Goal: Transaction & Acquisition: Book appointment/travel/reservation

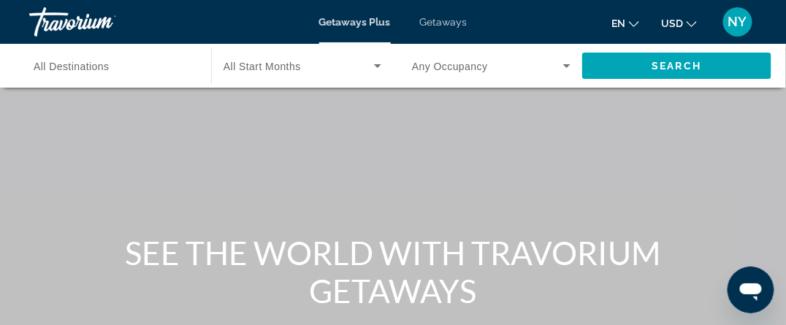
click at [695, 23] on icon "Change currency" at bounding box center [691, 24] width 10 height 10
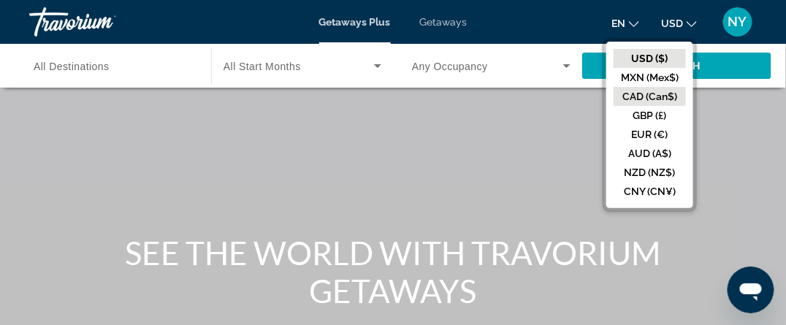
click at [656, 99] on button "CAD (Can$)" at bounding box center [649, 96] width 72 height 19
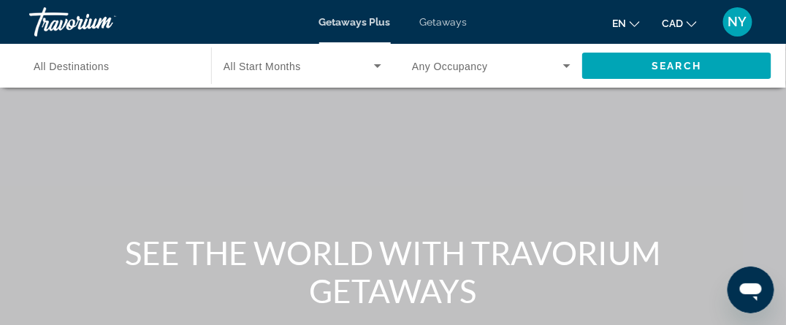
click at [438, 20] on span "Getaways" at bounding box center [443, 22] width 47 height 12
click at [91, 66] on span "All Destinations" at bounding box center [72, 67] width 76 height 12
click at [91, 66] on input "Destination All Destinations" at bounding box center [113, 67] width 158 height 18
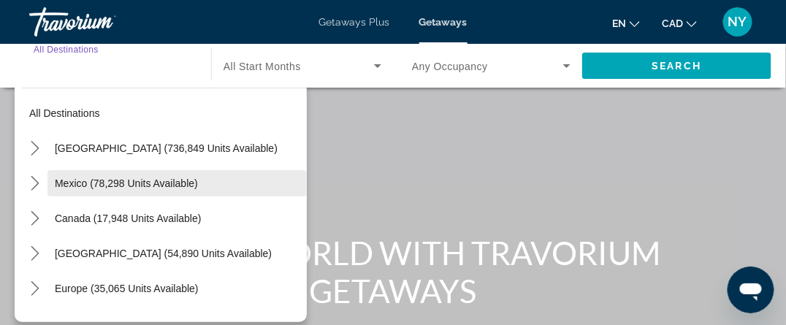
click at [77, 177] on span "Mexico (78,298 units available)" at bounding box center [126, 183] width 143 height 12
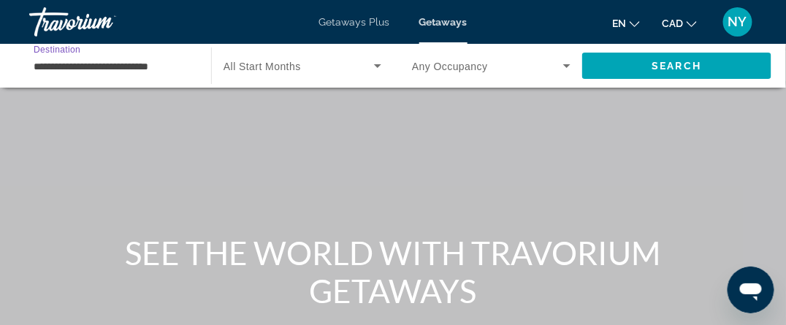
click at [69, 61] on input "**********" at bounding box center [113, 67] width 158 height 18
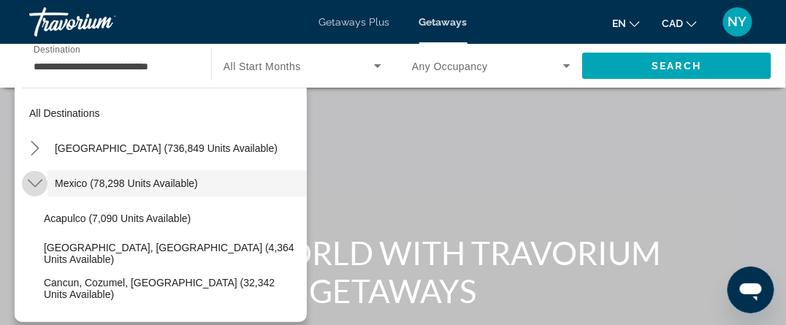
click at [39, 183] on icon "Toggle Mexico (78,298 units available) submenu" at bounding box center [35, 183] width 15 height 15
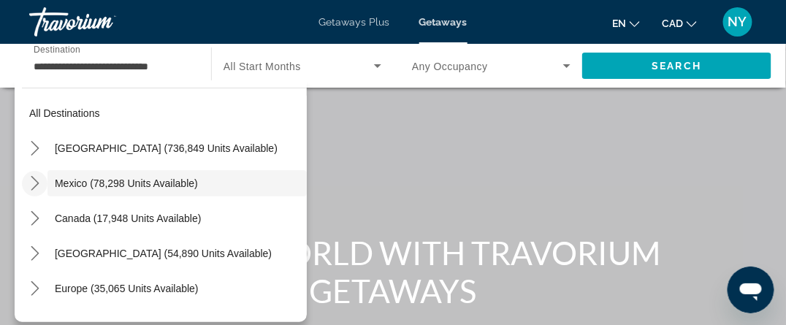
click at [38, 180] on icon "Toggle Mexico (78,298 units available) submenu" at bounding box center [35, 183] width 15 height 15
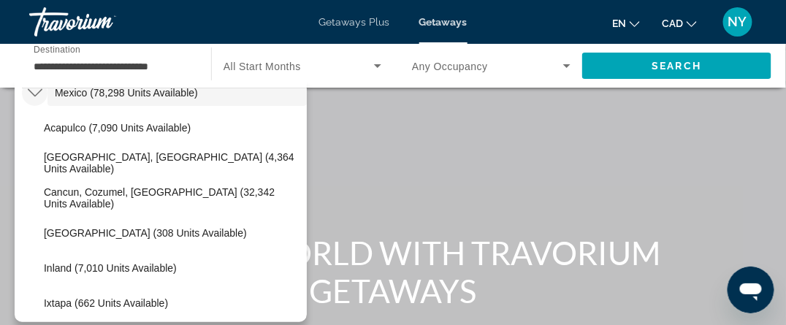
scroll to position [73, 0]
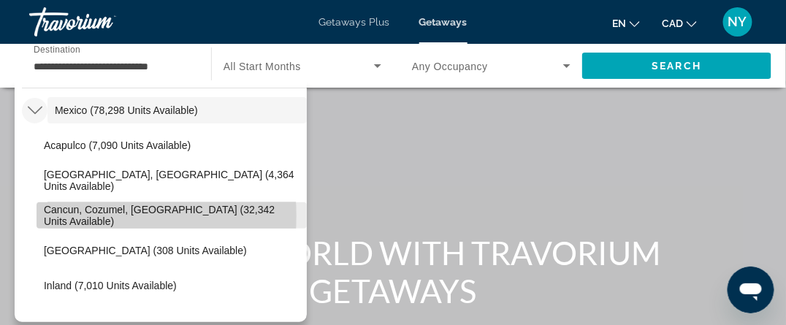
click at [79, 215] on span "Cancun, Cozumel, [GEOGRAPHIC_DATA] (32,342 units available)" at bounding box center [172, 215] width 256 height 23
type input "**********"
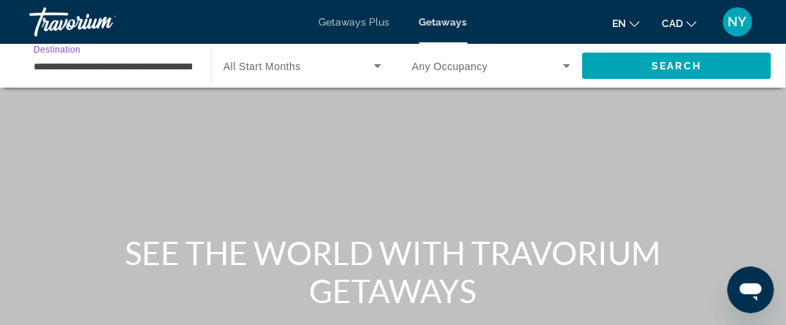
click at [292, 64] on span "All Start Months" at bounding box center [261, 67] width 77 height 12
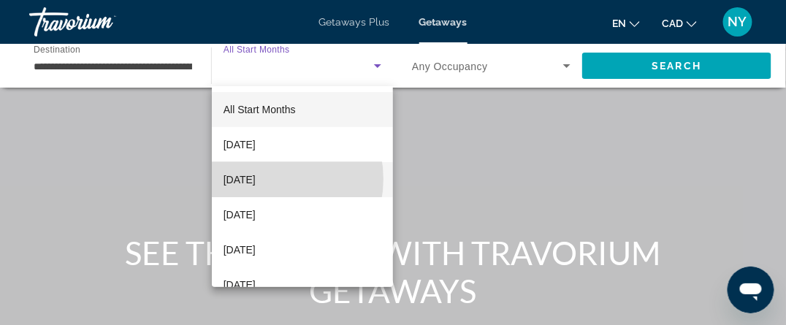
click at [256, 179] on span "[DATE]" at bounding box center [239, 180] width 32 height 18
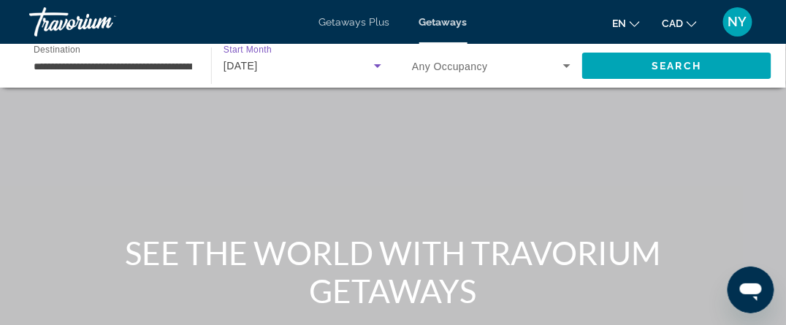
click at [564, 66] on icon "Search widget" at bounding box center [567, 66] width 18 height 18
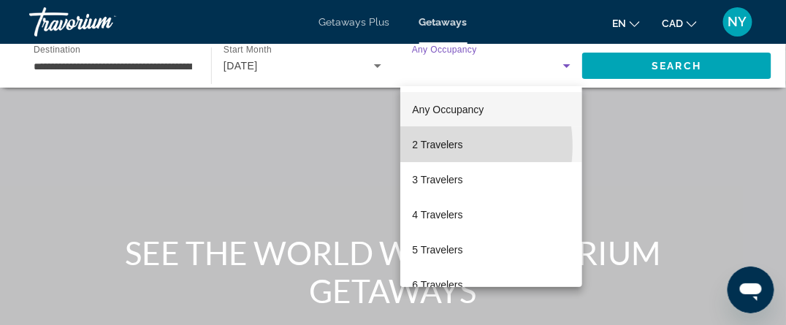
click at [433, 146] on span "2 Travelers" at bounding box center [437, 145] width 50 height 18
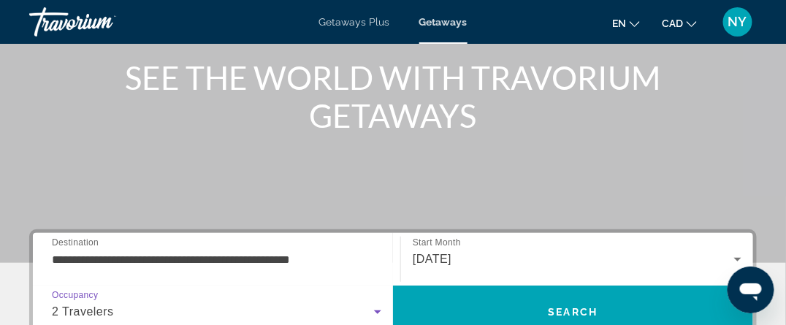
scroll to position [0, 0]
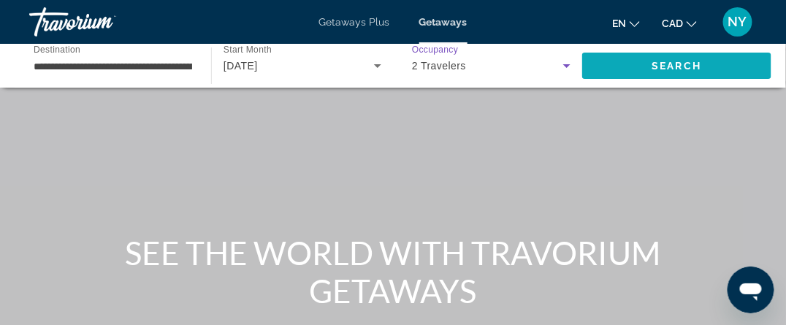
click at [657, 68] on span "Search" at bounding box center [677, 66] width 50 height 12
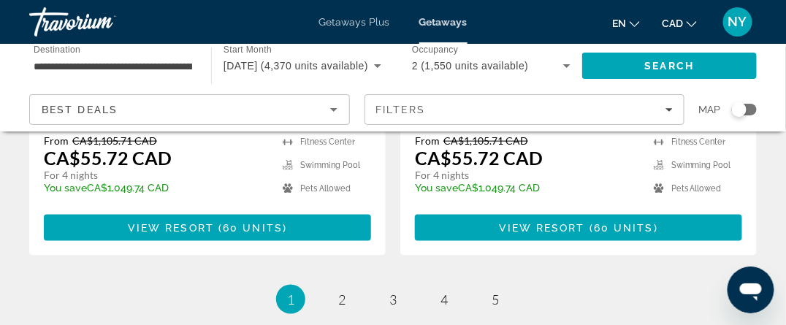
scroll to position [3140, 0]
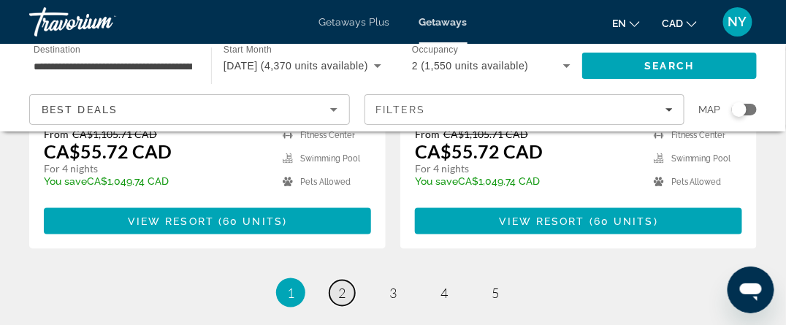
click at [338, 285] on span "2" at bounding box center [341, 293] width 7 height 16
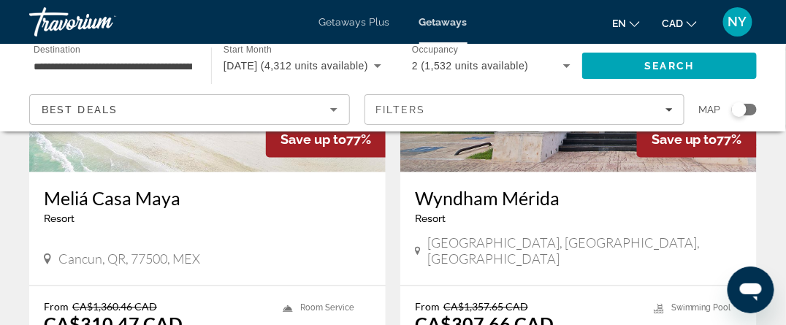
scroll to position [1899, 0]
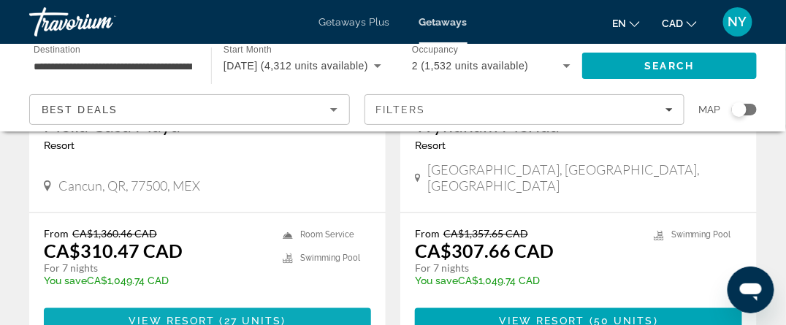
click at [196, 315] on span "View Resort" at bounding box center [172, 321] width 86 height 12
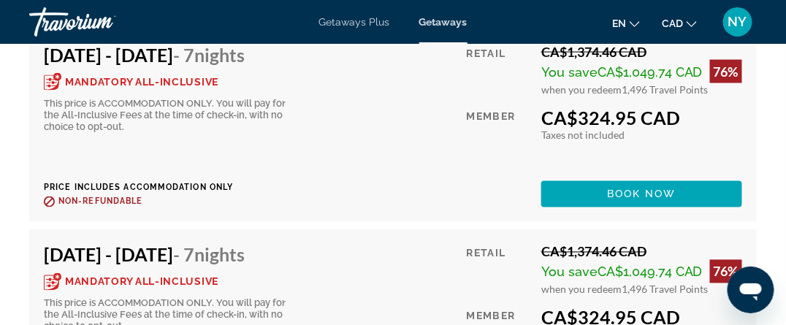
scroll to position [2921, 0]
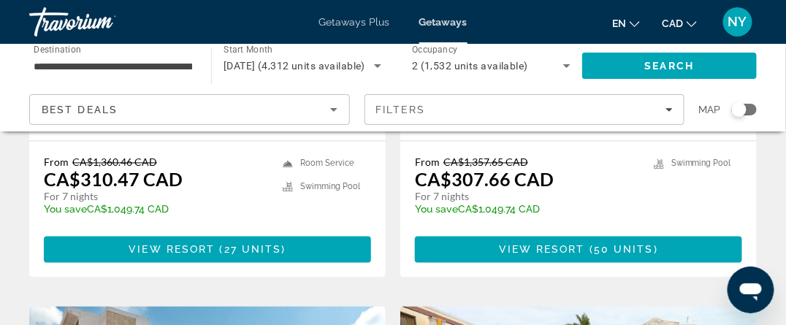
scroll to position [1972, 0]
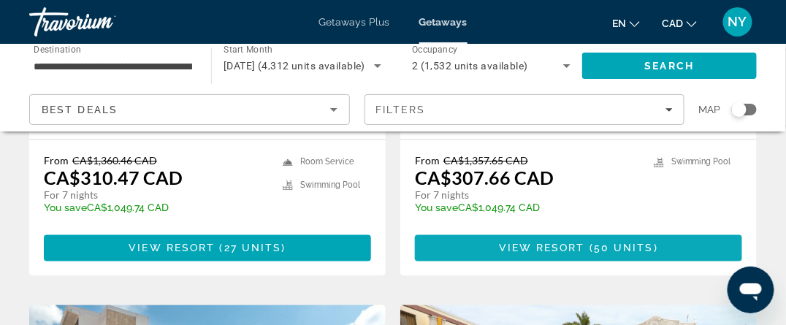
click at [549, 242] on span "View Resort" at bounding box center [542, 248] width 86 height 12
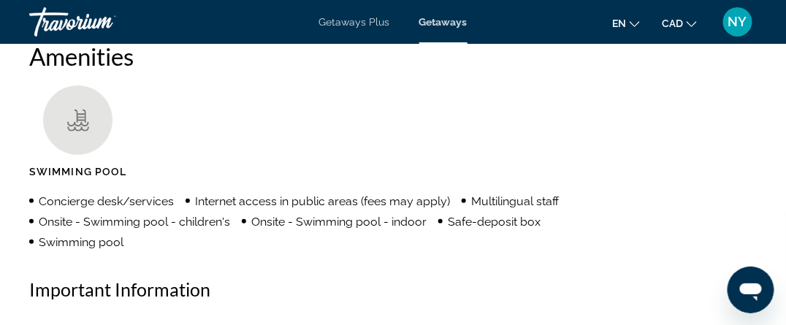
scroll to position [1388, 0]
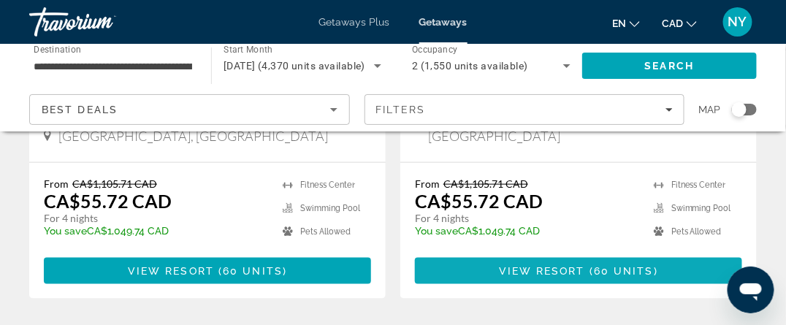
scroll to position [3170, 0]
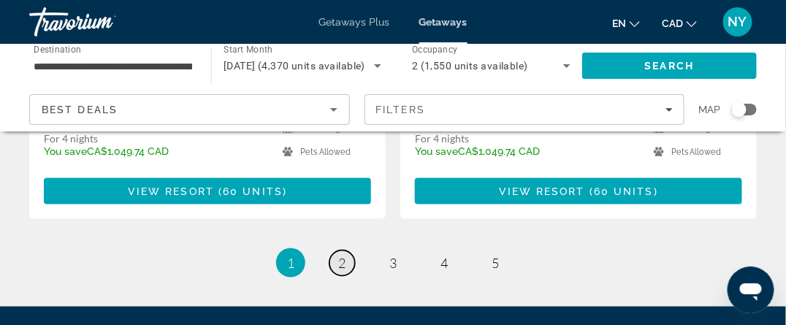
click at [342, 255] on span "2" at bounding box center [341, 263] width 7 height 16
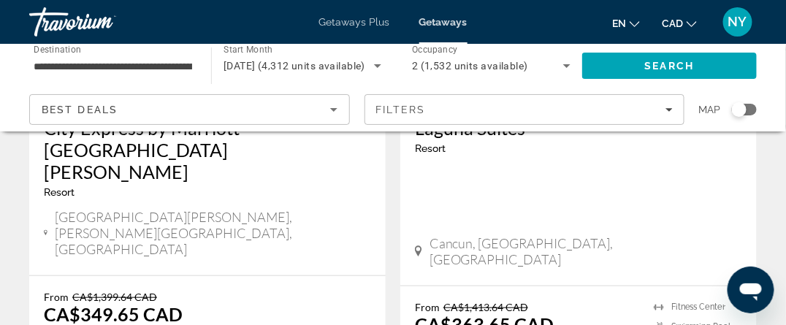
scroll to position [2994, 0]
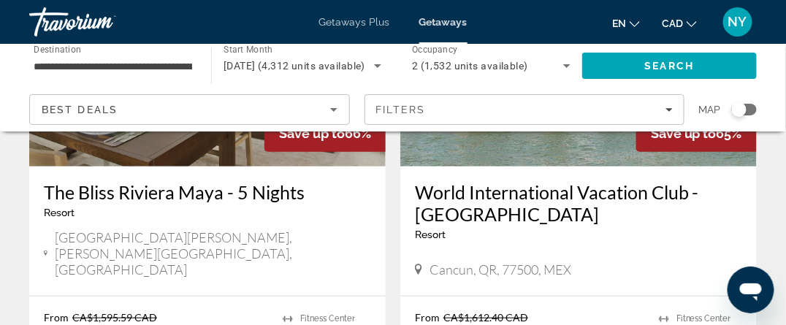
scroll to position [2994, 0]
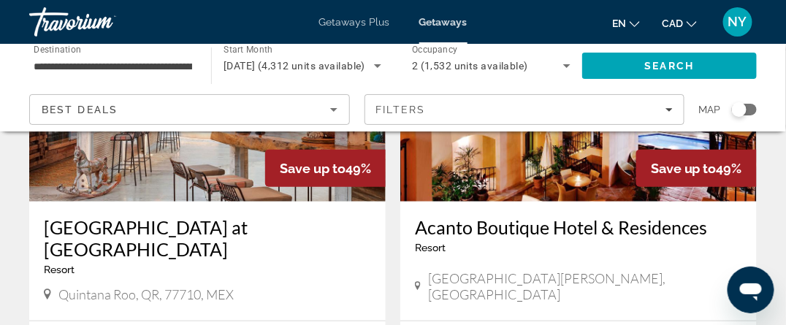
scroll to position [2921, 0]
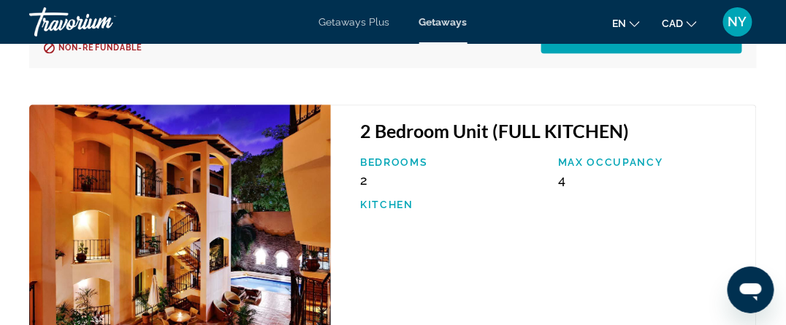
scroll to position [3652, 0]
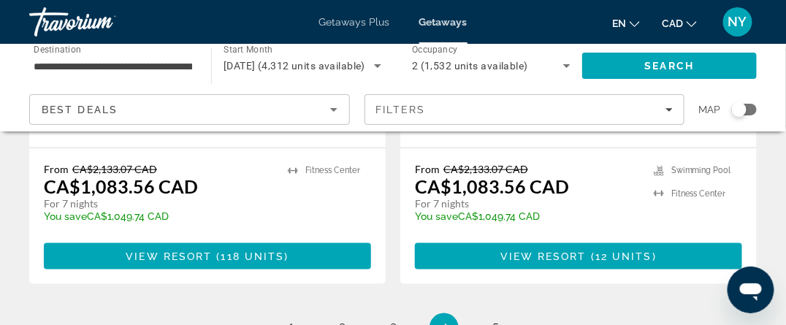
scroll to position [3097, 0]
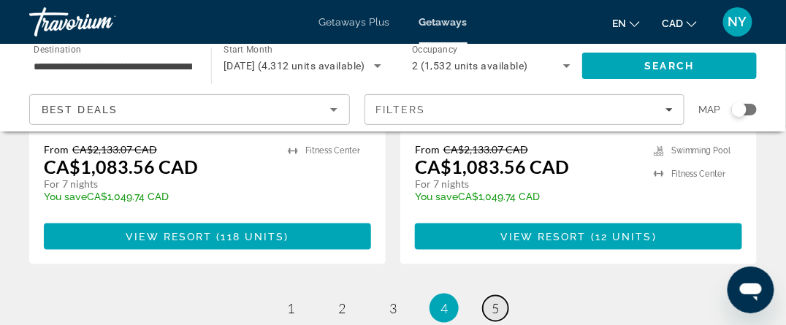
click at [497, 300] on span "5" at bounding box center [494, 308] width 7 height 16
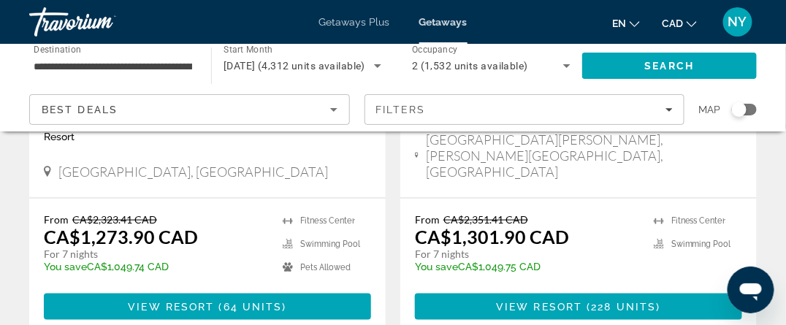
scroll to position [365, 0]
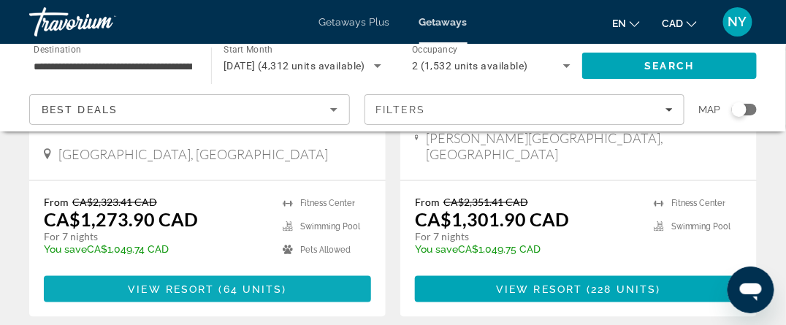
click at [213, 283] on span "View Resort" at bounding box center [171, 289] width 86 height 12
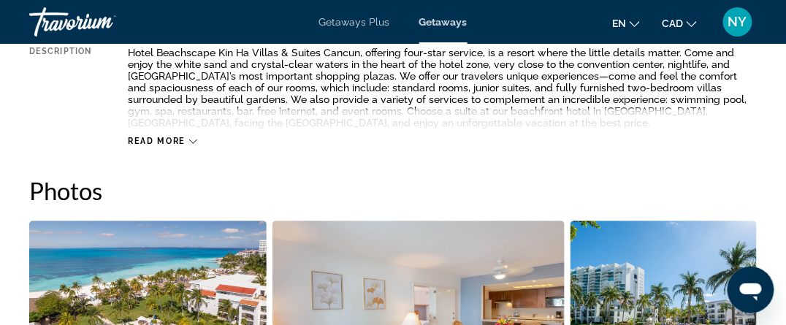
scroll to position [949, 0]
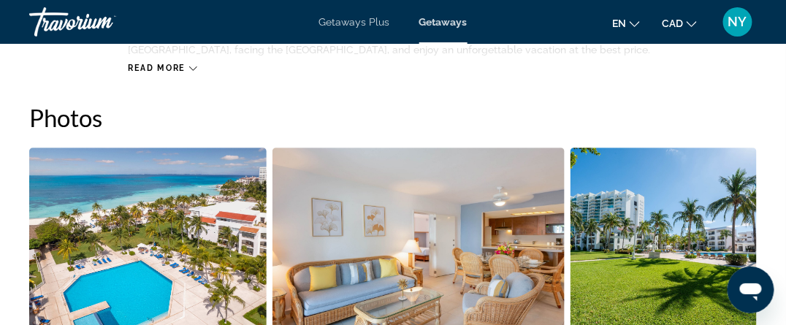
click at [182, 233] on img "Open full-screen image slider" at bounding box center [147, 238] width 237 height 181
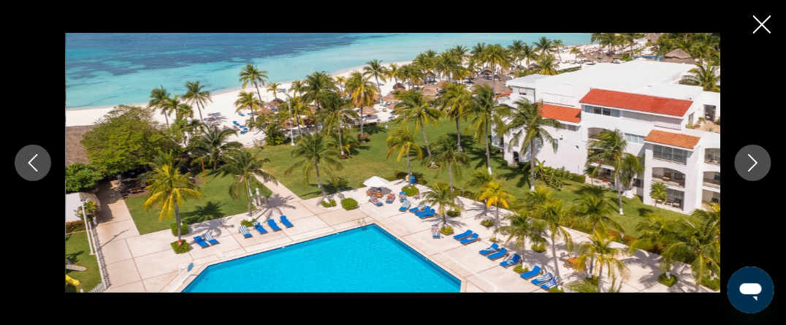
click at [762, 167] on button "Next image" at bounding box center [753, 163] width 37 height 37
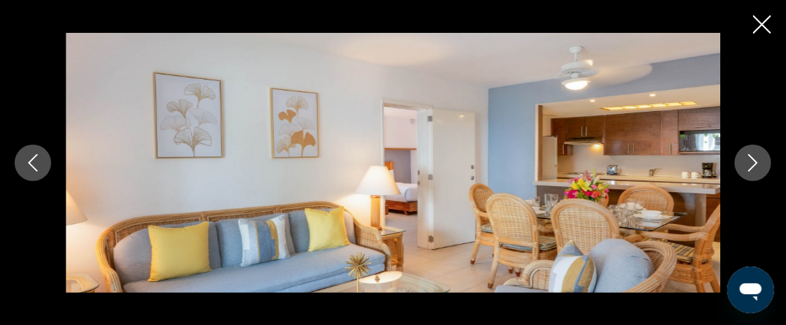
click at [761, 167] on icon "Next image" at bounding box center [753, 163] width 18 height 18
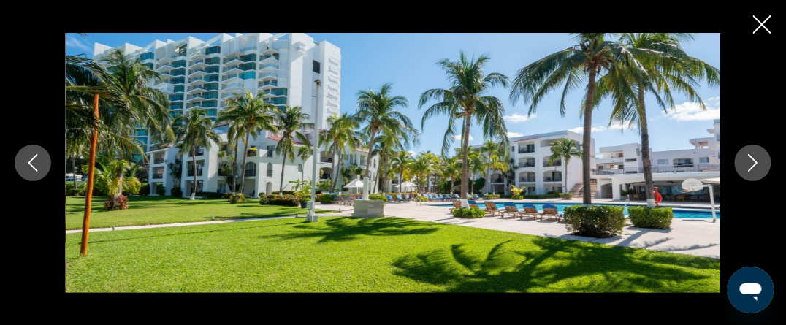
click at [761, 167] on icon "Next image" at bounding box center [753, 163] width 18 height 18
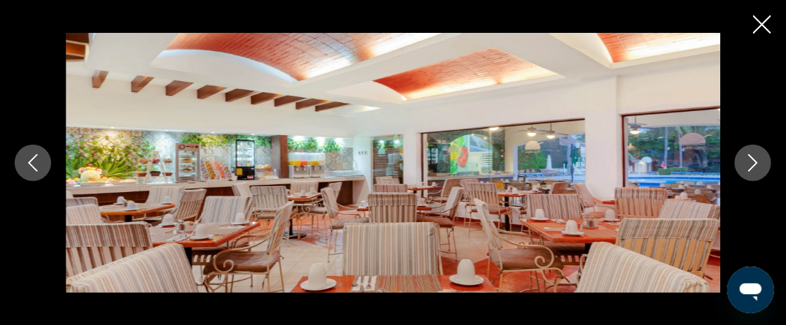
click at [758, 167] on icon "Next image" at bounding box center [753, 163] width 18 height 18
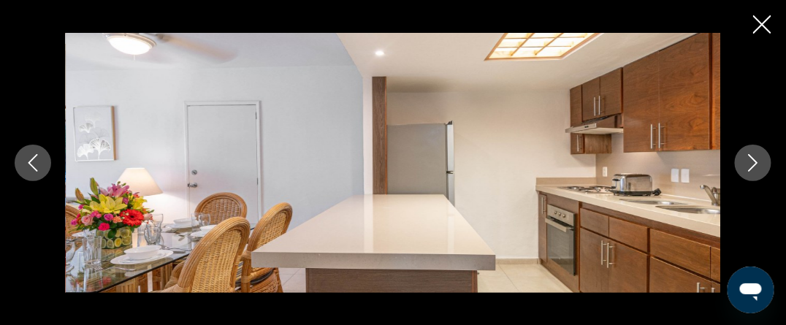
click at [762, 164] on icon "Next image" at bounding box center [753, 163] width 18 height 18
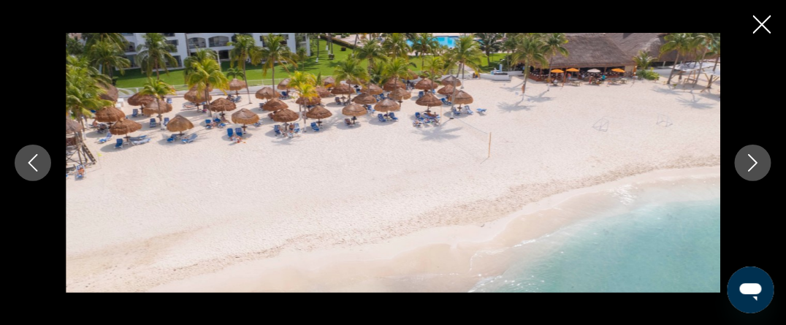
click at [752, 161] on icon "Next image" at bounding box center [753, 163] width 18 height 18
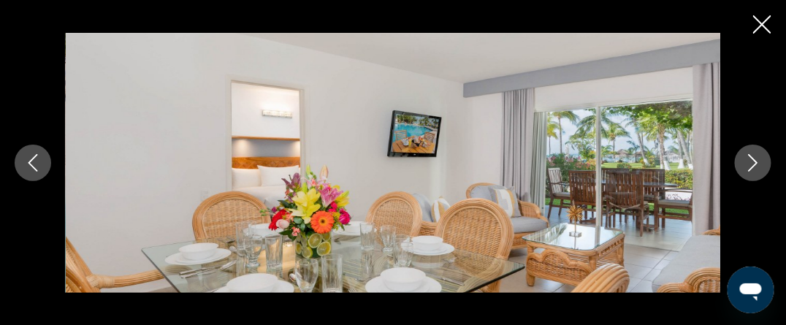
scroll to position [1095, 0]
click at [768, 25] on icon "Close slideshow" at bounding box center [762, 24] width 18 height 18
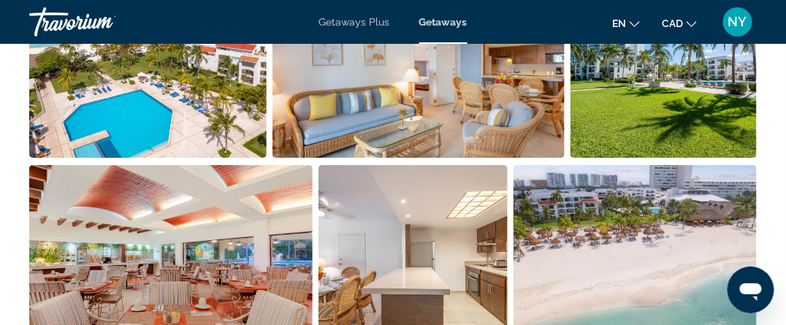
scroll to position [1168, 0]
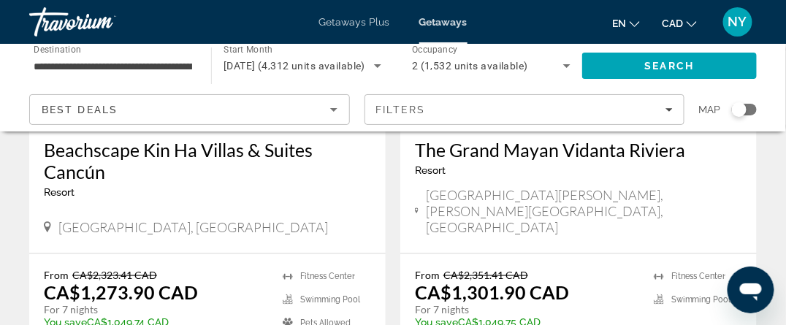
scroll to position [365, 0]
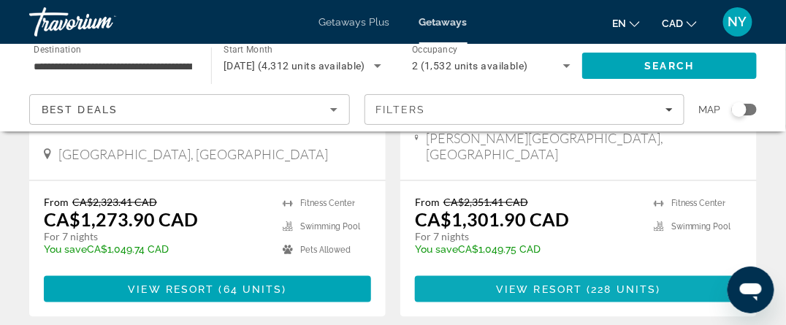
click at [536, 283] on span "View Resort" at bounding box center [539, 289] width 86 height 12
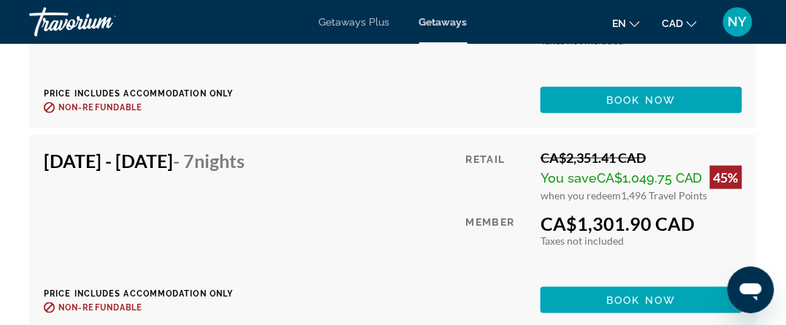
scroll to position [4601, 0]
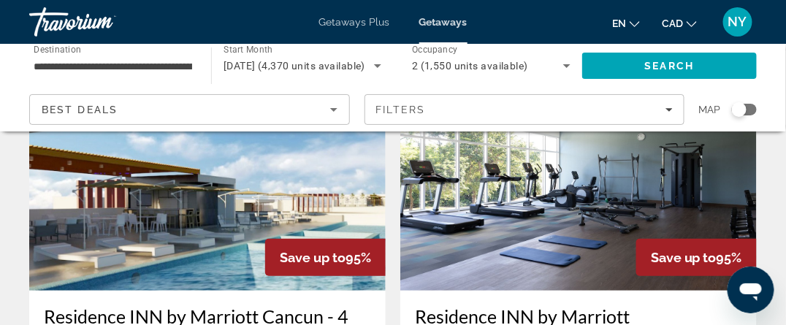
scroll to position [3024, 0]
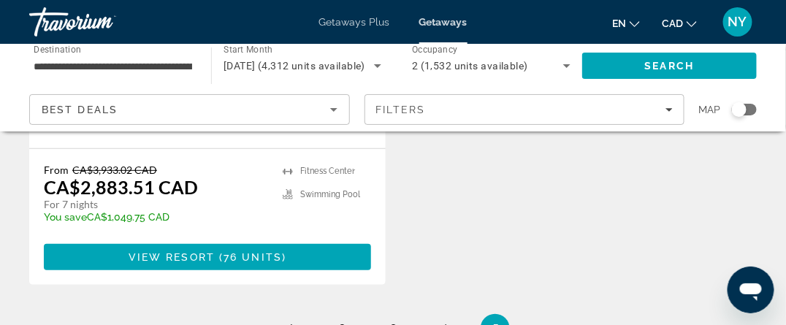
scroll to position [1388, 0]
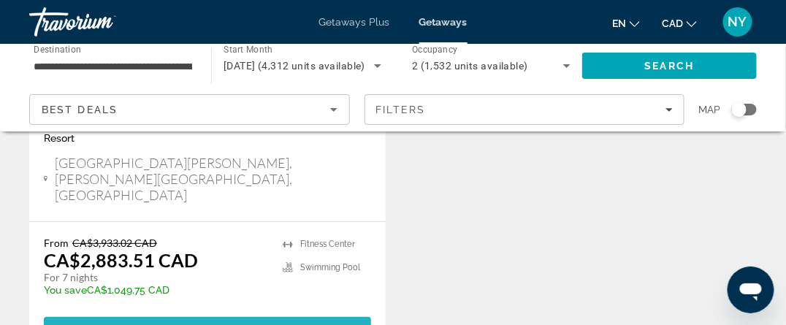
click at [226, 324] on span "76 units" at bounding box center [252, 330] width 58 height 12
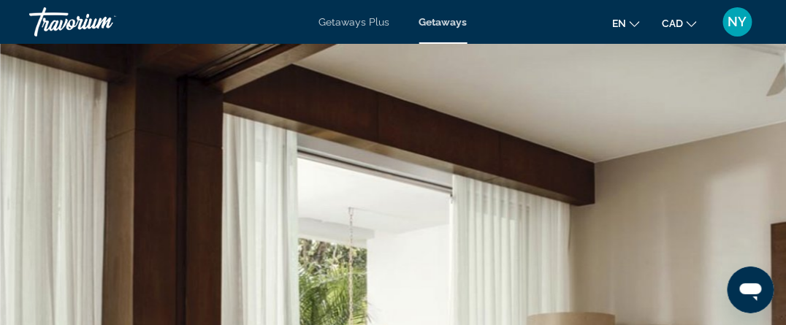
click at [443, 20] on span "Getaways" at bounding box center [443, 22] width 48 height 12
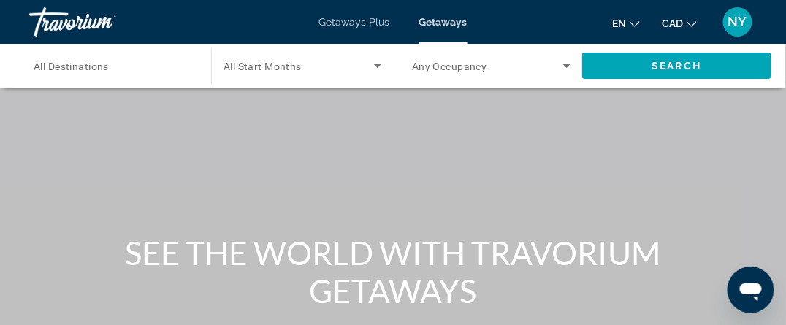
click at [86, 66] on span "All Destinations" at bounding box center [71, 67] width 75 height 12
click at [86, 66] on input "Destination All Destinations" at bounding box center [113, 67] width 158 height 18
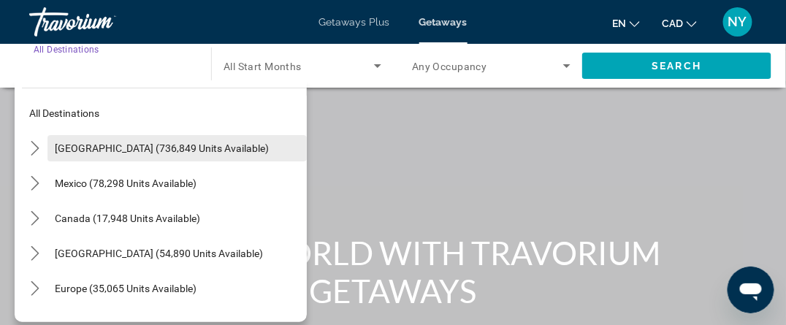
click at [102, 149] on span "[GEOGRAPHIC_DATA] (736,849 units available)" at bounding box center [162, 148] width 214 height 12
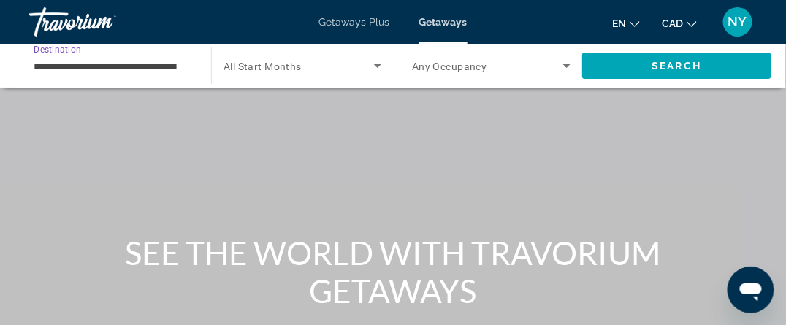
click at [374, 66] on icon "Search widget" at bounding box center [378, 66] width 18 height 18
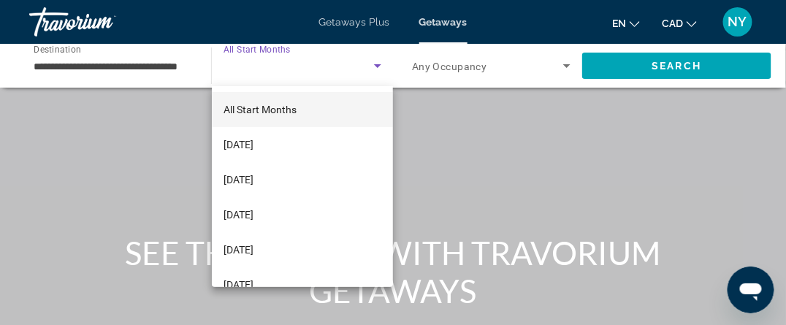
click at [37, 64] on div at bounding box center [393, 162] width 786 height 325
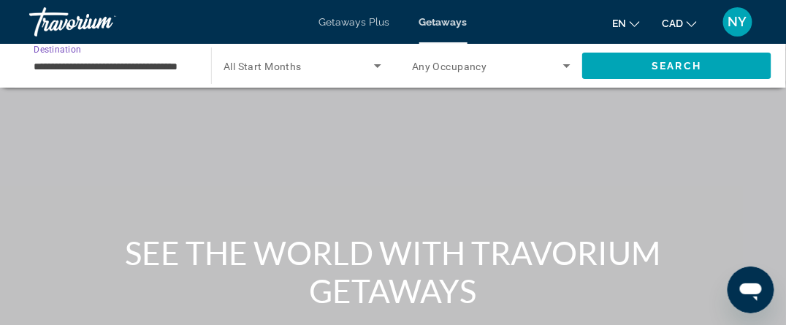
click at [37, 64] on input "**********" at bounding box center [113, 67] width 158 height 18
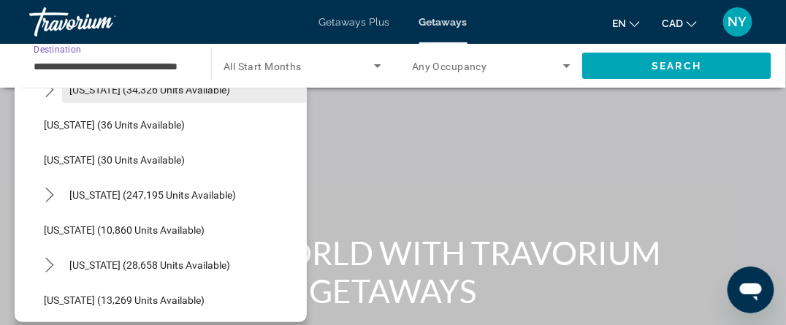
scroll to position [219, 0]
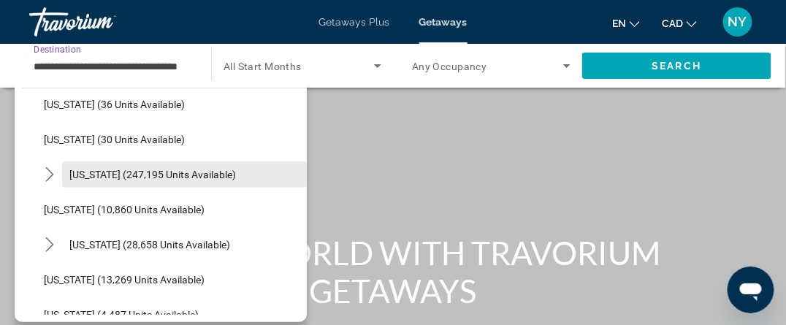
click at [103, 176] on span "[US_STATE] (247,195 units available)" at bounding box center [152, 175] width 167 height 12
type input "**********"
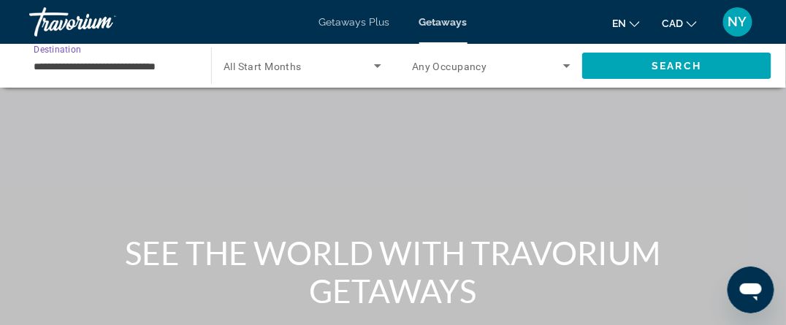
click at [378, 67] on icon "Search widget" at bounding box center [378, 66] width 18 height 18
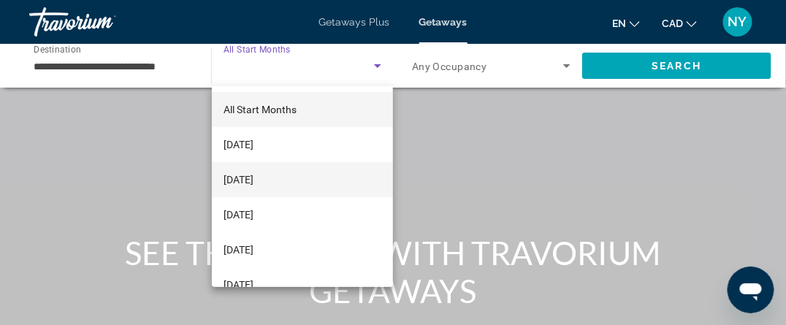
click at [253, 180] on span "[DATE]" at bounding box center [238, 180] width 30 height 18
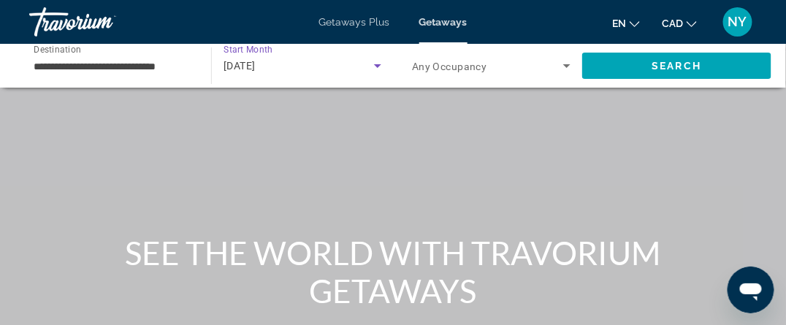
click at [565, 65] on icon "Search widget" at bounding box center [566, 66] width 7 height 4
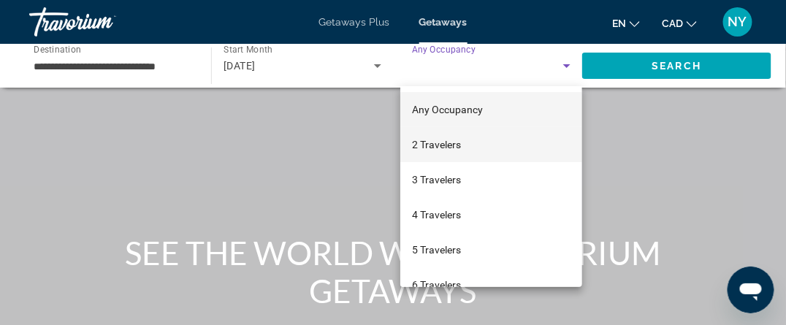
click at [424, 146] on span "2 Travelers" at bounding box center [436, 145] width 49 height 18
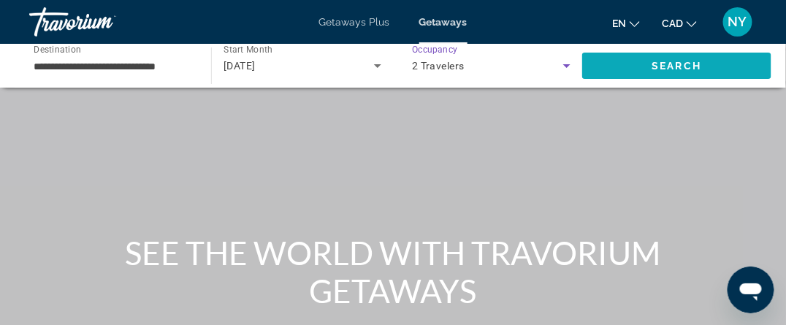
click at [675, 64] on span "Search" at bounding box center [677, 66] width 50 height 12
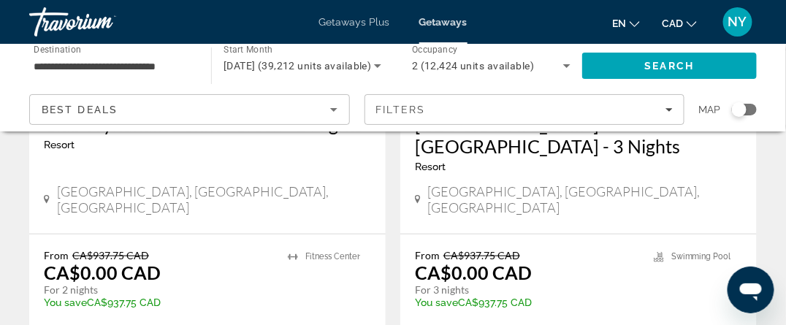
scroll to position [3067, 0]
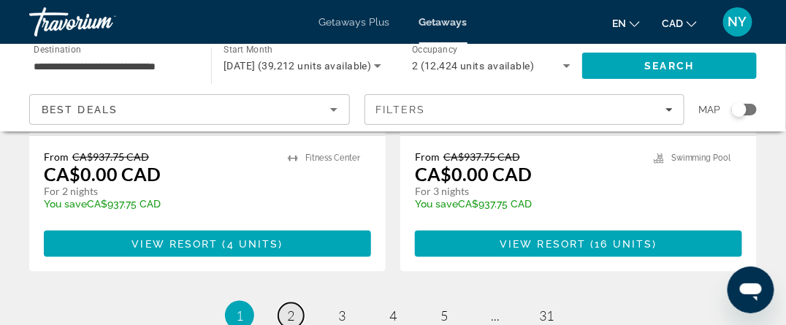
click at [287, 307] on span "2" at bounding box center [290, 315] width 7 height 16
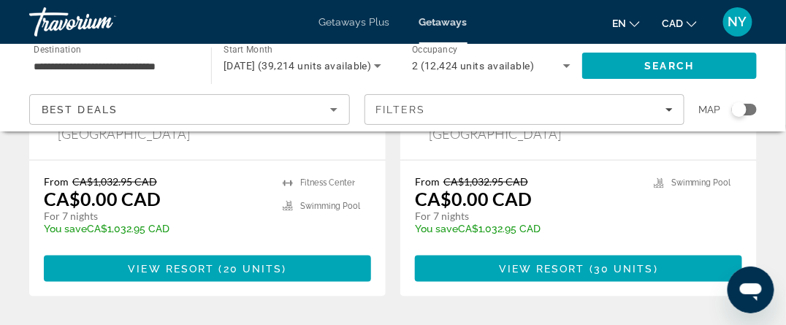
scroll to position [3140, 0]
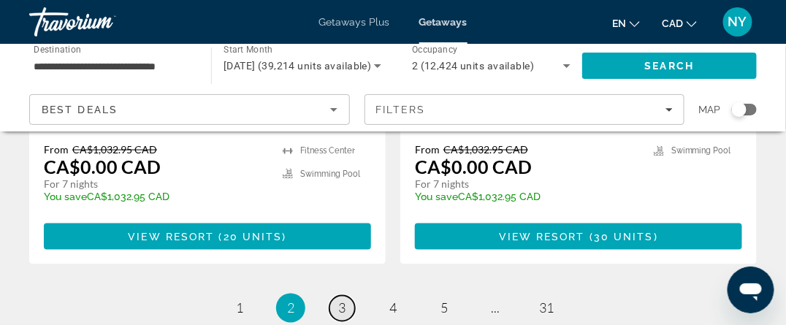
click at [346, 296] on link "page 3" at bounding box center [342, 309] width 26 height 26
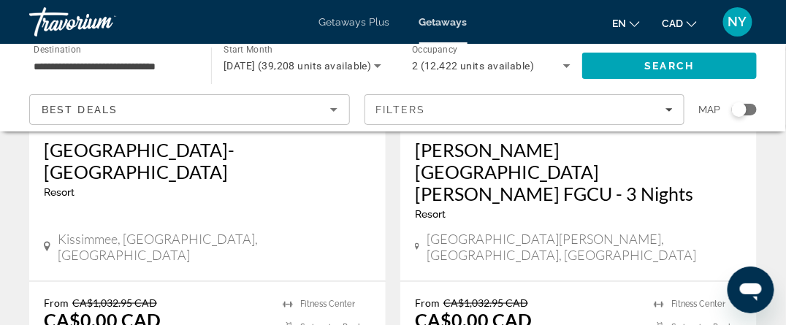
scroll to position [365, 0]
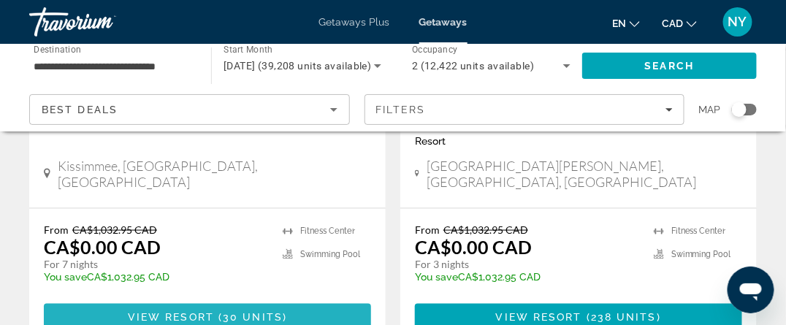
click at [203, 311] on span "View Resort" at bounding box center [171, 317] width 86 height 12
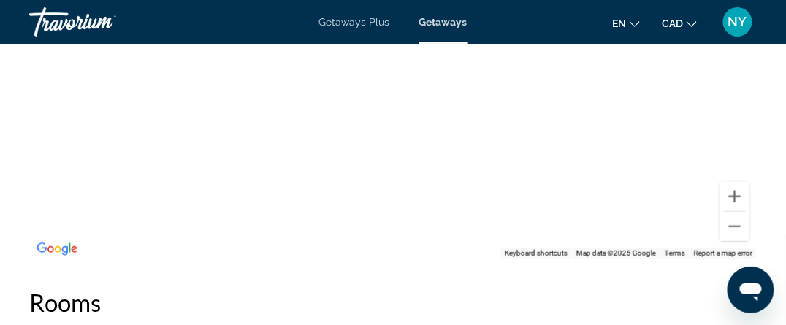
scroll to position [2775, 0]
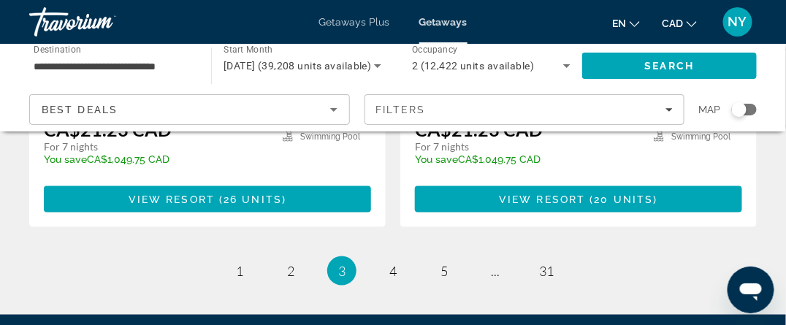
scroll to position [3097, 0]
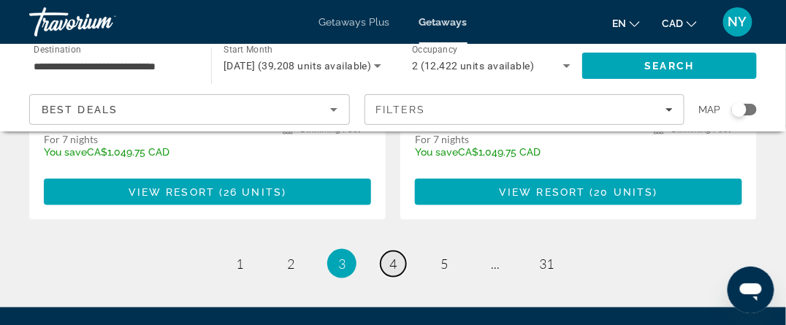
click at [395, 256] on span "4" at bounding box center [392, 264] width 7 height 16
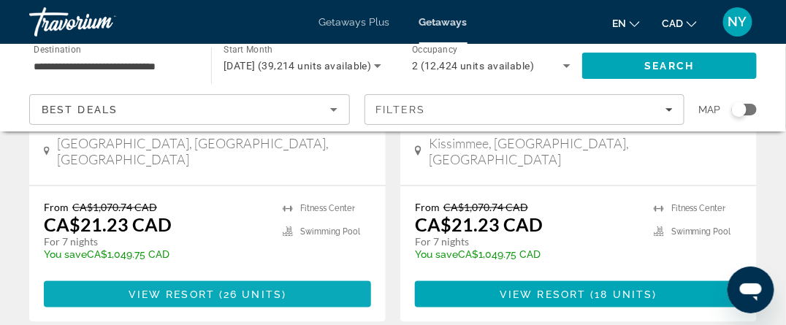
scroll to position [365, 0]
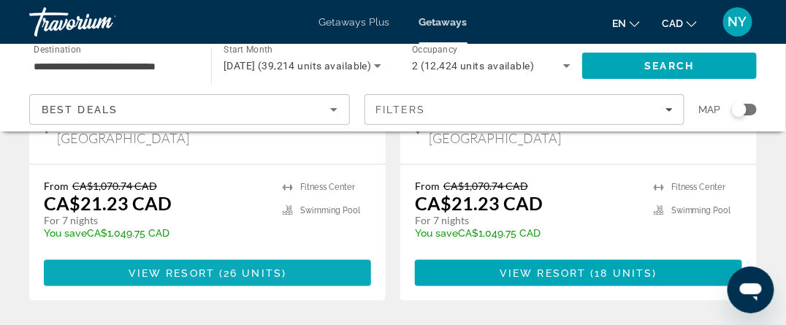
click at [215, 267] on span "Main content" at bounding box center [217, 273] width 4 height 12
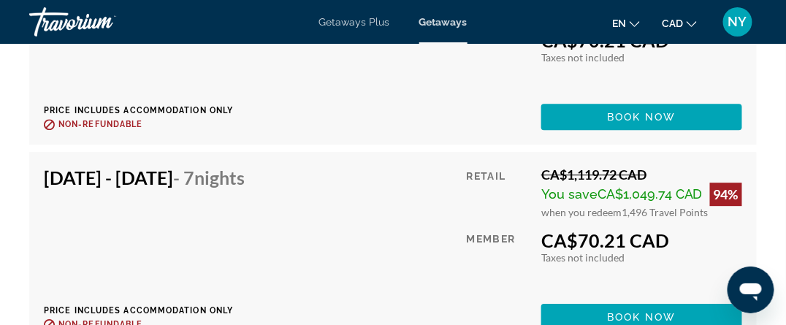
scroll to position [3725, 0]
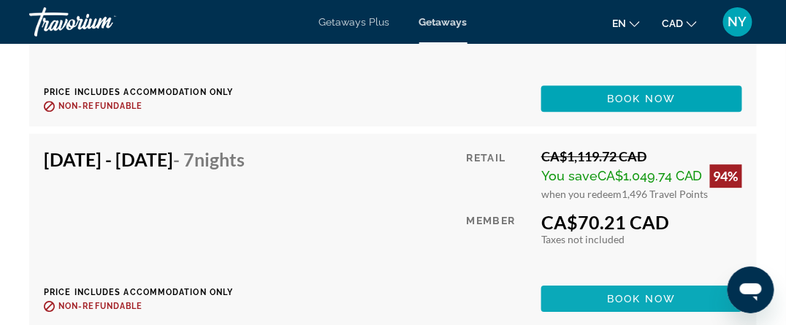
click at [611, 305] on span "Book now" at bounding box center [641, 299] width 69 height 12
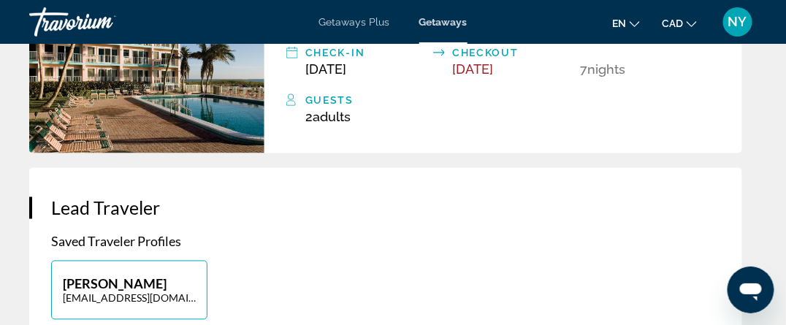
scroll to position [365, 0]
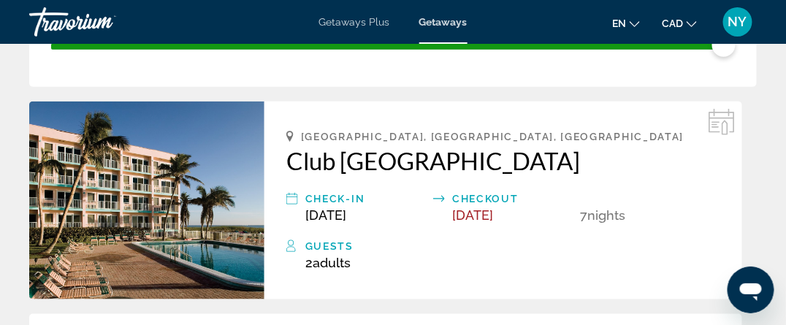
click at [205, 218] on img "Main content" at bounding box center [146, 201] width 235 height 198
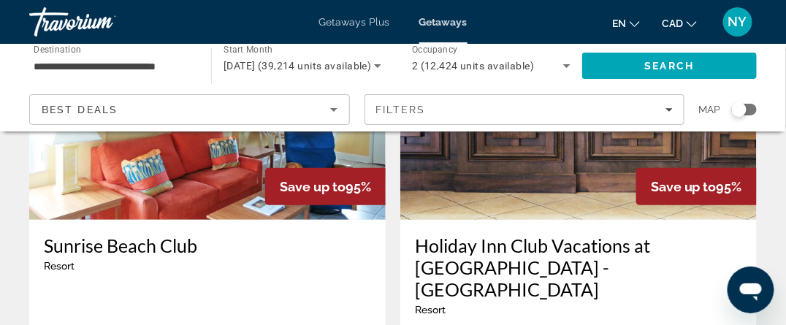
scroll to position [2921, 0]
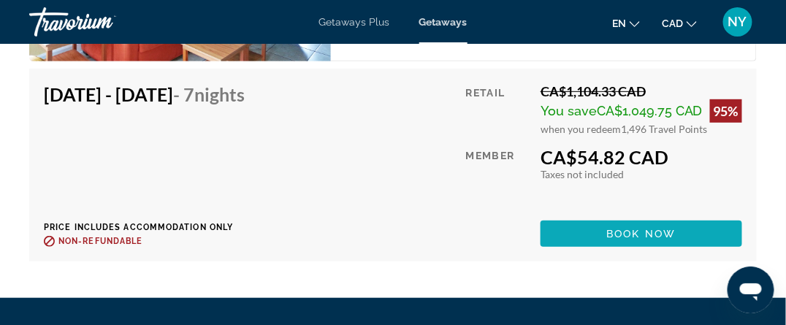
scroll to position [2904, 0]
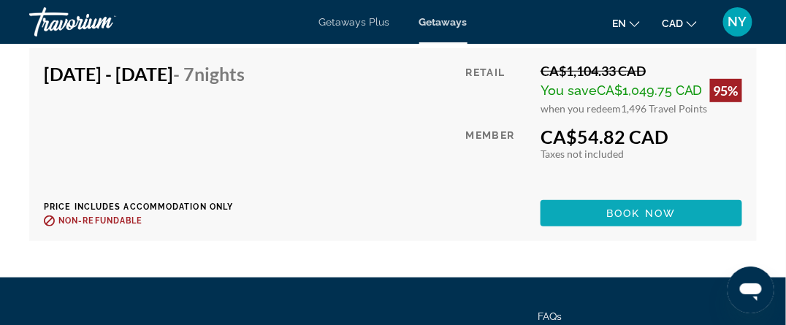
click at [657, 219] on span "Book now" at bounding box center [641, 213] width 69 height 12
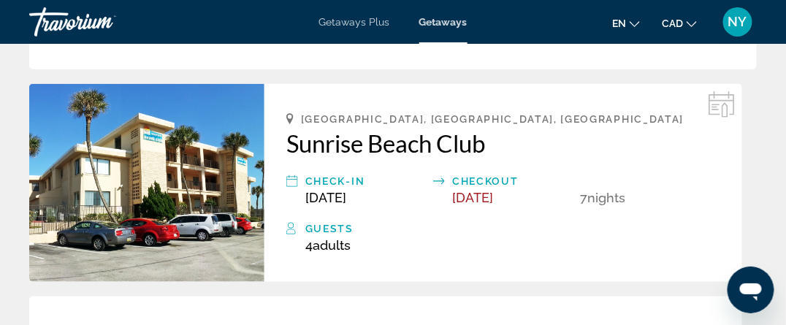
scroll to position [365, 0]
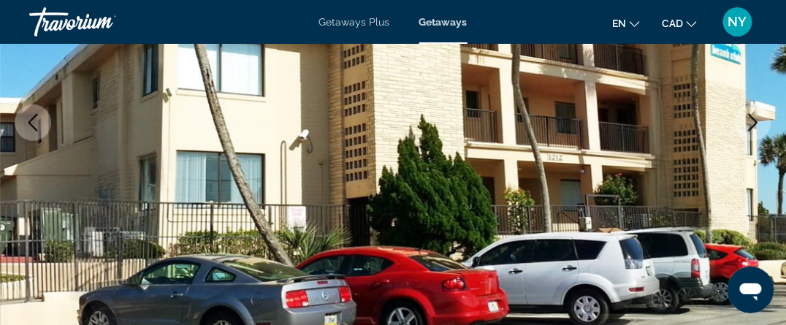
scroll to position [292, 0]
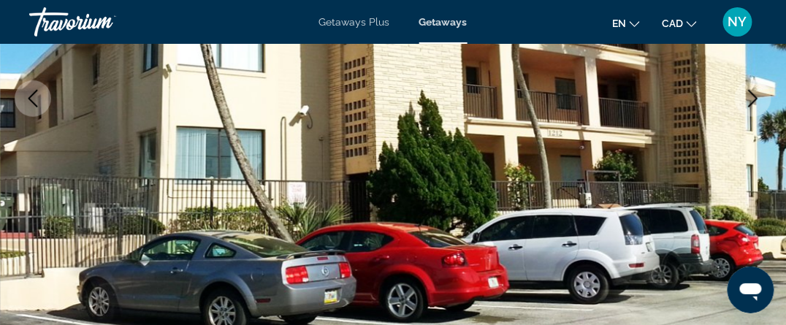
click at [33, 96] on icon "Previous image" at bounding box center [33, 99] width 18 height 18
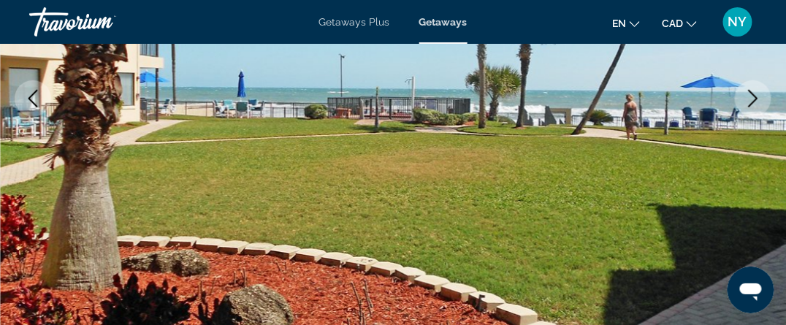
click at [26, 96] on icon "Previous image" at bounding box center [33, 99] width 18 height 18
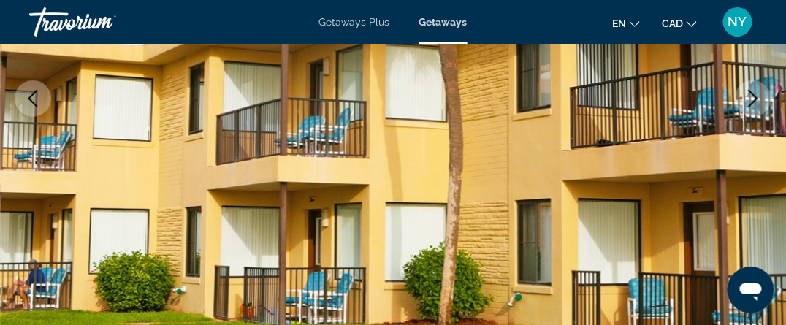
click at [26, 96] on icon "Previous image" at bounding box center [33, 99] width 18 height 18
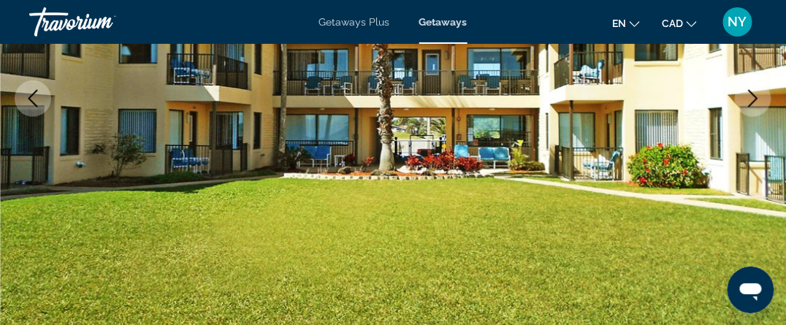
click at [26, 96] on icon "Previous image" at bounding box center [33, 99] width 18 height 18
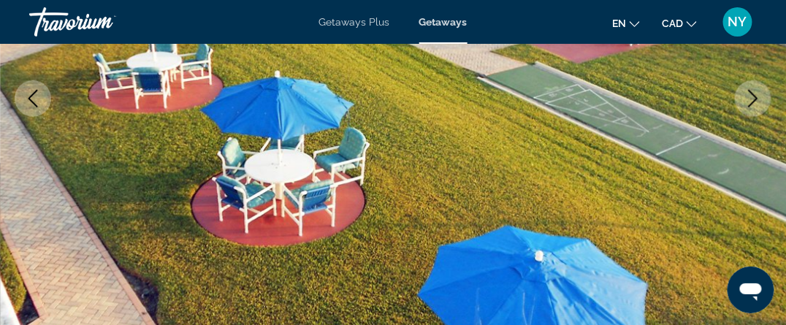
click at [26, 96] on icon "Previous image" at bounding box center [33, 99] width 18 height 18
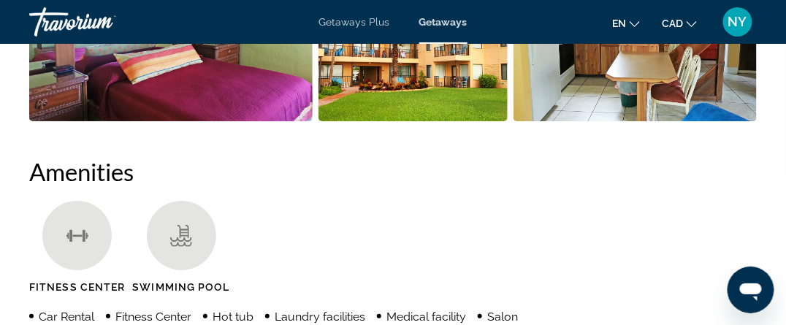
scroll to position [1388, 0]
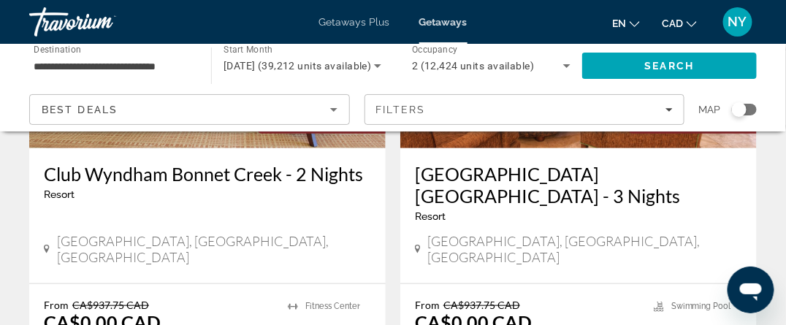
scroll to position [2992, 0]
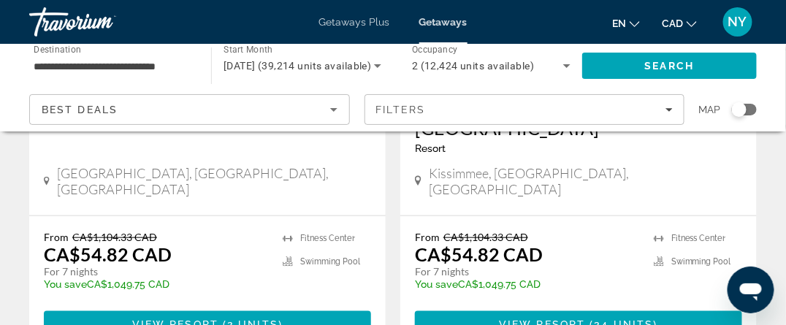
scroll to position [3067, 0]
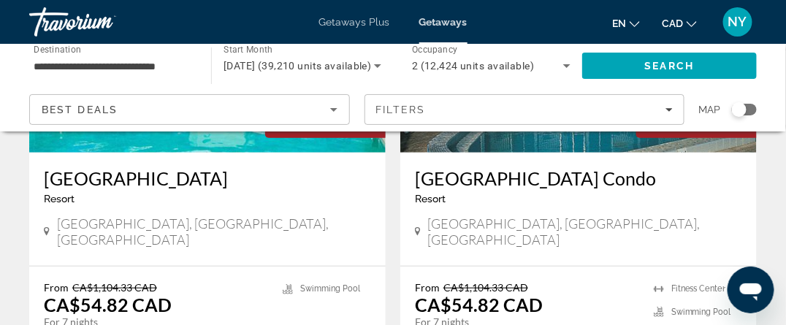
scroll to position [2994, 0]
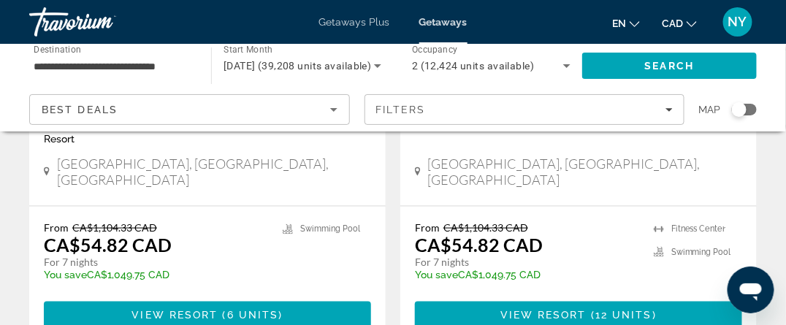
scroll to position [365, 0]
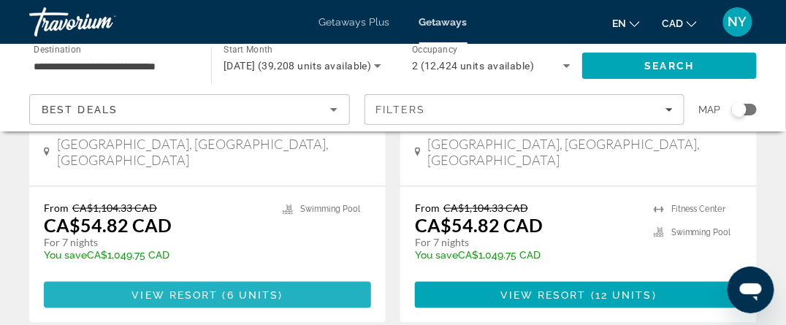
click at [234, 289] on span "6 units" at bounding box center [253, 295] width 52 height 12
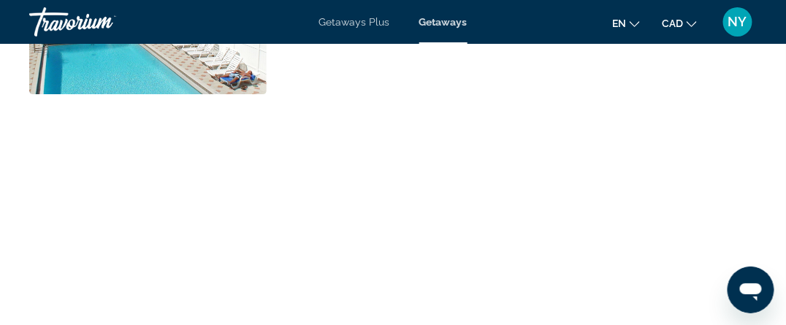
scroll to position [1168, 0]
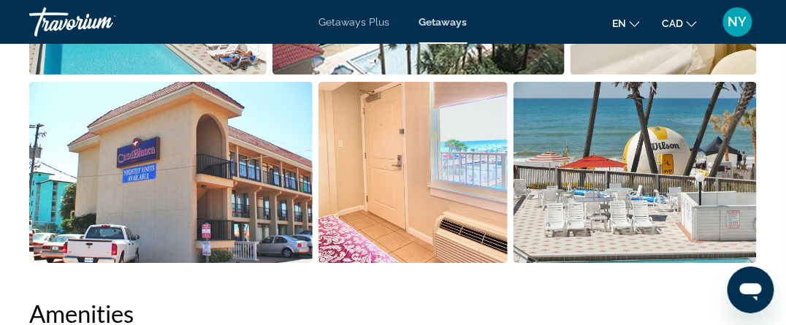
click at [659, 204] on img "Open full-screen image slider" at bounding box center [634, 172] width 243 height 181
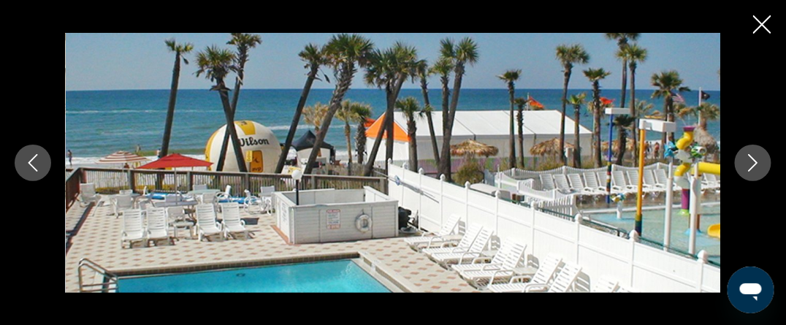
click at [755, 163] on icon "Next image" at bounding box center [753, 163] width 18 height 18
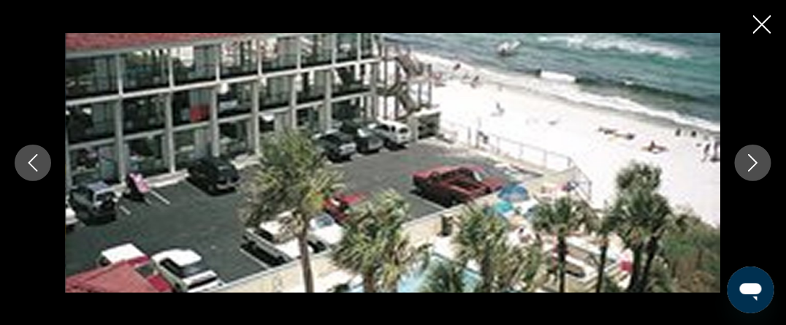
click at [755, 163] on icon "Next image" at bounding box center [753, 163] width 18 height 18
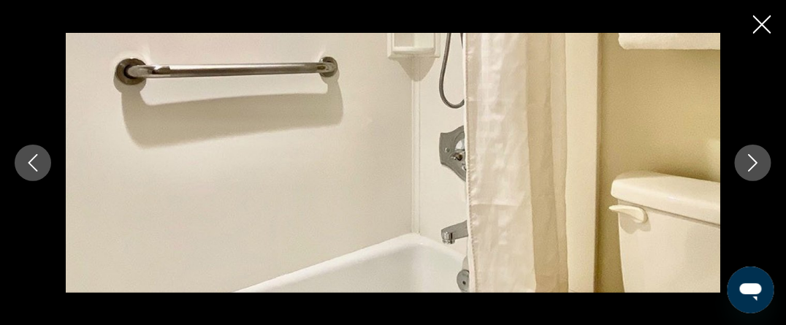
click at [755, 163] on icon "Next image" at bounding box center [753, 163] width 18 height 18
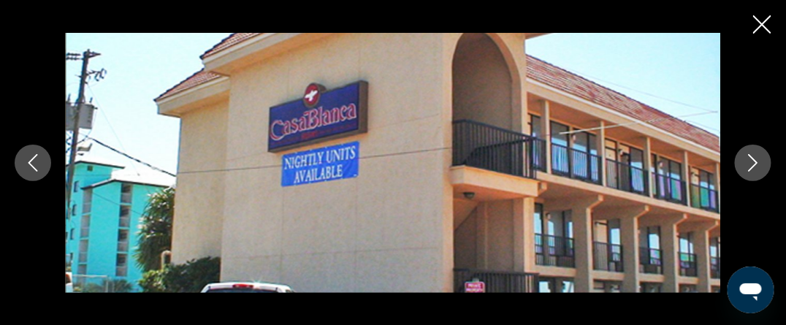
click at [755, 163] on icon "Next image" at bounding box center [753, 163] width 18 height 18
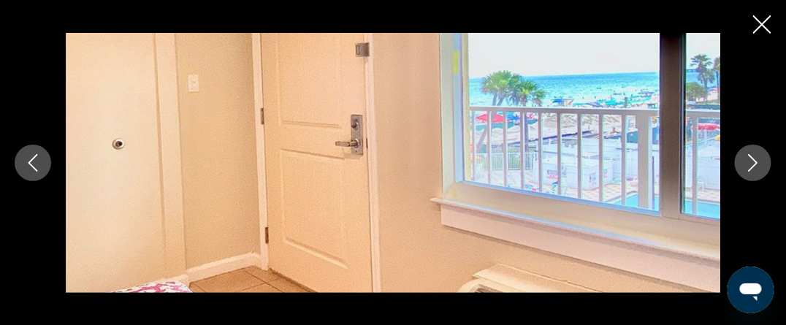
click at [755, 163] on icon "Next image" at bounding box center [753, 163] width 18 height 18
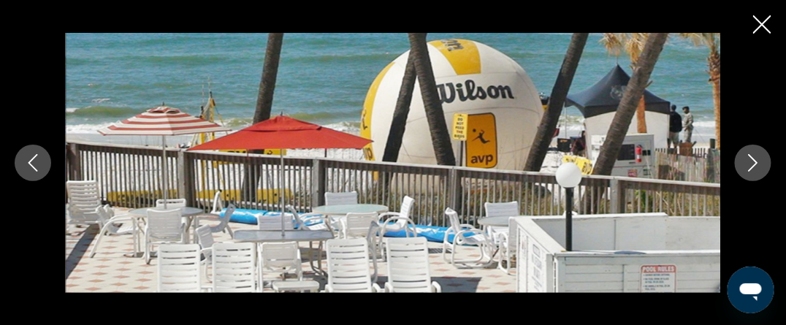
click at [755, 163] on icon "Next image" at bounding box center [753, 163] width 18 height 18
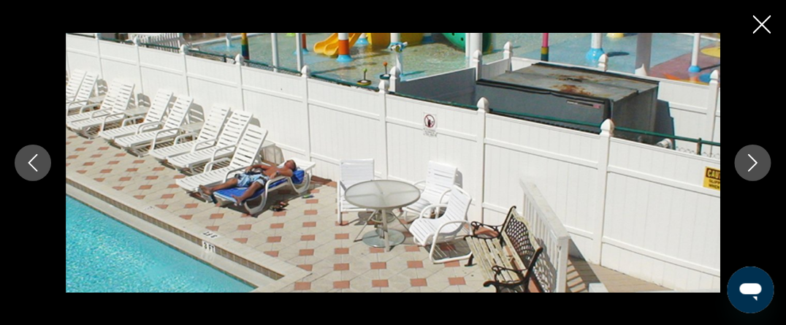
click at [755, 163] on icon "Next image" at bounding box center [753, 163] width 18 height 18
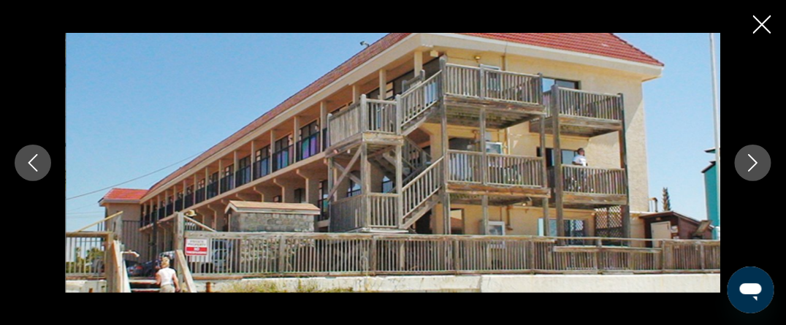
click at [755, 163] on icon "Next image" at bounding box center [753, 163] width 18 height 18
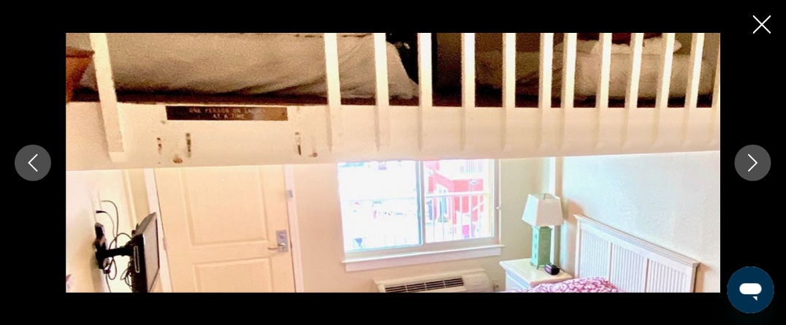
click at [755, 163] on icon "Next image" at bounding box center [753, 163] width 18 height 18
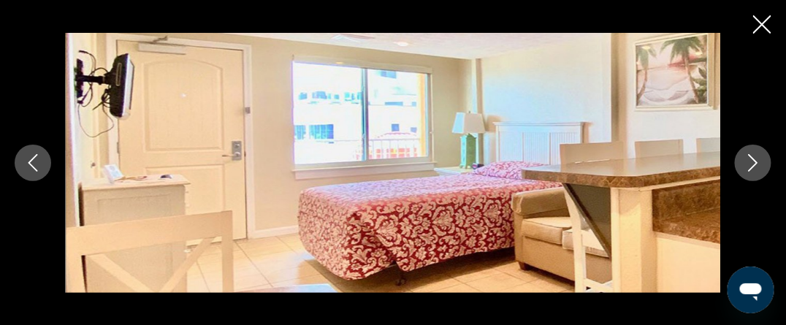
click at [749, 163] on icon "Next image" at bounding box center [753, 163] width 18 height 18
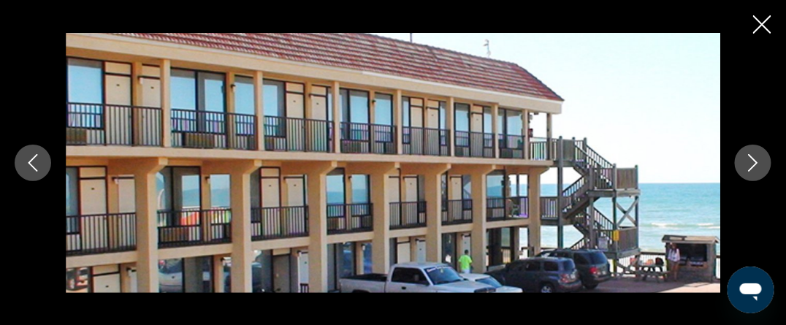
click at [749, 163] on icon "Next image" at bounding box center [753, 163] width 18 height 18
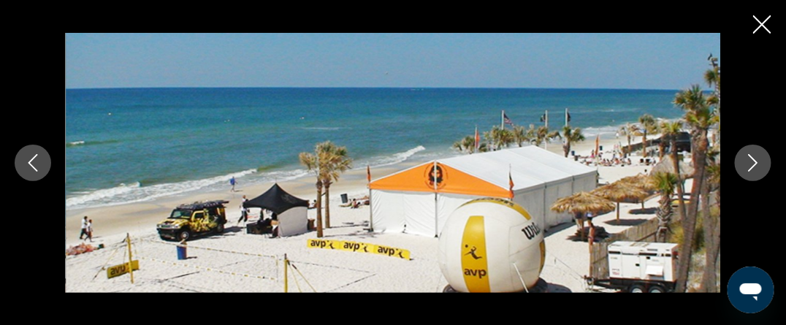
click at [765, 26] on icon "Close slideshow" at bounding box center [762, 24] width 18 height 18
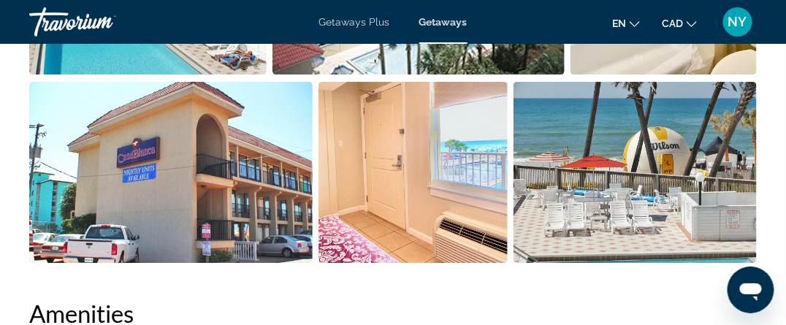
scroll to position [1315, 0]
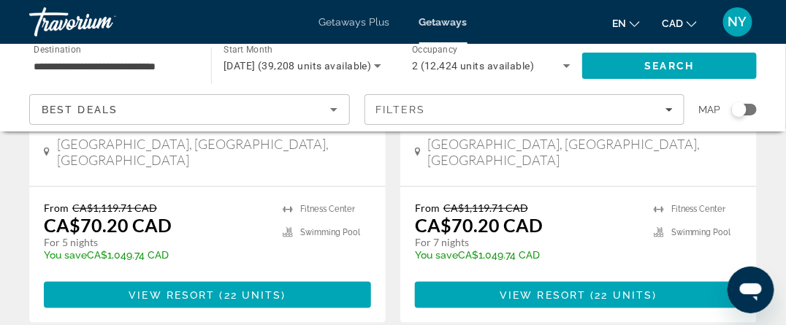
scroll to position [3067, 0]
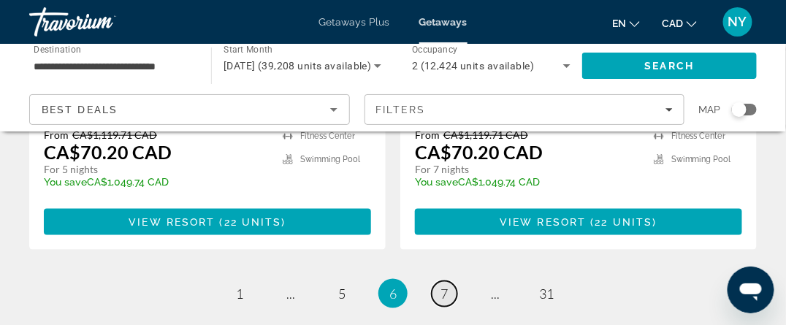
click at [444, 286] on span "7" at bounding box center [443, 294] width 7 height 16
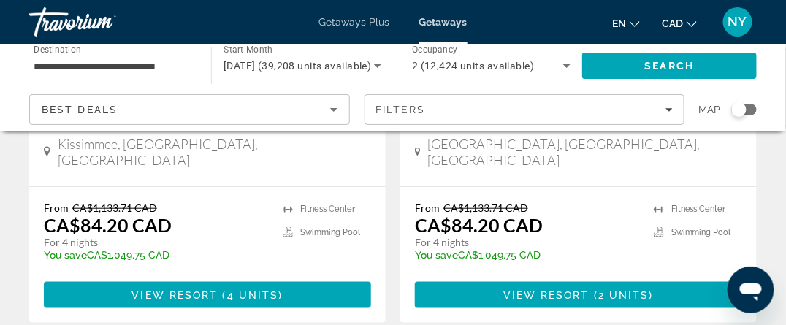
scroll to position [3067, 0]
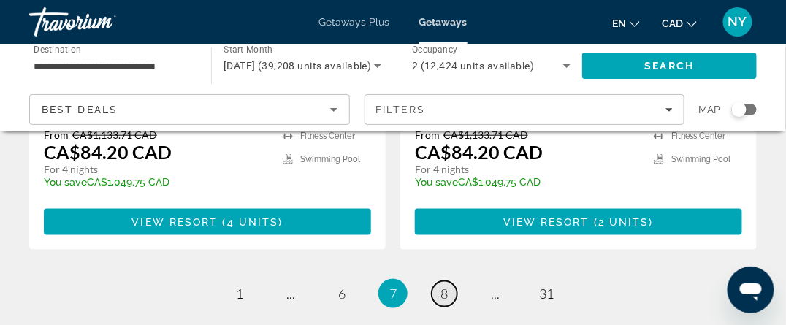
click at [445, 286] on span "8" at bounding box center [443, 294] width 7 height 16
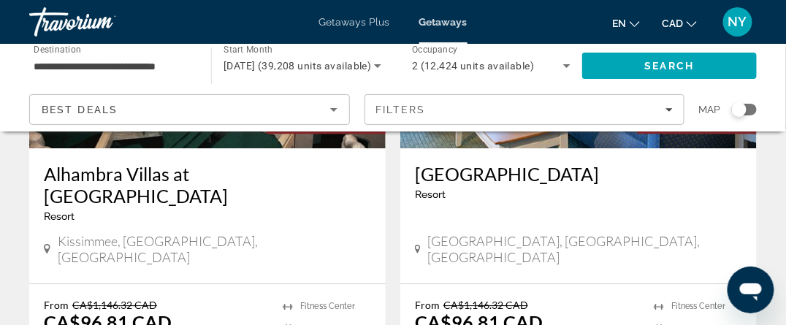
scroll to position [2337, 0]
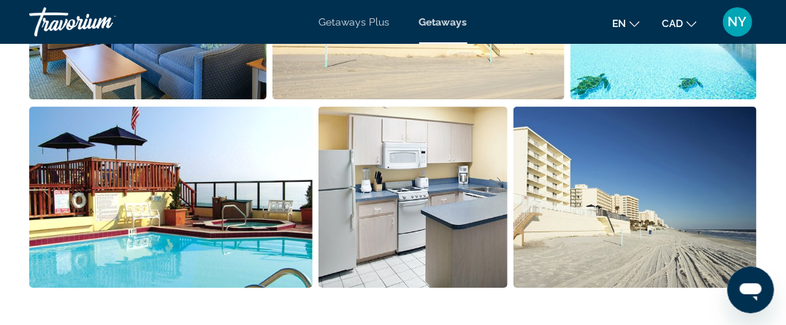
scroll to position [1168, 0]
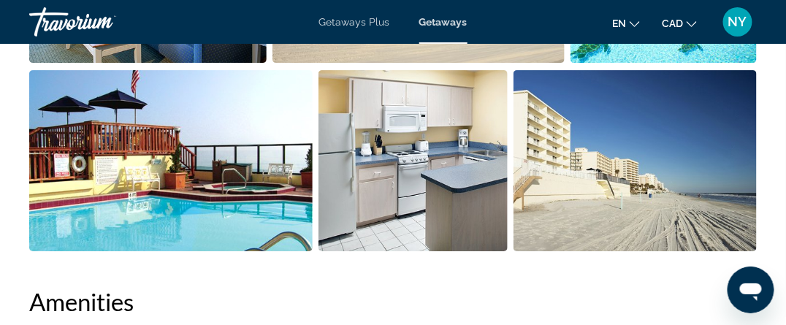
click at [581, 211] on img "Open full-screen image slider" at bounding box center [634, 160] width 243 height 181
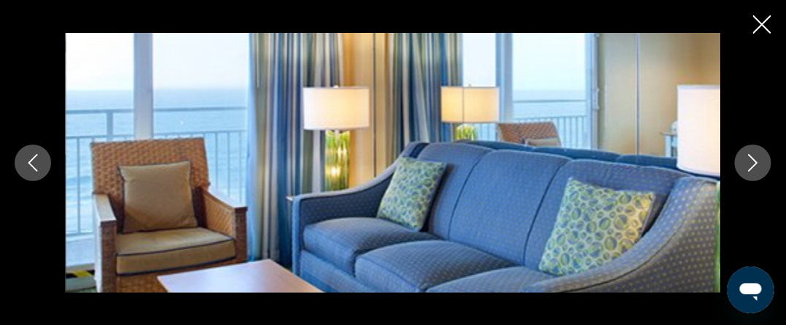
click at [751, 170] on icon "Next image" at bounding box center [753, 163] width 18 height 18
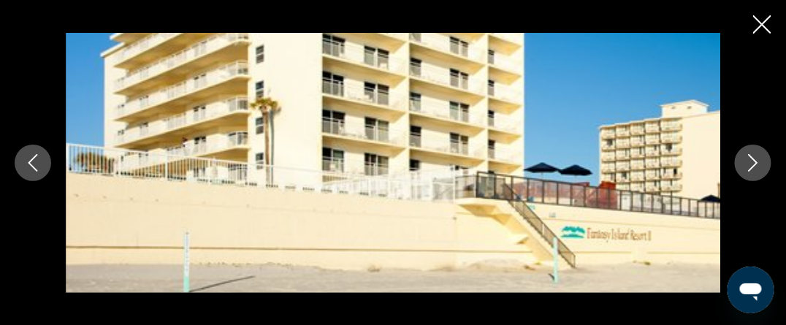
click at [751, 169] on icon "Next image" at bounding box center [753, 163] width 18 height 18
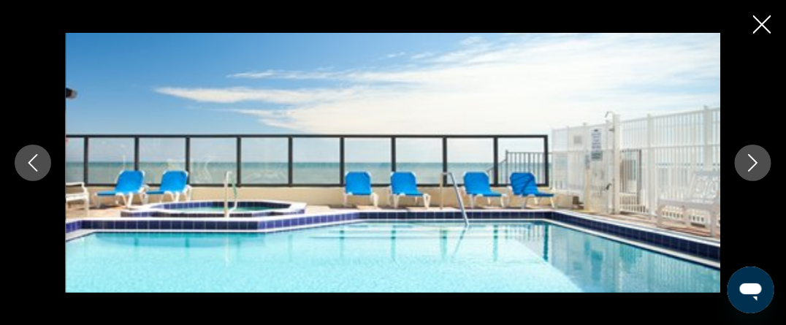
click at [747, 167] on icon "Next image" at bounding box center [753, 163] width 18 height 18
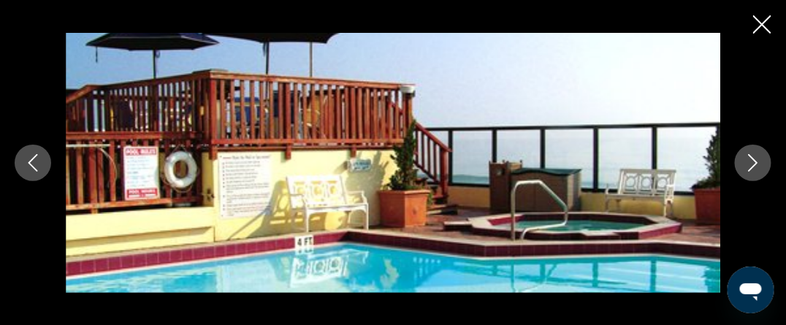
click at [747, 167] on icon "Next image" at bounding box center [753, 163] width 18 height 18
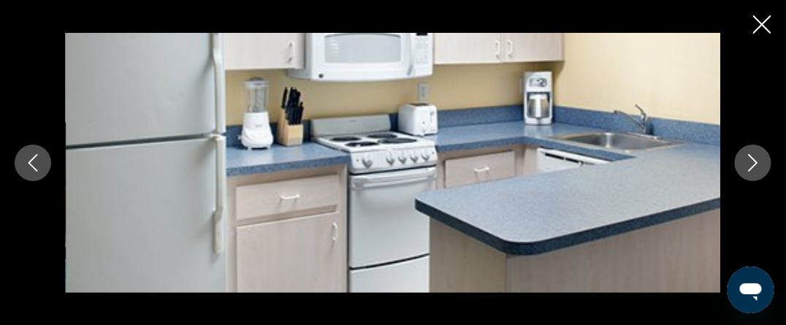
click at [747, 167] on icon "Next image" at bounding box center [753, 163] width 18 height 18
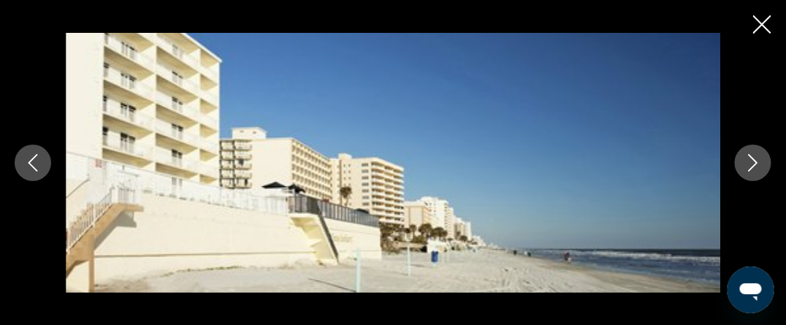
click at [749, 172] on button "Next image" at bounding box center [753, 163] width 37 height 37
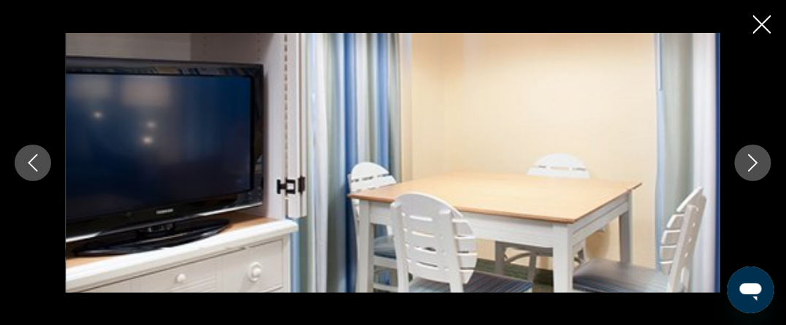
click at [746, 160] on icon "Next image" at bounding box center [753, 163] width 18 height 18
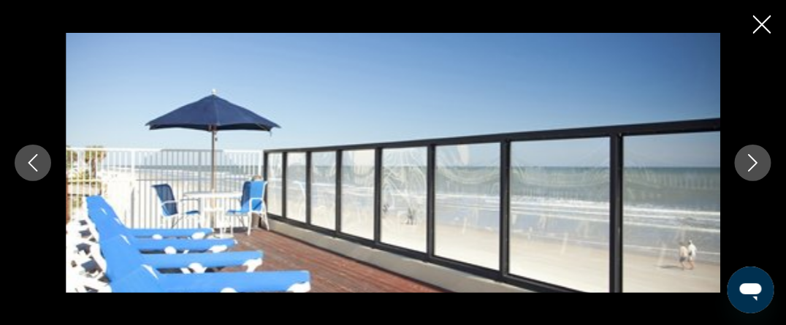
click at [746, 160] on icon "Next image" at bounding box center [753, 163] width 18 height 18
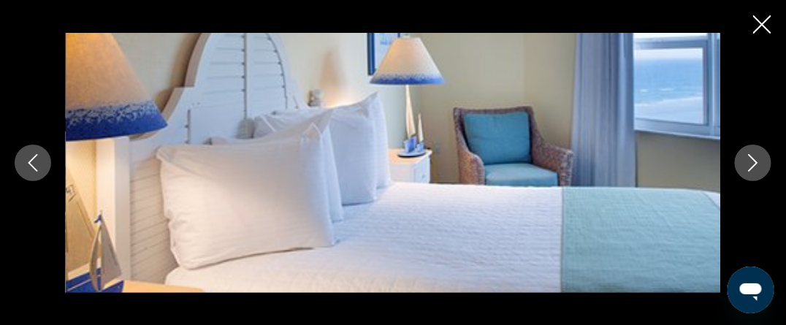
click at [746, 160] on icon "Next image" at bounding box center [753, 163] width 18 height 18
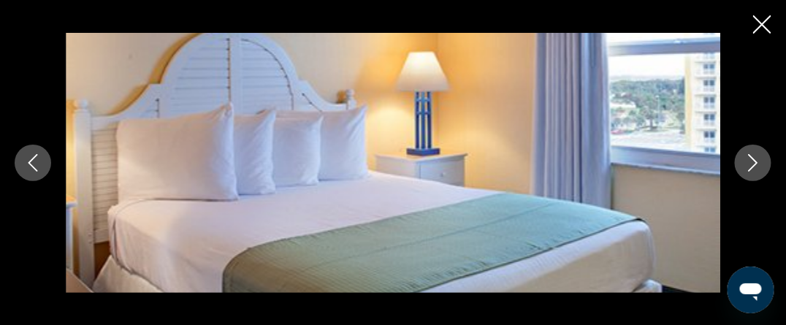
click at [746, 160] on icon "Next image" at bounding box center [753, 163] width 18 height 18
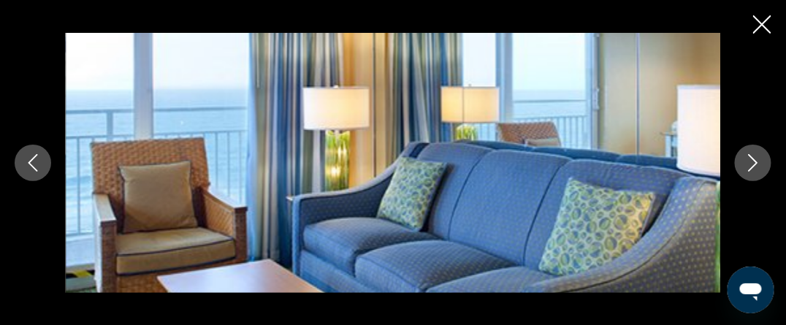
click at [745, 160] on icon "Next image" at bounding box center [753, 163] width 18 height 18
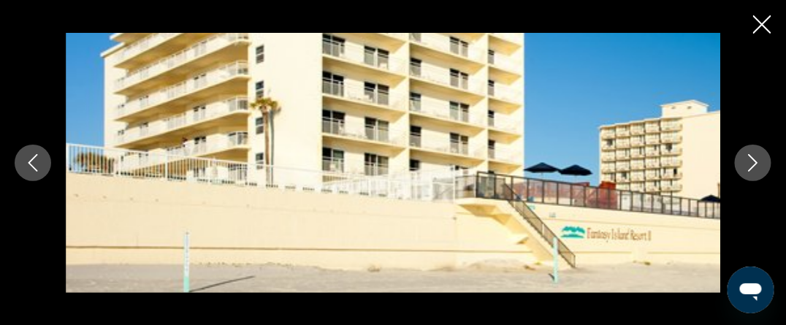
click at [758, 27] on icon "Close slideshow" at bounding box center [762, 24] width 18 height 18
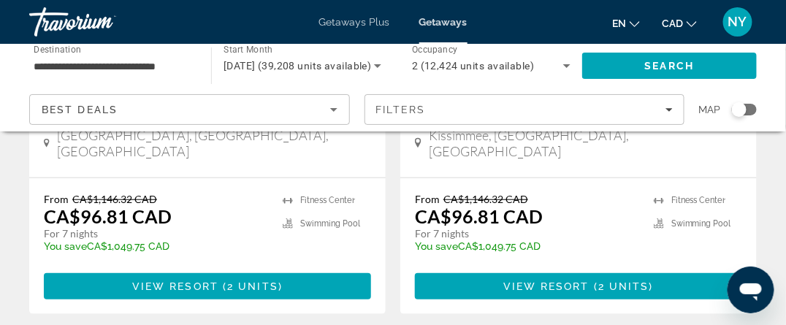
scroll to position [2994, 0]
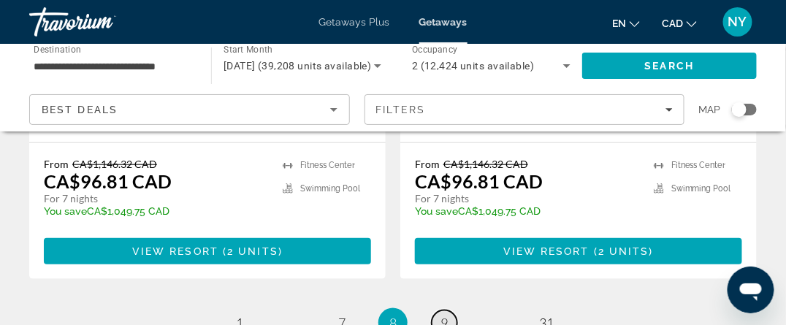
click at [450, 310] on link "page 9" at bounding box center [445, 323] width 26 height 26
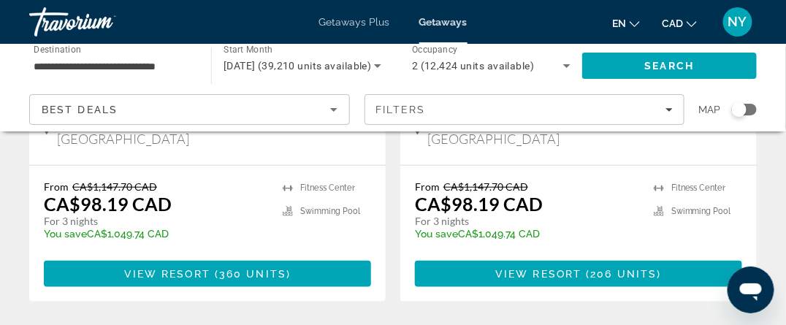
scroll to position [2994, 0]
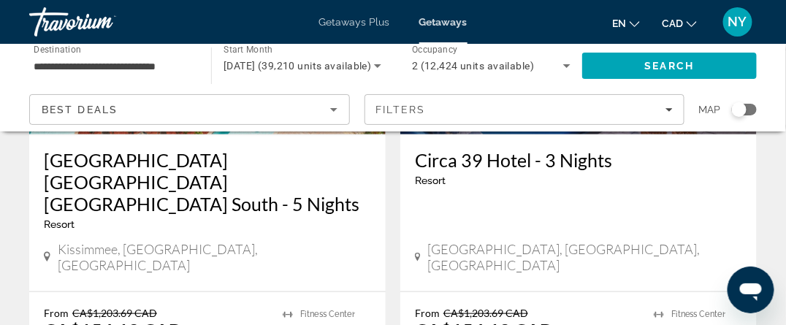
scroll to position [2994, 0]
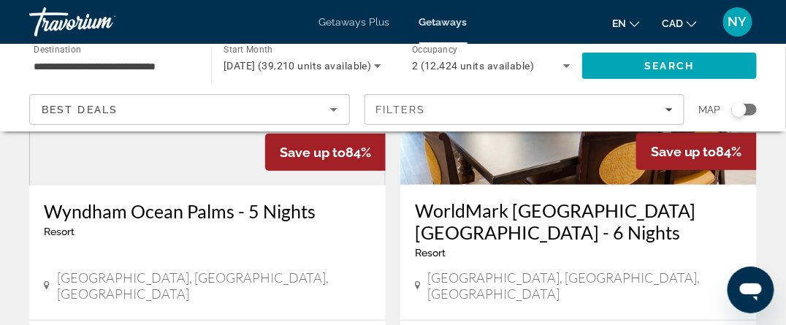
scroll to position [2921, 0]
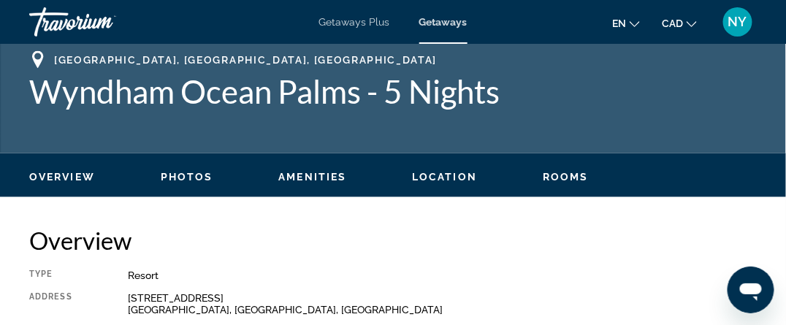
scroll to position [657, 0]
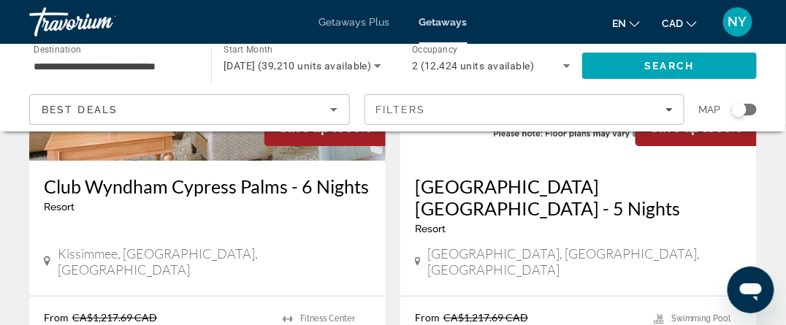
scroll to position [1388, 0]
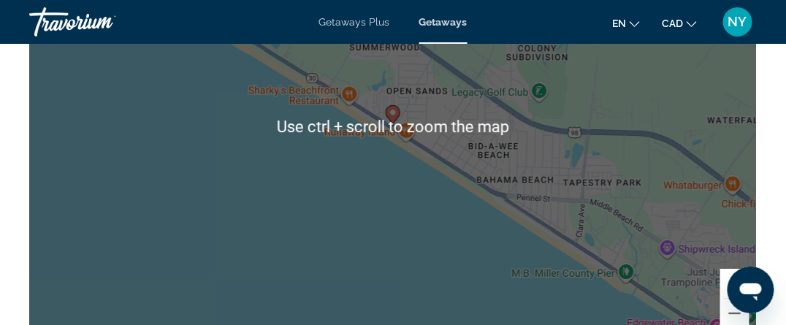
scroll to position [2556, 0]
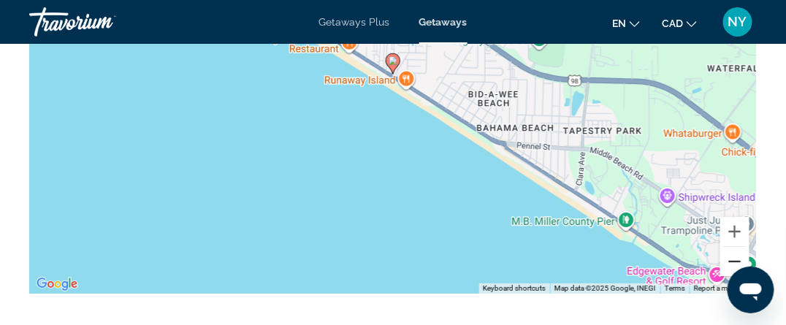
click at [740, 249] on button "Zoom out" at bounding box center [734, 261] width 29 height 29
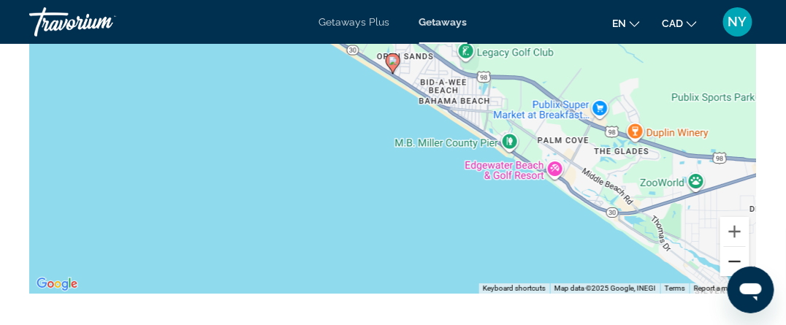
click at [739, 249] on button "Zoom out" at bounding box center [734, 261] width 29 height 29
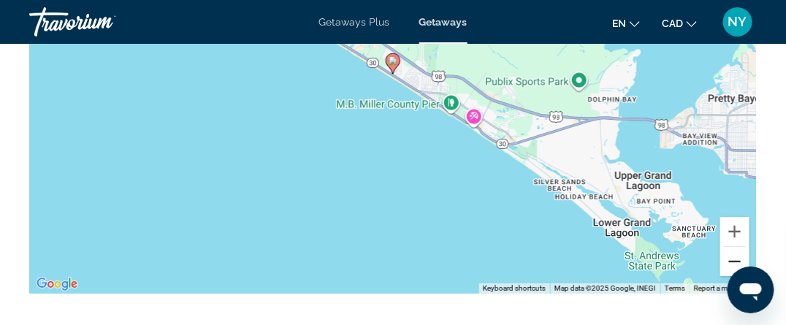
click at [739, 249] on button "Zoom out" at bounding box center [734, 261] width 29 height 29
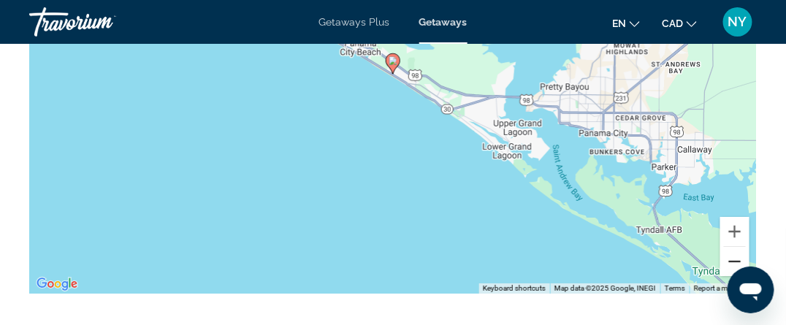
click at [739, 249] on button "Zoom out" at bounding box center [734, 261] width 29 height 29
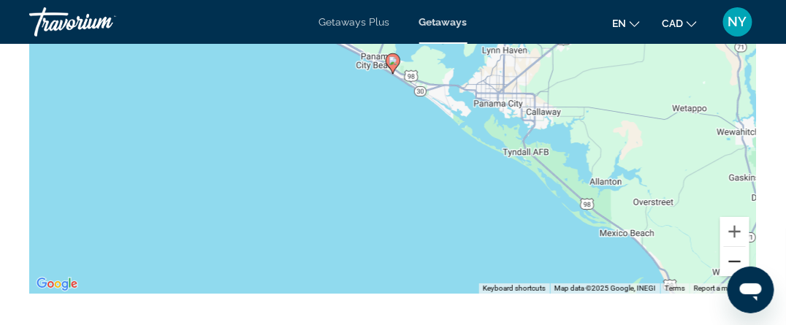
click at [739, 249] on button "Zoom out" at bounding box center [734, 261] width 29 height 29
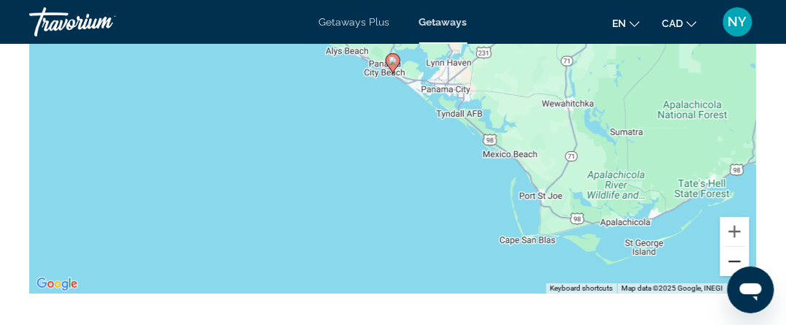
click at [737, 248] on button "Zoom out" at bounding box center [734, 261] width 29 height 29
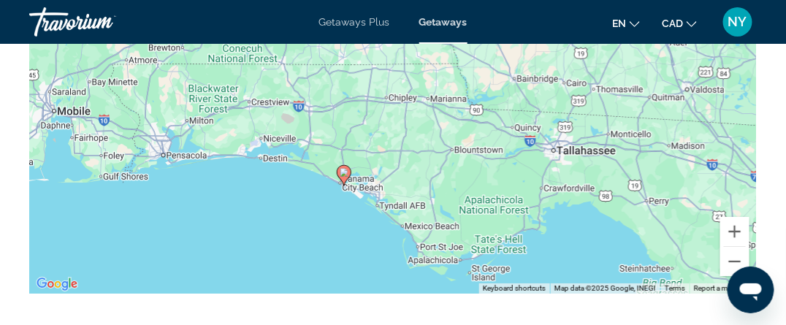
drag, startPoint x: 387, startPoint y: 146, endPoint x: 343, endPoint y: 244, distance: 107.2
click at [337, 259] on div "To activate drag with keyboard, press Alt + Enter. Once in keyboard drag state,…" at bounding box center [392, 74] width 727 height 438
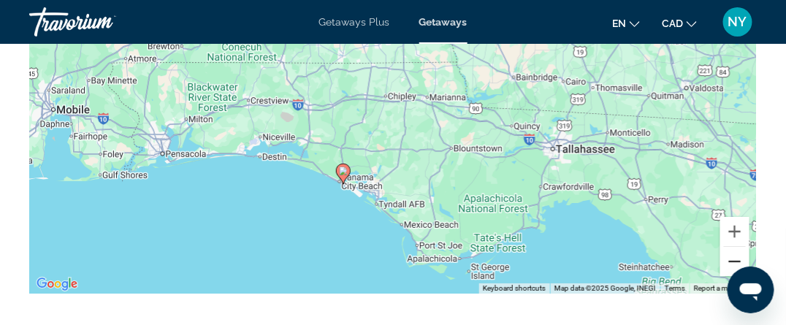
click at [741, 250] on button "Zoom out" at bounding box center [734, 261] width 29 height 29
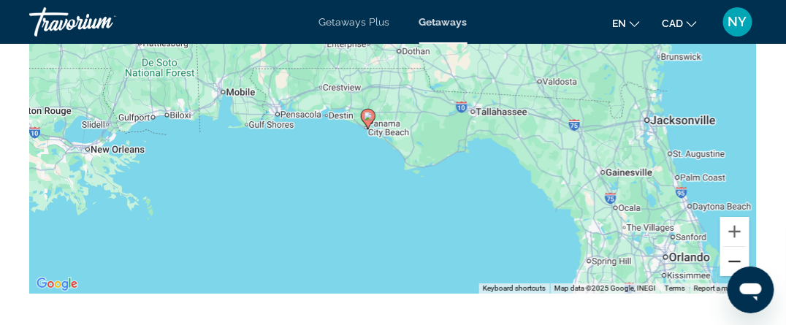
click at [741, 250] on button "Zoom out" at bounding box center [734, 261] width 29 height 29
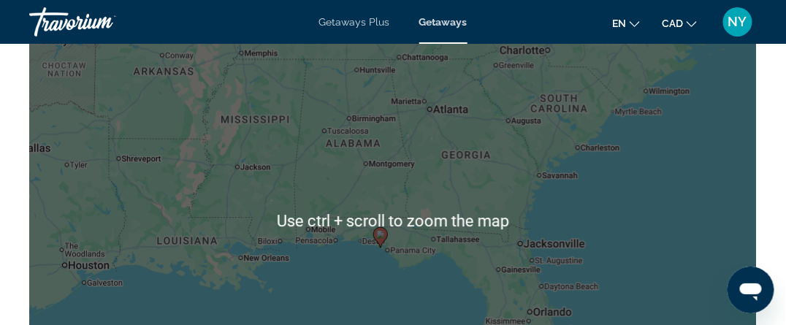
scroll to position [2483, 0]
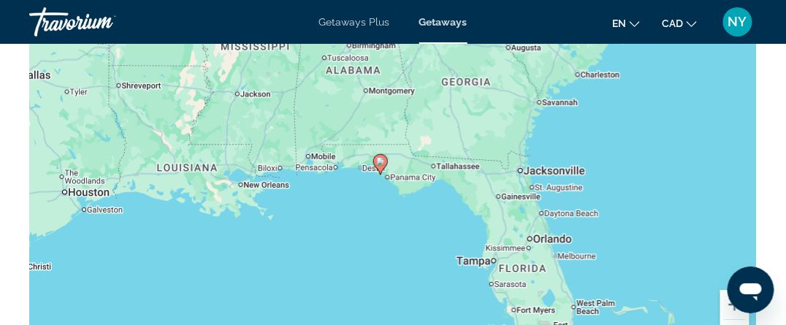
click at [705, 159] on div "To activate drag with keyboard, press Alt + Enter. Once in keyboard drag state,…" at bounding box center [392, 147] width 727 height 438
click at [381, 157] on image "Main content" at bounding box center [380, 161] width 9 height 9
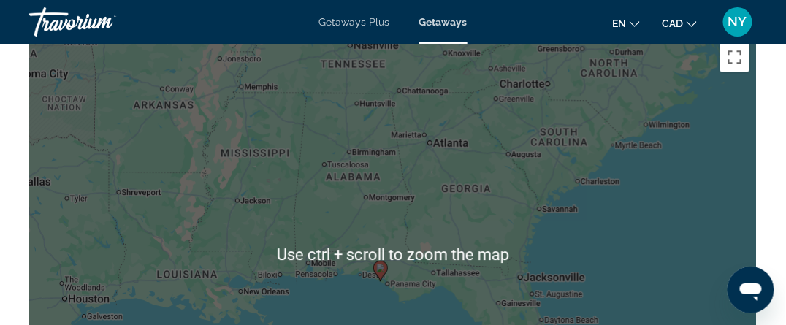
scroll to position [2337, 0]
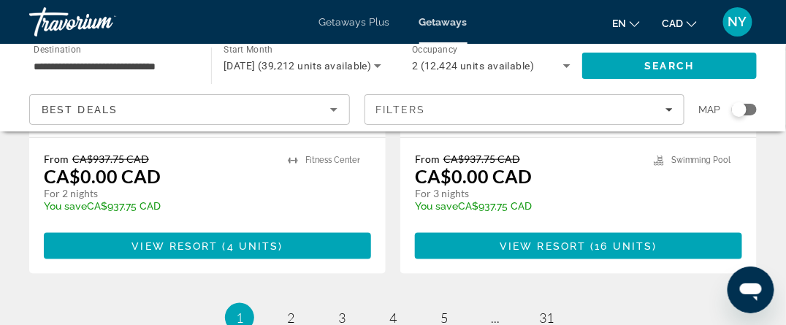
scroll to position [3067, 0]
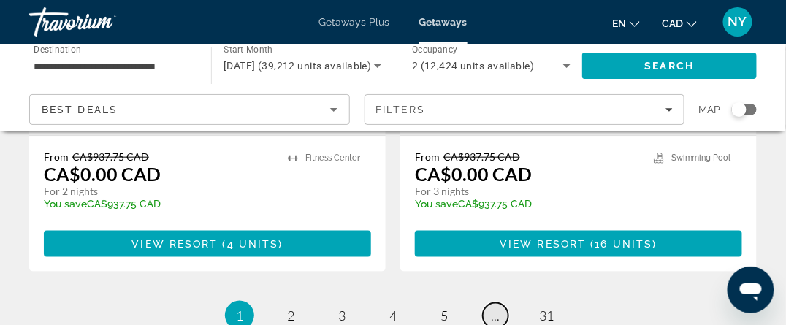
click at [494, 307] on span "..." at bounding box center [495, 315] width 9 height 16
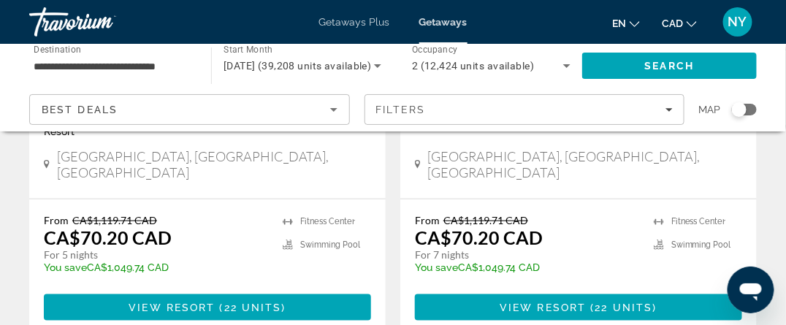
scroll to position [2992, 0]
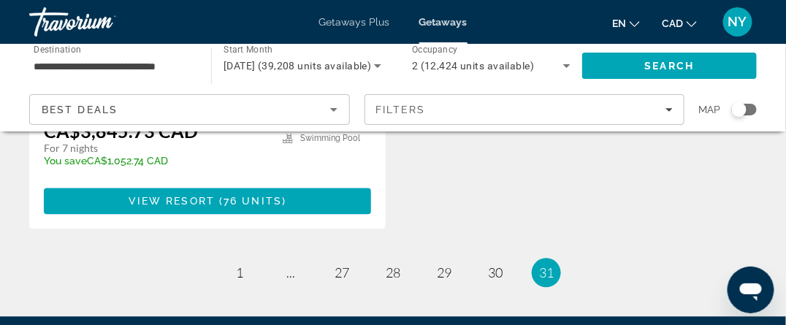
scroll to position [1955, 0]
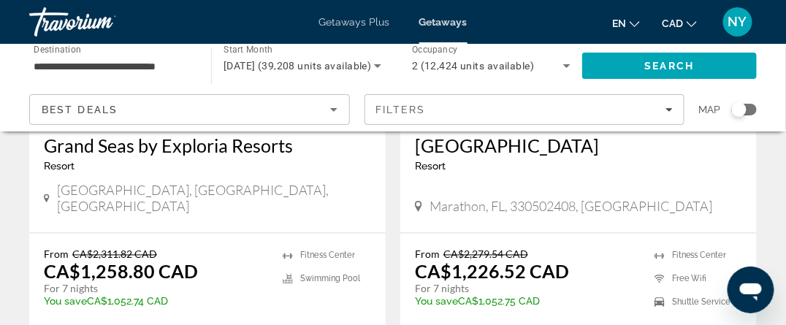
scroll to position [1899, 0]
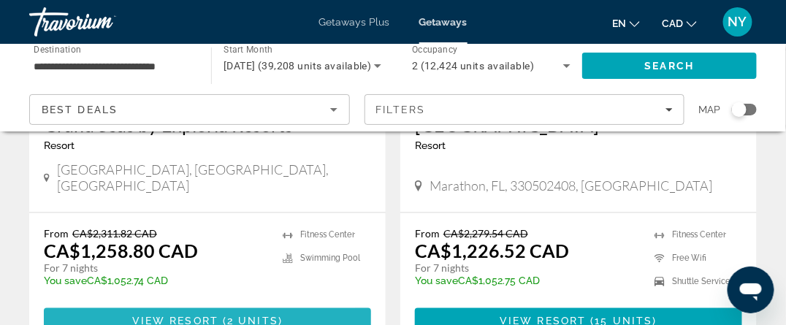
click at [177, 315] on span "View Resort" at bounding box center [175, 321] width 86 height 12
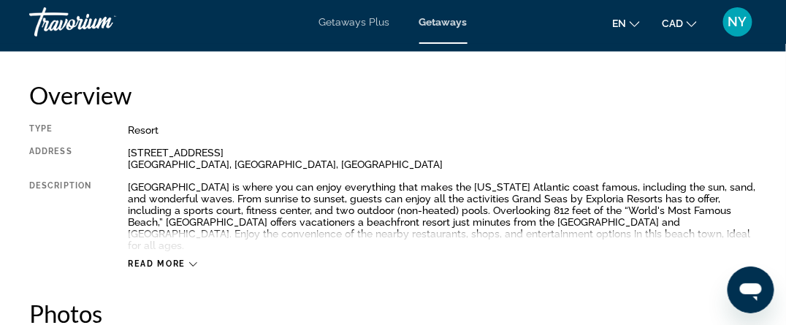
scroll to position [365, 0]
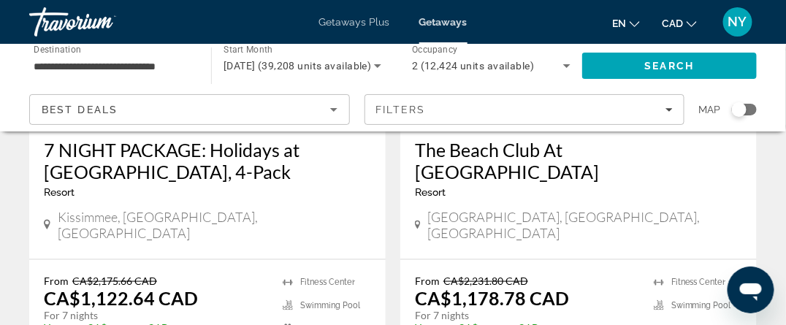
scroll to position [365, 0]
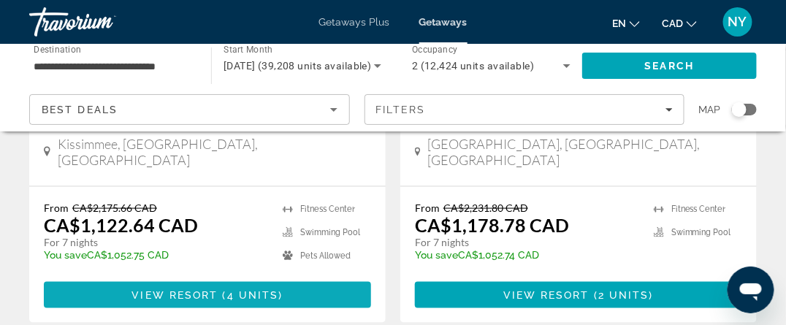
click at [188, 289] on span "View Resort" at bounding box center [174, 295] width 86 height 12
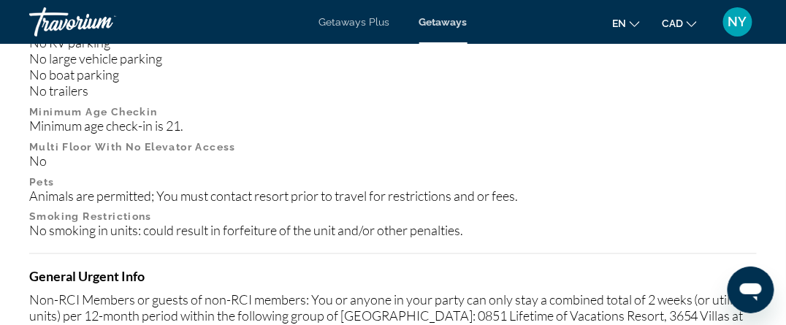
scroll to position [1534, 0]
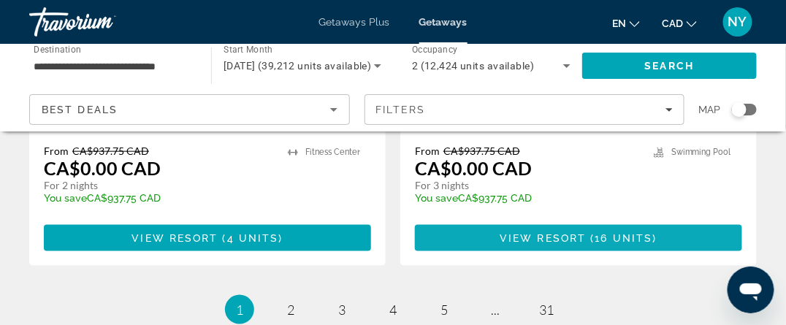
scroll to position [2992, 0]
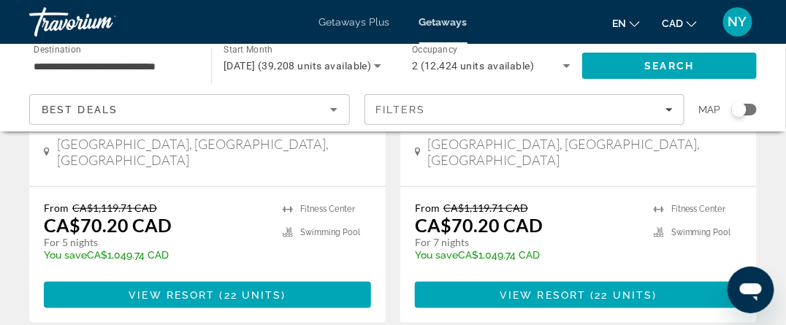
scroll to position [2992, 0]
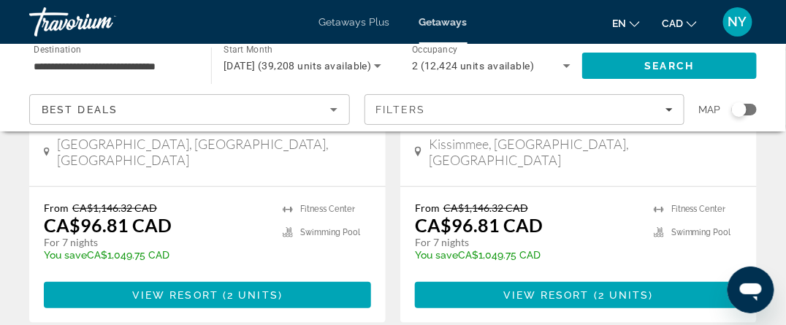
scroll to position [2948, 0]
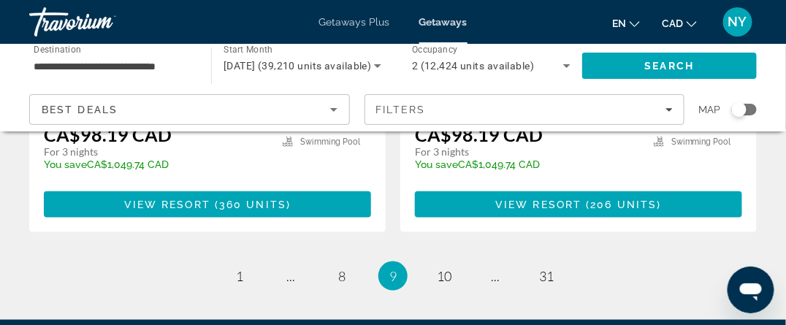
scroll to position [3067, 0]
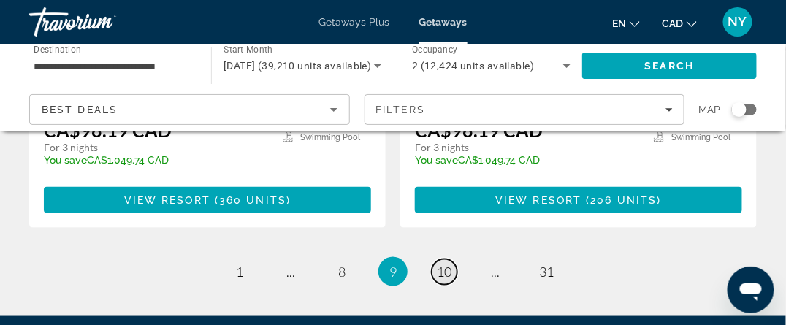
click at [445, 264] on span "10" at bounding box center [444, 272] width 15 height 16
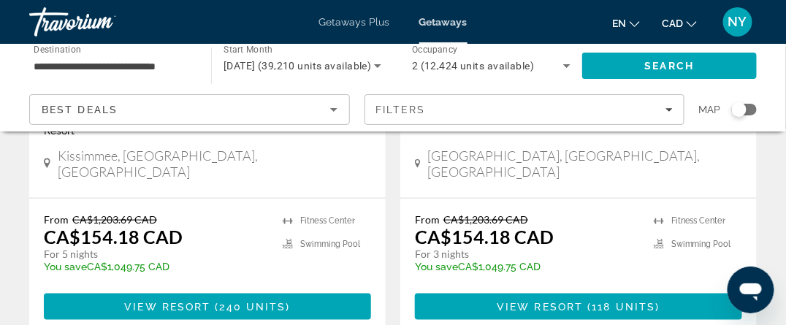
scroll to position [3067, 0]
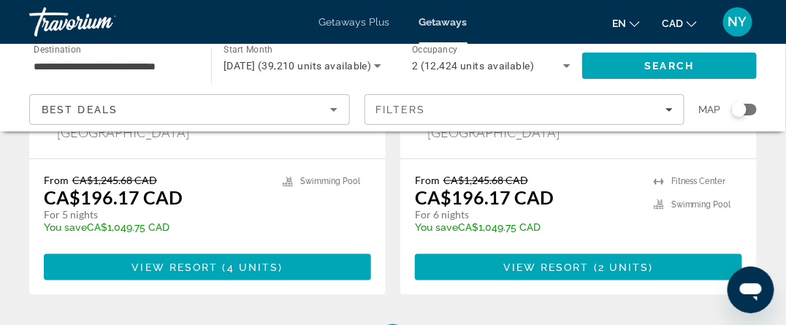
scroll to position [3067, 0]
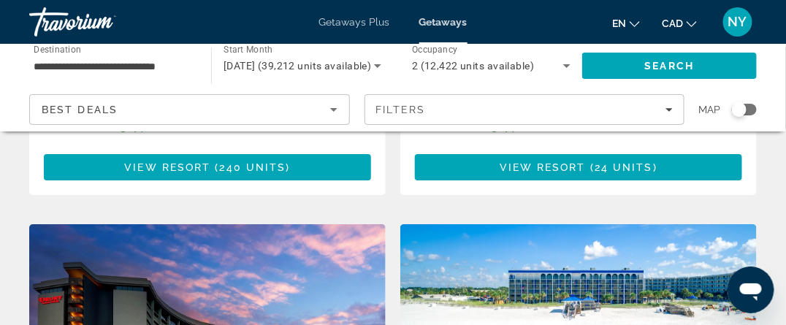
scroll to position [2629, 0]
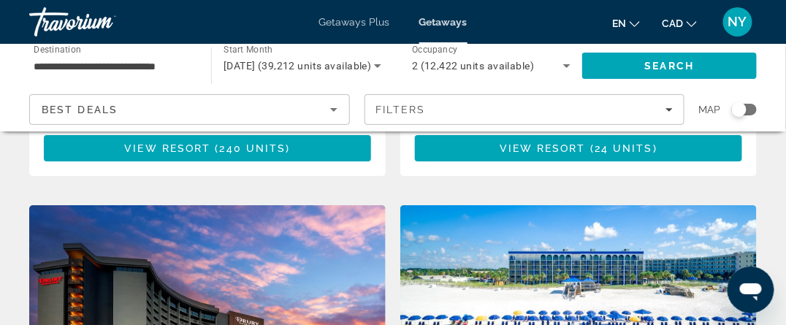
click at [538, 226] on img "Main content" at bounding box center [578, 322] width 356 height 234
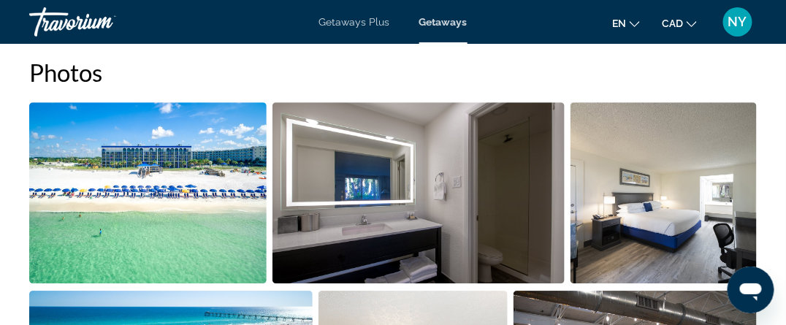
scroll to position [949, 0]
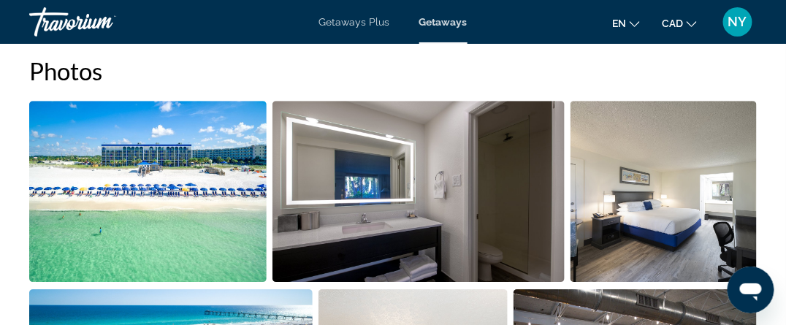
click at [183, 202] on img "Open full-screen image slider" at bounding box center [147, 191] width 237 height 181
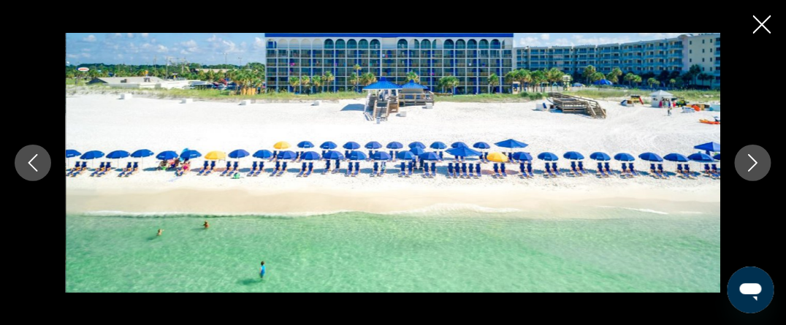
click at [767, 158] on button "Next image" at bounding box center [753, 163] width 37 height 37
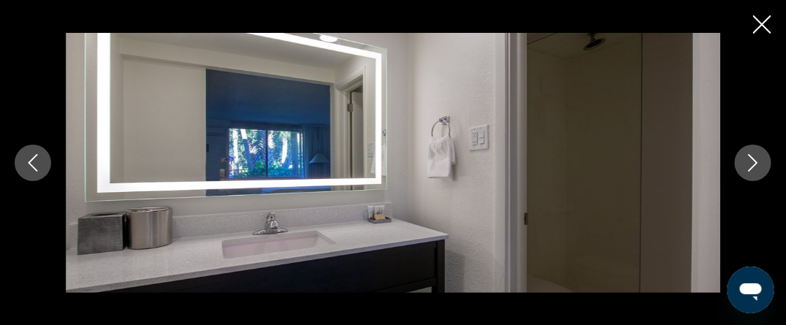
click at [767, 158] on button "Next image" at bounding box center [753, 163] width 37 height 37
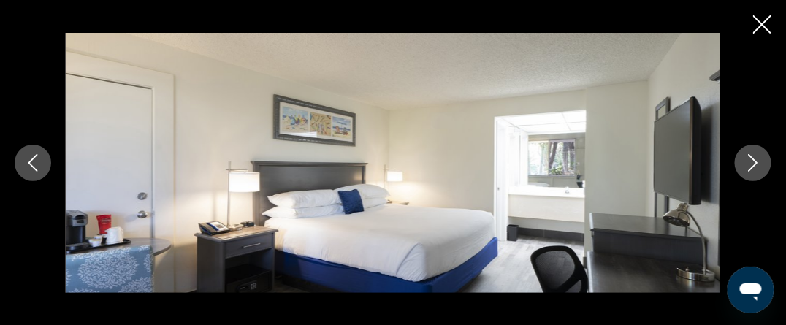
click at [765, 161] on button "Next image" at bounding box center [753, 163] width 37 height 37
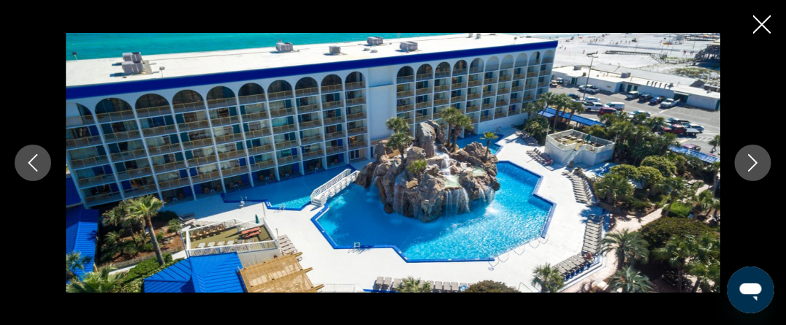
click at [761, 162] on icon "Next image" at bounding box center [753, 163] width 18 height 18
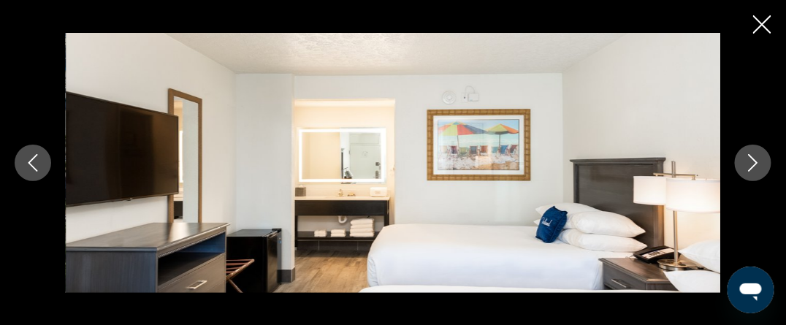
click at [761, 162] on icon "Next image" at bounding box center [753, 163] width 18 height 18
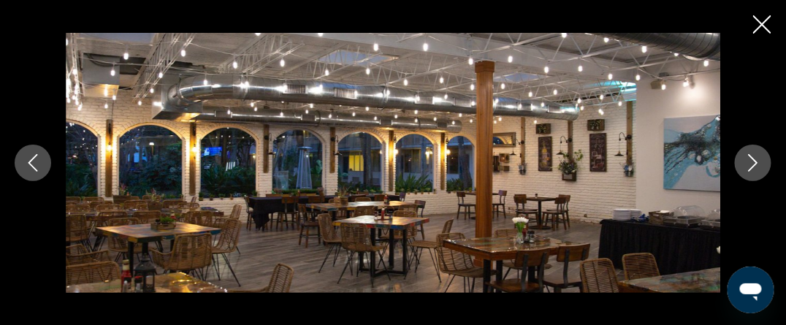
click at [761, 162] on icon "Next image" at bounding box center [753, 163] width 18 height 18
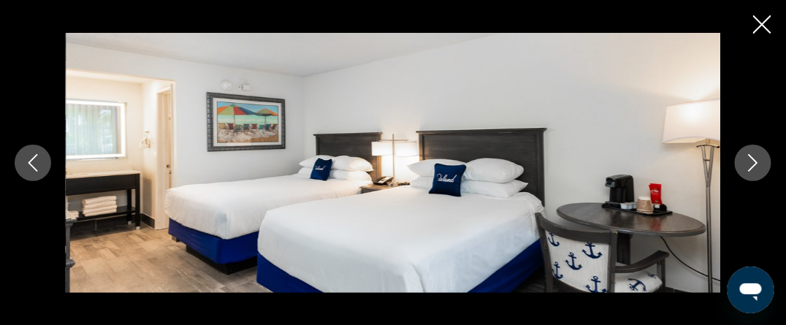
click at [761, 162] on icon "Next image" at bounding box center [753, 163] width 18 height 18
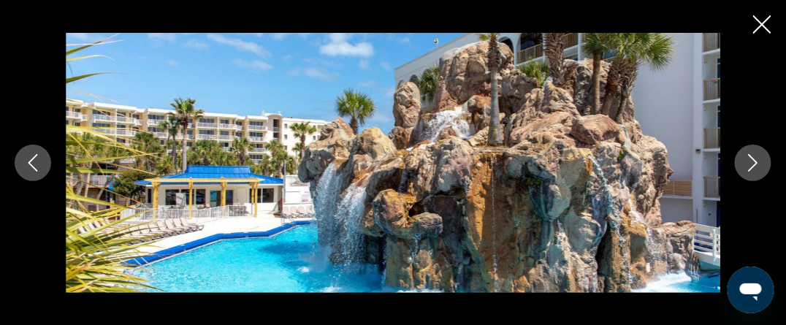
click at [761, 162] on icon "Next image" at bounding box center [753, 163] width 18 height 18
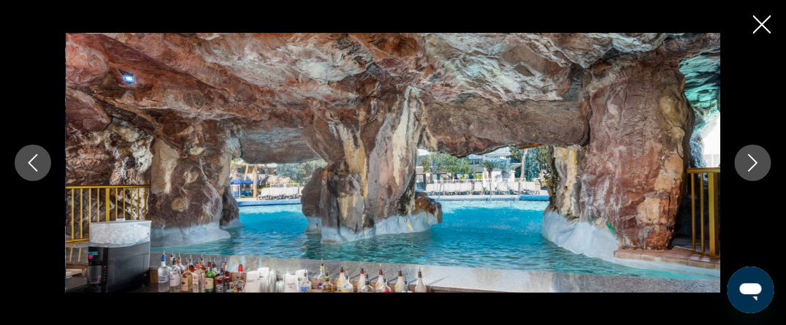
click at [761, 162] on icon "Next image" at bounding box center [753, 163] width 18 height 18
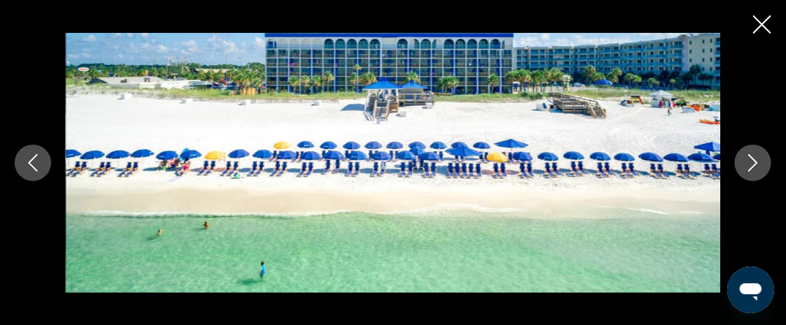
click at [758, 30] on icon "Close slideshow" at bounding box center [762, 24] width 18 height 18
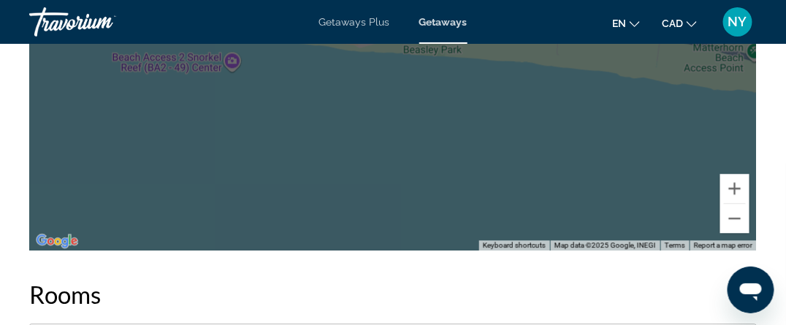
scroll to position [2264, 0]
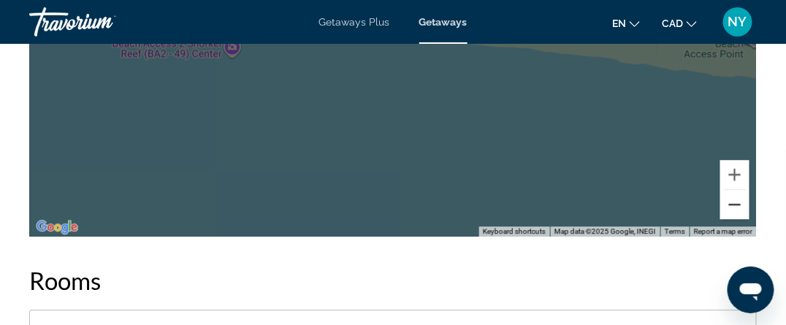
click at [735, 203] on button "Zoom out" at bounding box center [734, 204] width 29 height 29
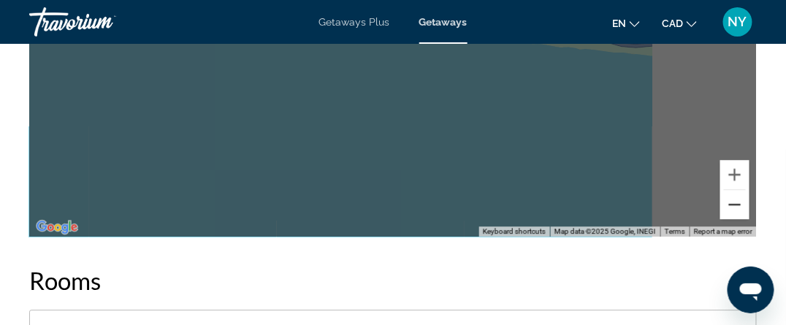
click at [735, 203] on button "Zoom out" at bounding box center [734, 204] width 29 height 29
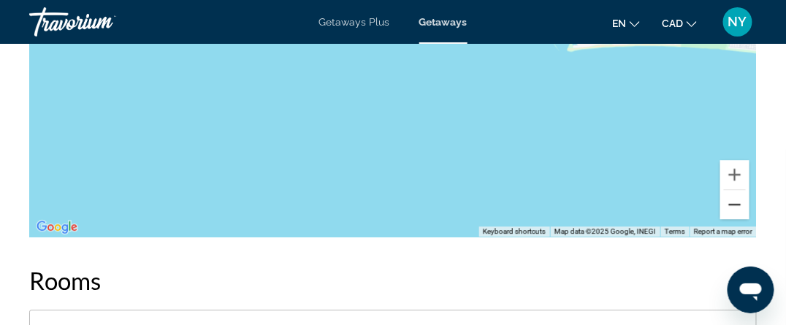
click at [735, 203] on button "Zoom out" at bounding box center [734, 204] width 29 height 29
click at [727, 204] on button "Zoom out" at bounding box center [734, 204] width 29 height 29
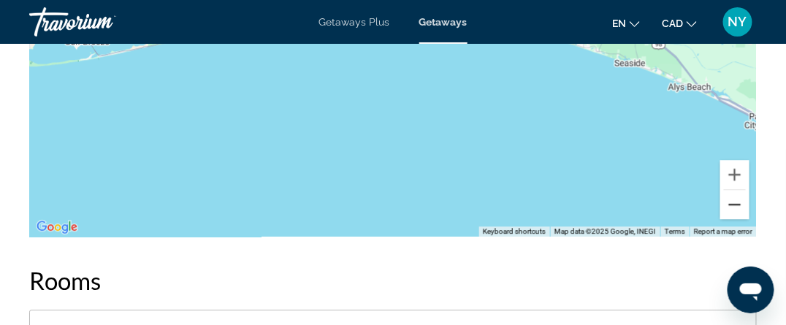
click at [727, 207] on button "Zoom out" at bounding box center [734, 204] width 29 height 29
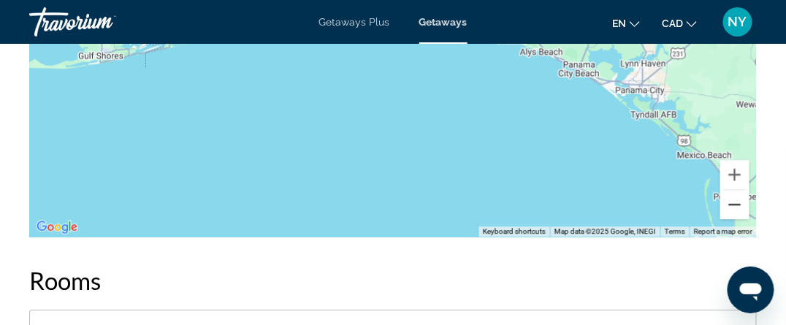
click at [726, 207] on button "Zoom out" at bounding box center [734, 204] width 29 height 29
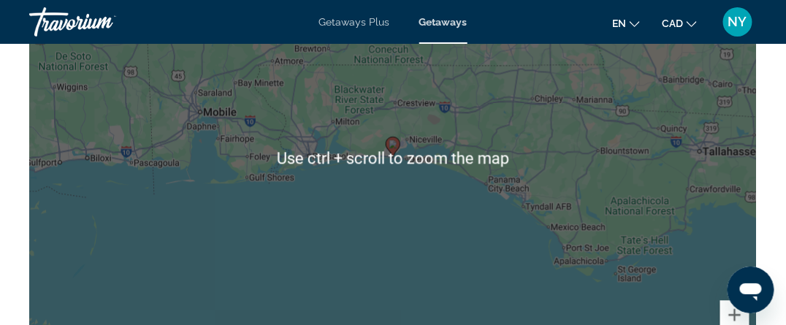
scroll to position [2118, 0]
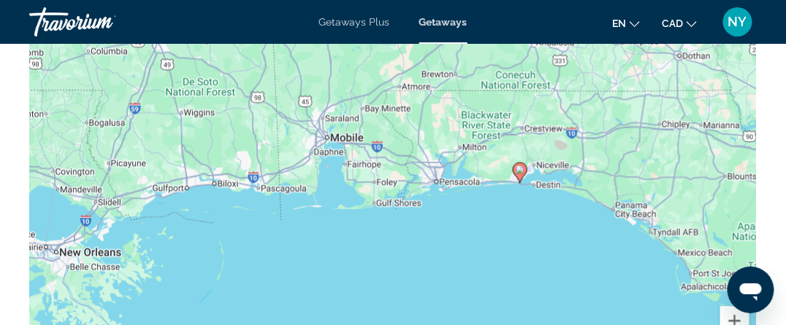
drag, startPoint x: 375, startPoint y: 198, endPoint x: 502, endPoint y: 219, distance: 128.8
click at [502, 219] on div "To activate drag with keyboard, press Alt + Enter. Once in keyboard drag state,…" at bounding box center [392, 163] width 727 height 438
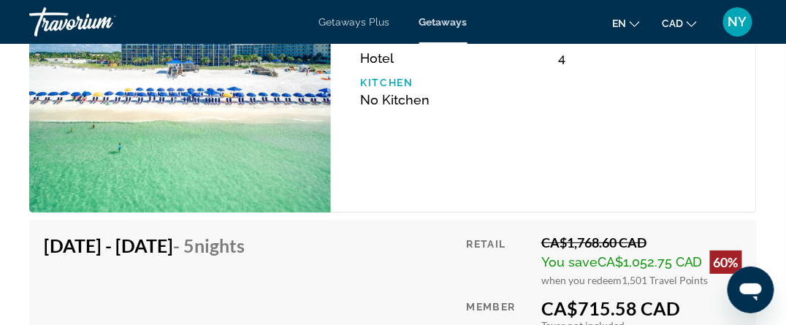
scroll to position [2629, 0]
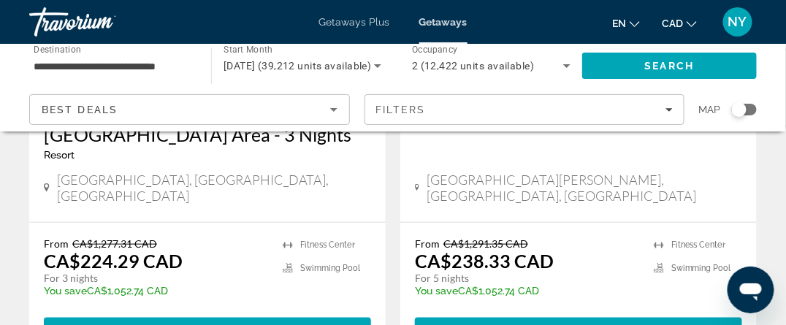
scroll to position [3065, 0]
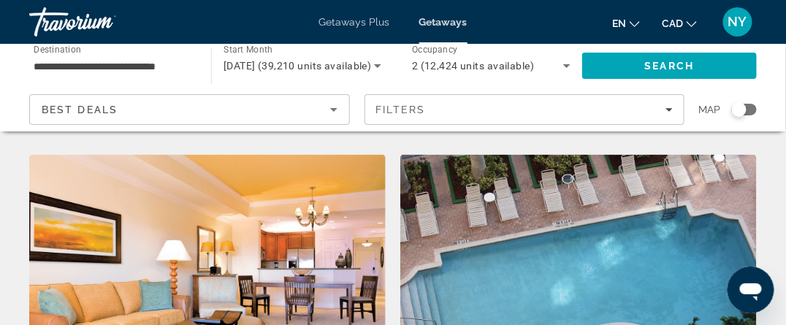
scroll to position [584, 0]
click at [535, 245] on img "Main content" at bounding box center [578, 272] width 356 height 234
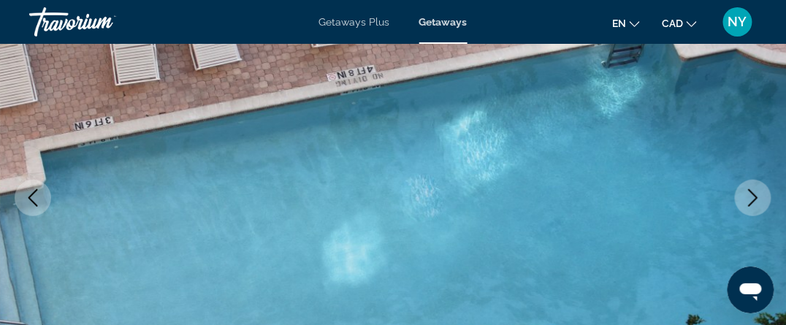
scroll to position [292, 0]
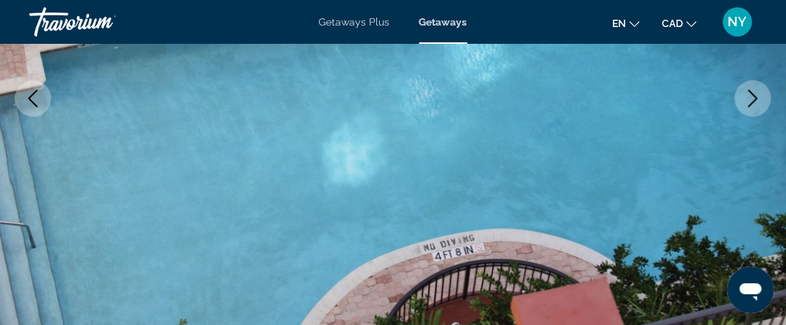
click at [756, 98] on icon "Next image" at bounding box center [753, 99] width 9 height 18
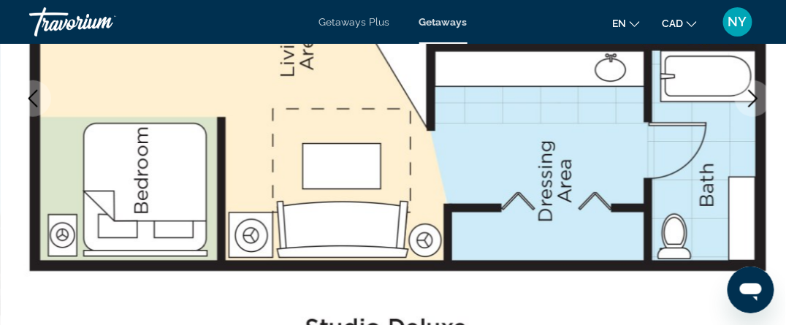
click at [751, 100] on icon "Next image" at bounding box center [753, 99] width 18 height 18
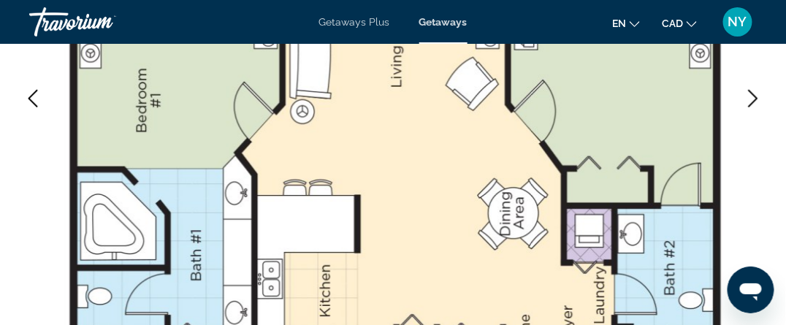
click at [752, 99] on icon "Next image" at bounding box center [753, 99] width 18 height 18
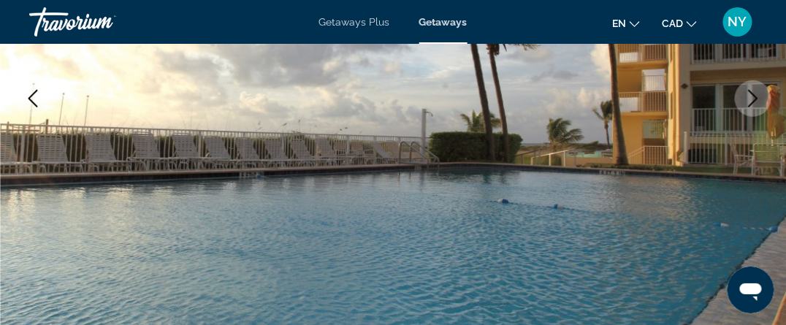
click at [752, 96] on icon "Next image" at bounding box center [753, 99] width 18 height 18
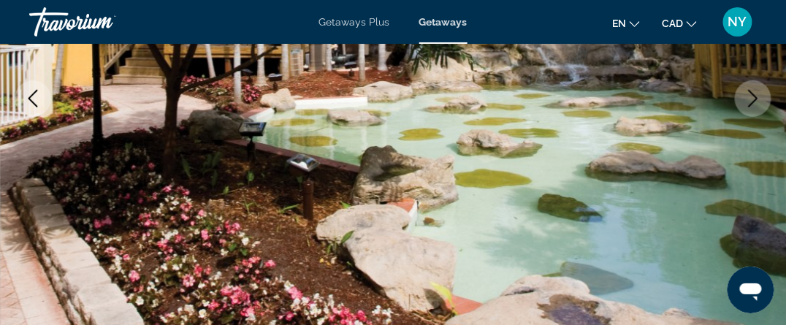
click at [752, 96] on icon "Next image" at bounding box center [753, 99] width 18 height 18
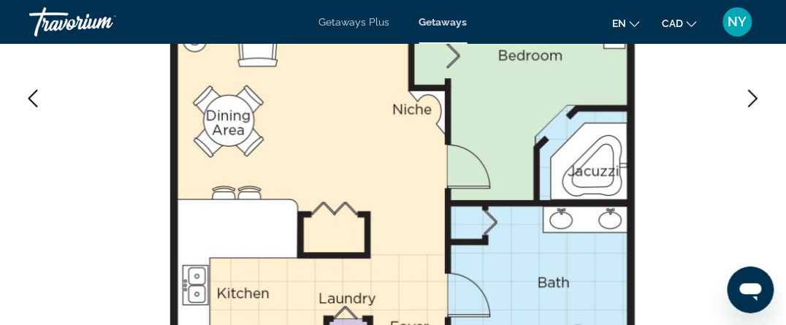
click at [752, 96] on icon "Next image" at bounding box center [753, 99] width 18 height 18
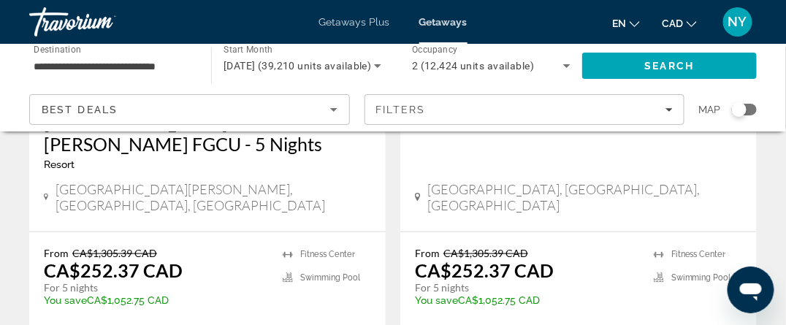
scroll to position [3067, 0]
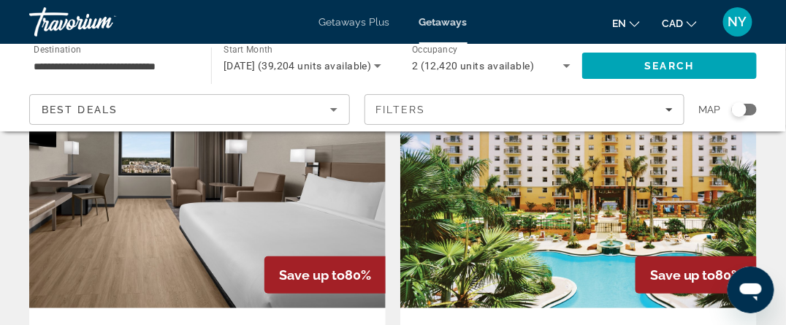
scroll to position [73, 0]
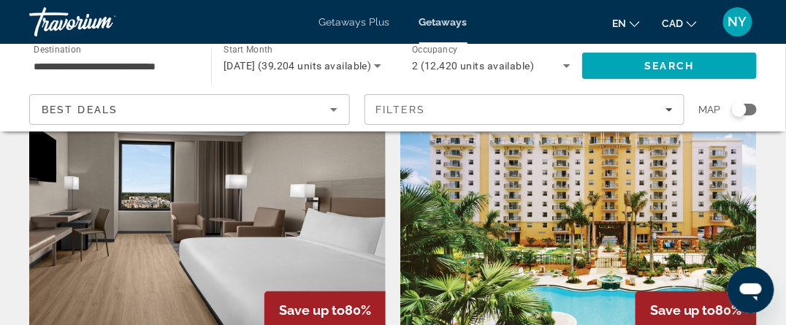
click at [562, 221] on img "Main content" at bounding box center [578, 227] width 356 height 234
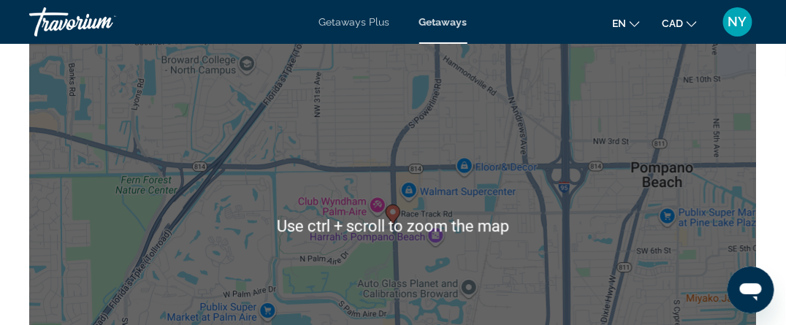
scroll to position [2410, 0]
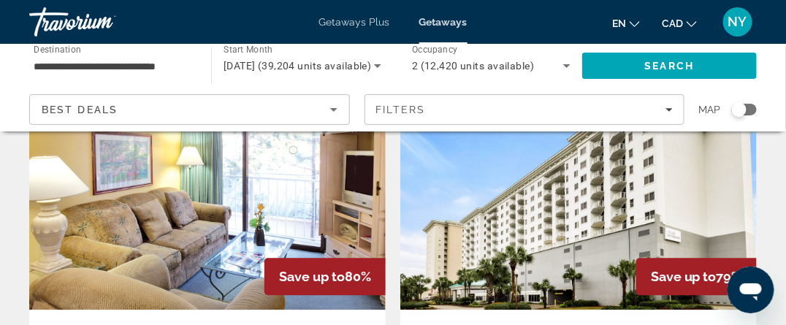
scroll to position [657, 0]
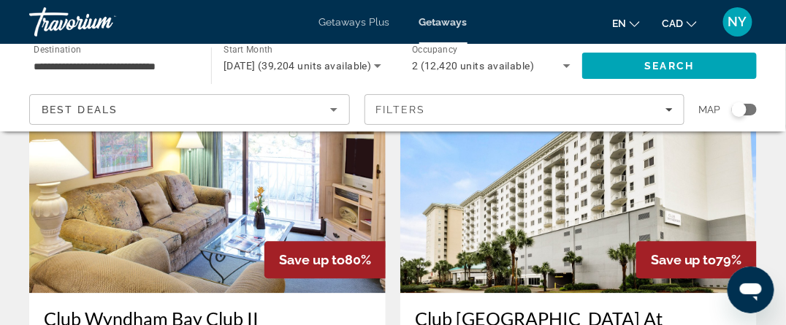
click at [571, 194] on img "Main content" at bounding box center [578, 177] width 356 height 234
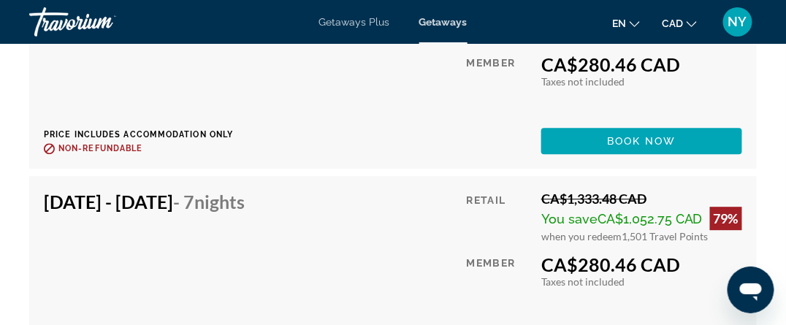
scroll to position [3725, 0]
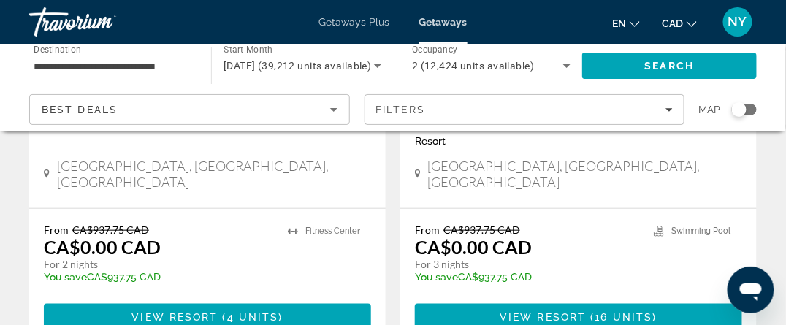
scroll to position [3067, 0]
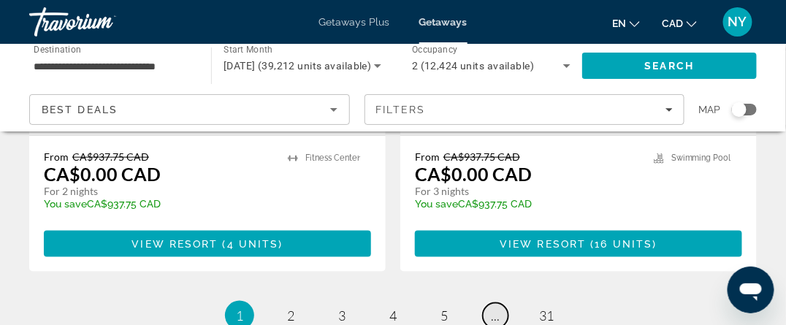
click at [500, 303] on link "page ..." at bounding box center [496, 316] width 26 height 26
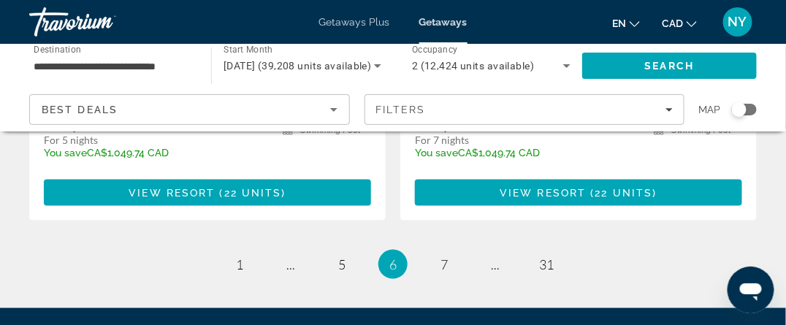
scroll to position [2992, 0]
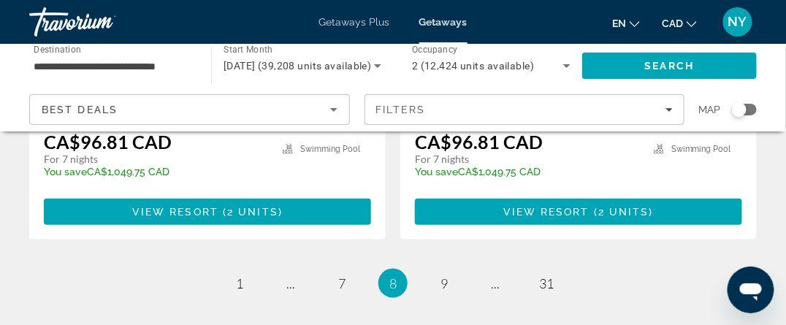
scroll to position [2948, 0]
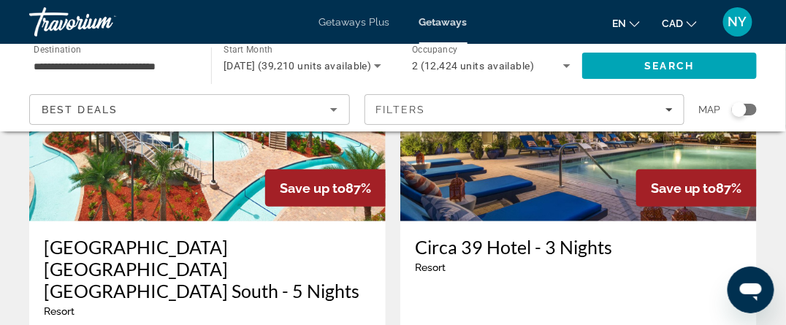
scroll to position [2994, 0]
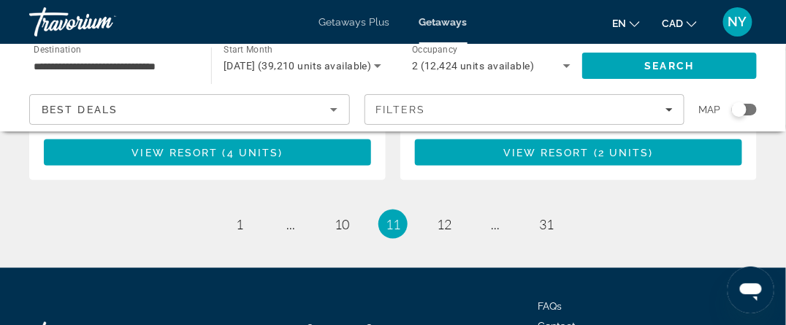
drag, startPoint x: 789, startPoint y: 18, endPoint x: 16, endPoint y: 1, distance: 773.6
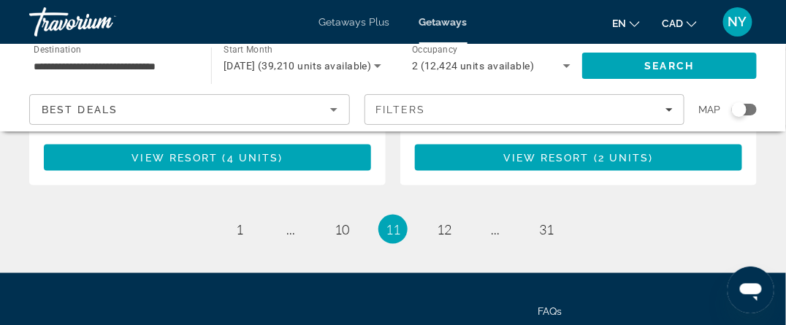
scroll to position [3034, 0]
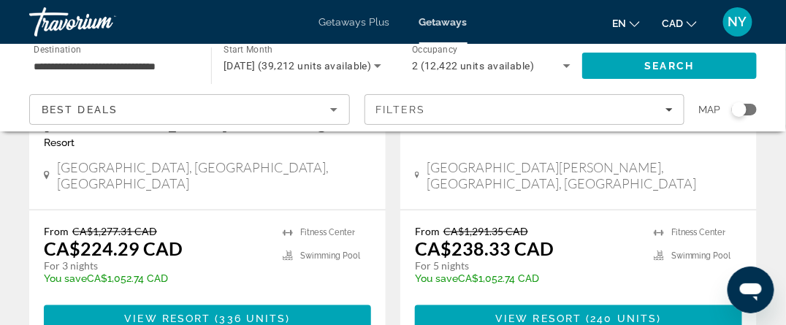
scroll to position [2984, 0]
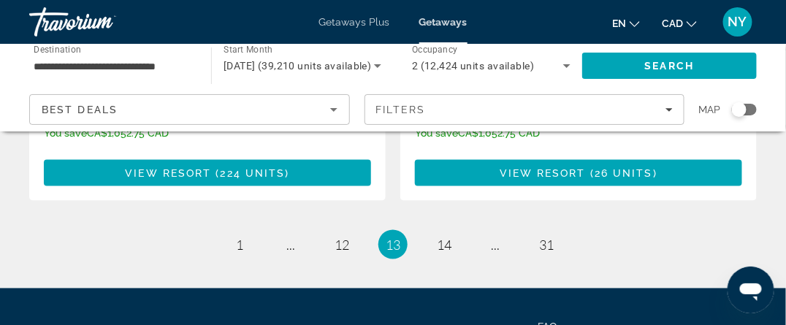
drag, startPoint x: 787, startPoint y: 33, endPoint x: 42, endPoint y: 35, distance: 745.6
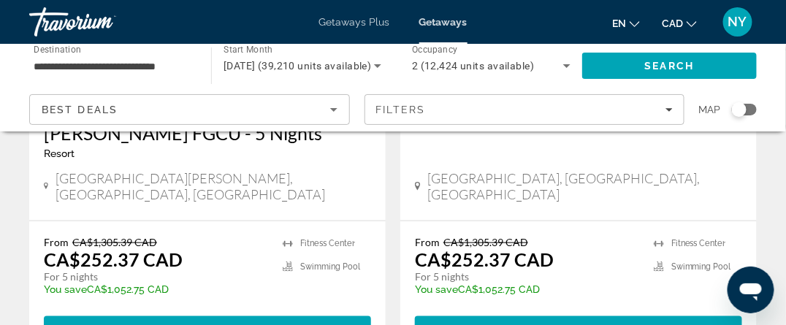
scroll to position [3025, 0]
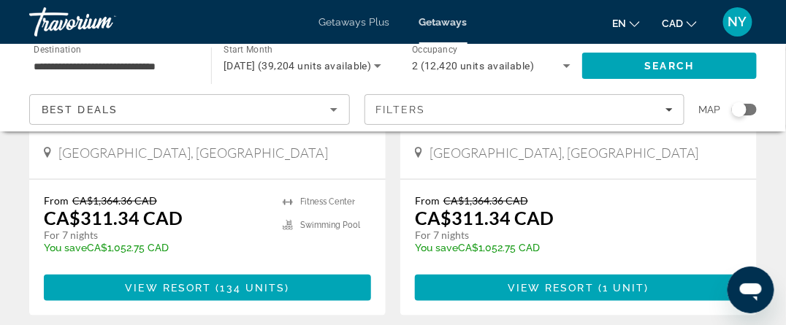
scroll to position [2994, 0]
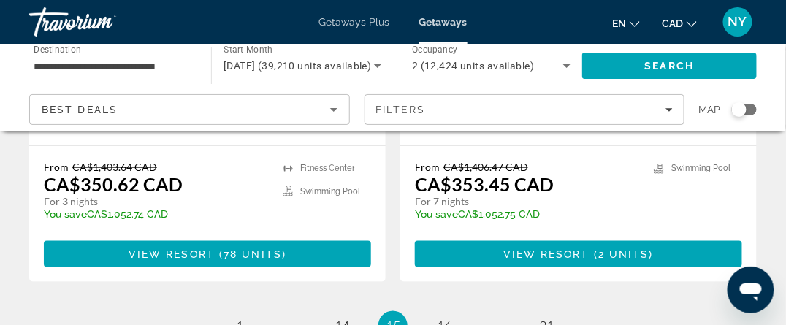
scroll to position [3067, 0]
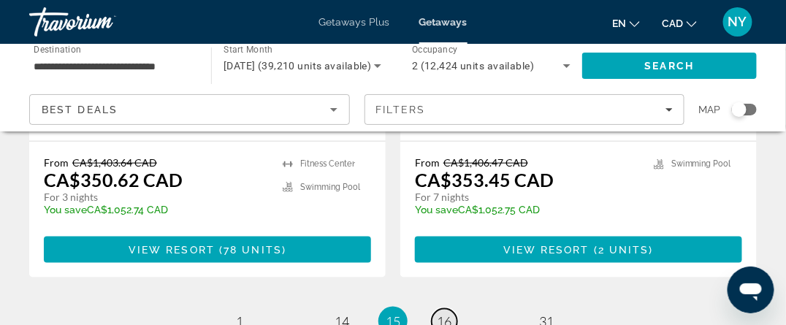
click at [447, 313] on span "16" at bounding box center [444, 321] width 15 height 16
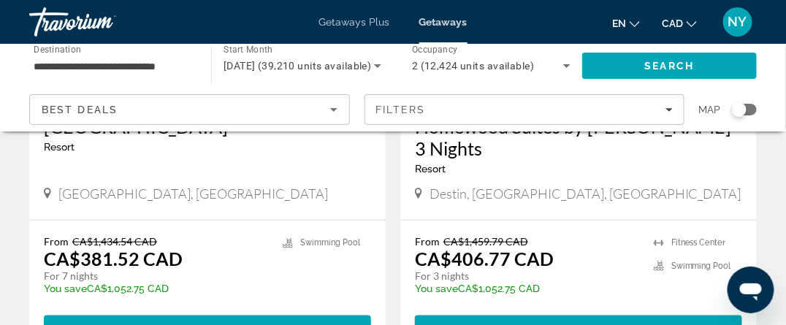
scroll to position [3067, 0]
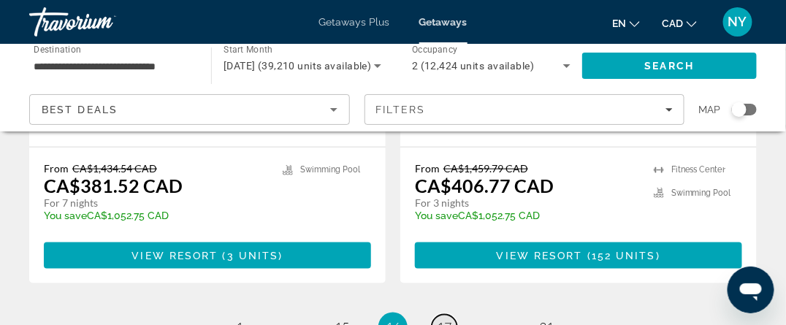
click at [445, 319] on span "17" at bounding box center [444, 327] width 15 height 16
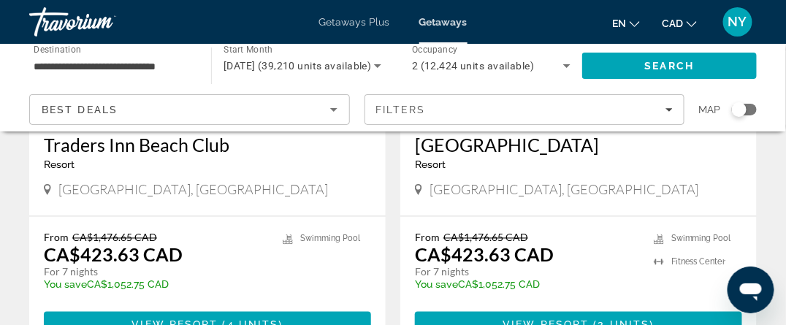
scroll to position [1899, 0]
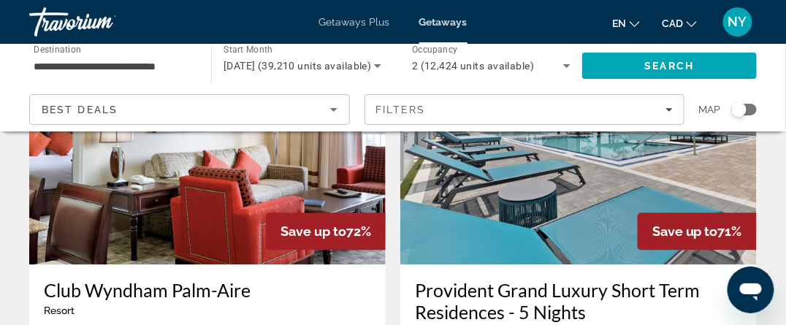
scroll to position [730, 0]
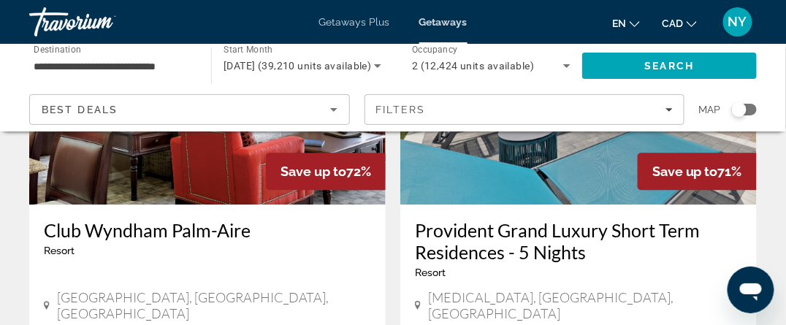
click at [548, 242] on h3 "Provident Grand Luxury Short Term Residences - 5 Nights" at bounding box center [578, 241] width 327 height 44
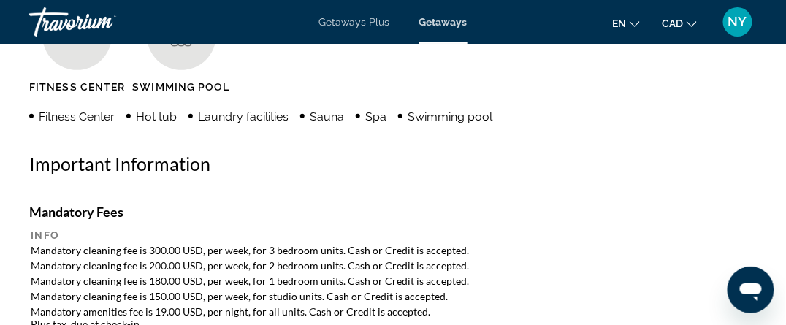
scroll to position [1168, 0]
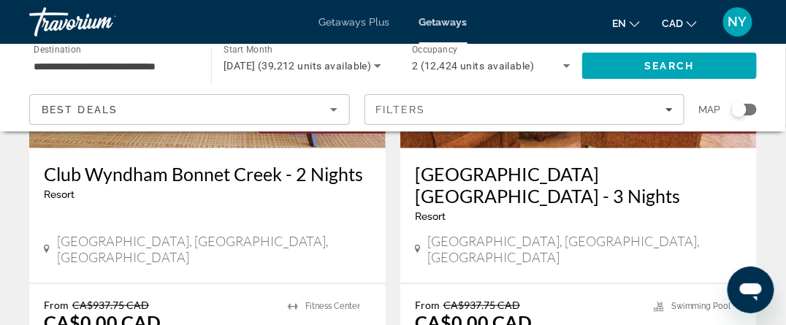
scroll to position [2992, 0]
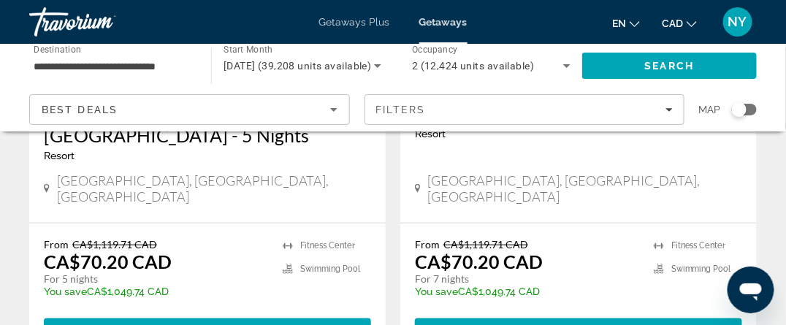
scroll to position [2963, 0]
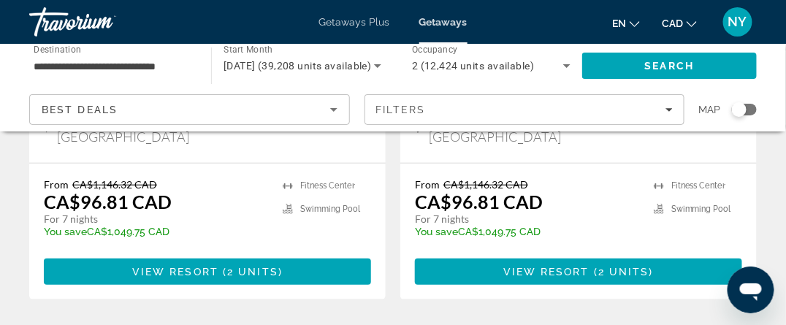
scroll to position [2969, 0]
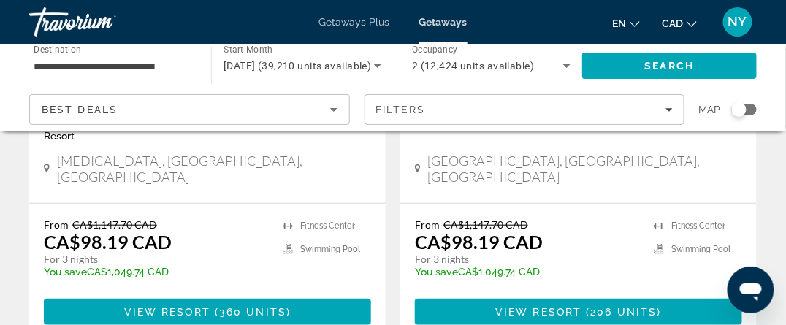
scroll to position [2951, 0]
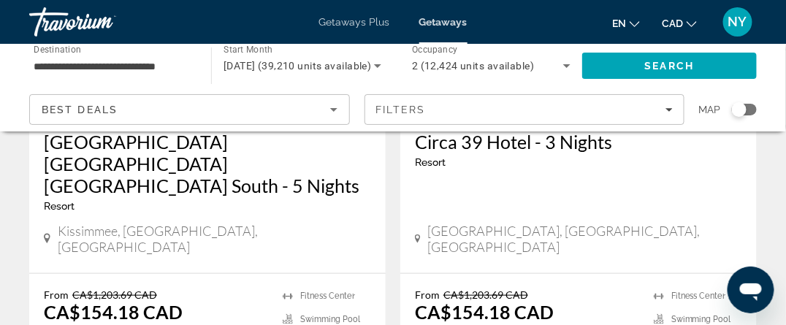
scroll to position [2978, 0]
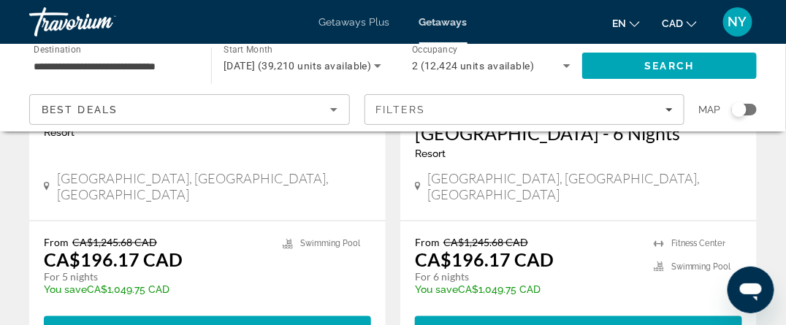
scroll to position [3014, 0]
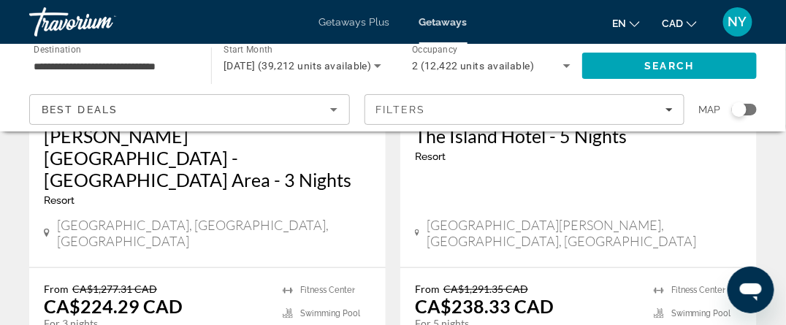
scroll to position [2948, 0]
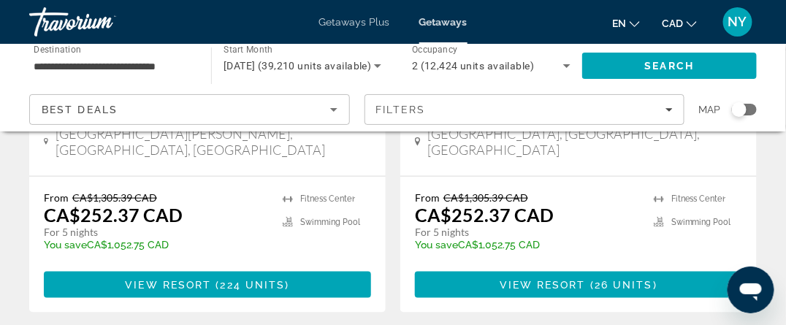
scroll to position [3087, 0]
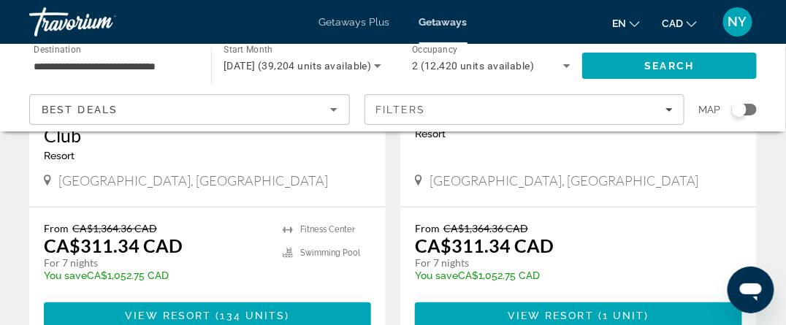
scroll to position [2962, 0]
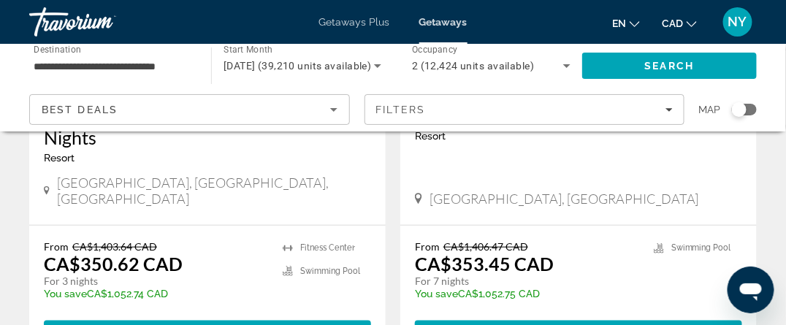
scroll to position [2969, 0]
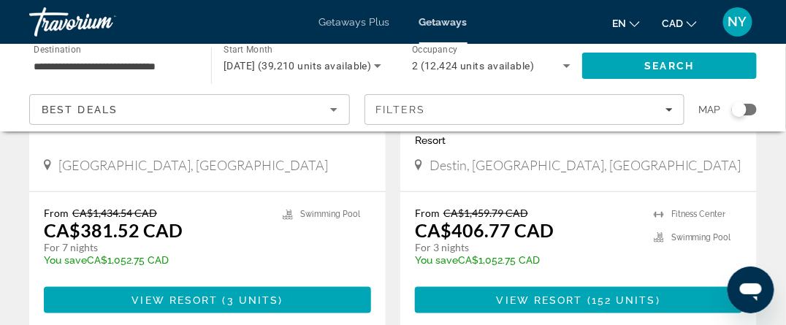
scroll to position [3041, 0]
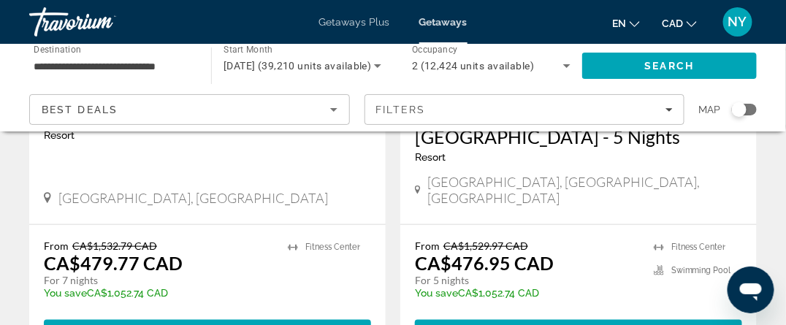
scroll to position [2963, 0]
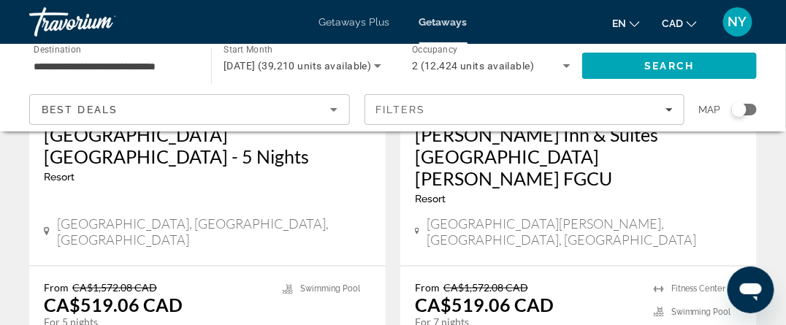
scroll to position [3067, 0]
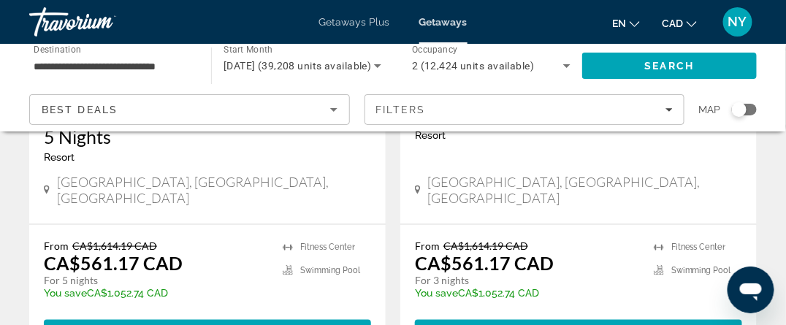
scroll to position [3067, 0]
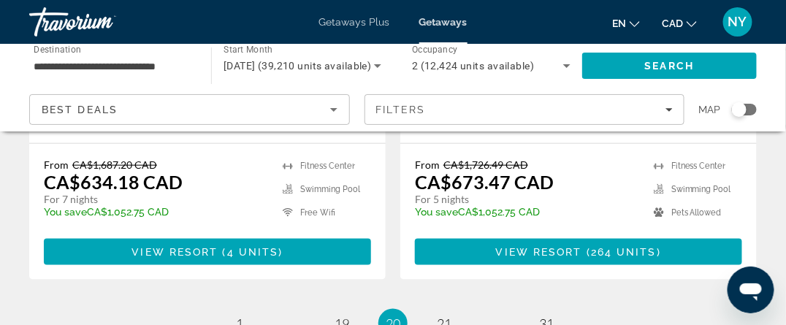
scroll to position [3067, 0]
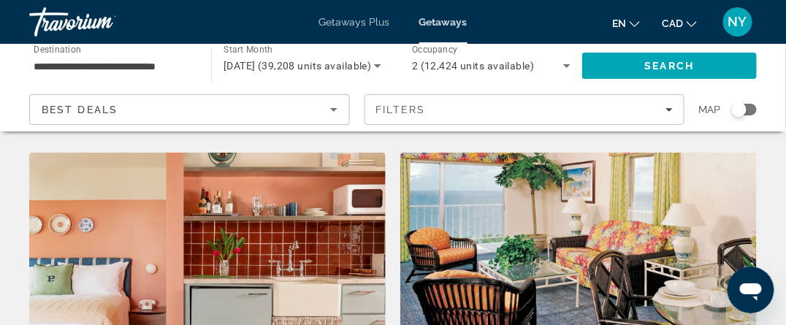
scroll to position [1753, 0]
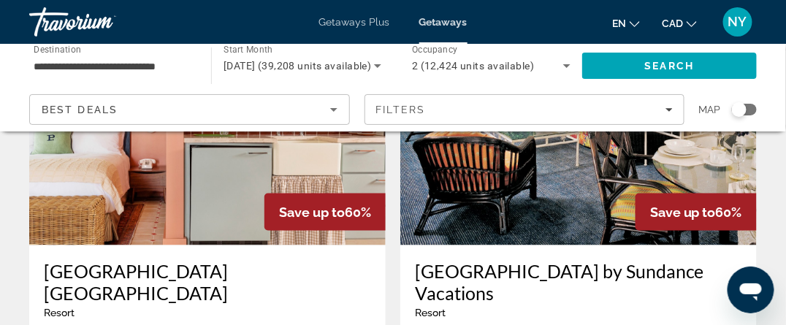
click at [559, 167] on img "Main content" at bounding box center [578, 129] width 356 height 234
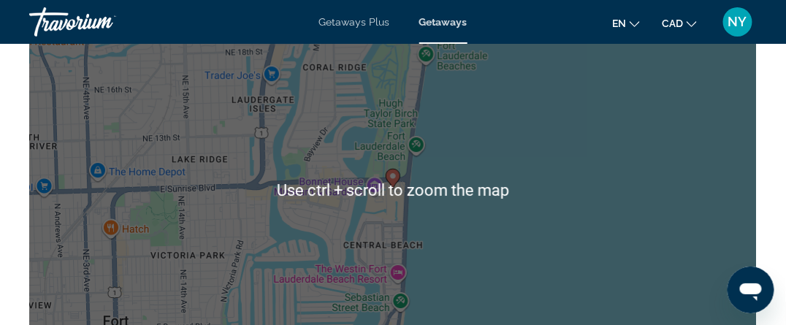
scroll to position [2556, 0]
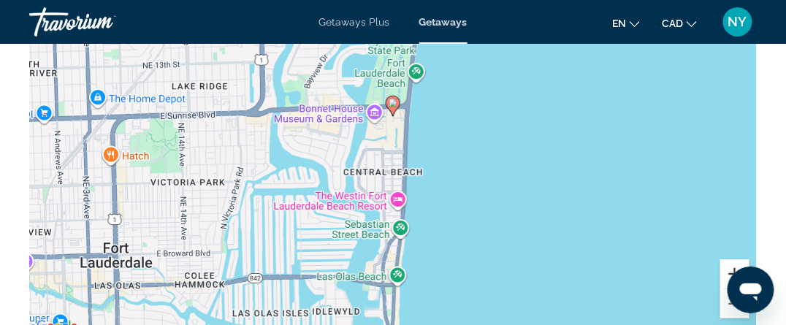
click at [730, 269] on button "Zoom in" at bounding box center [734, 273] width 29 height 29
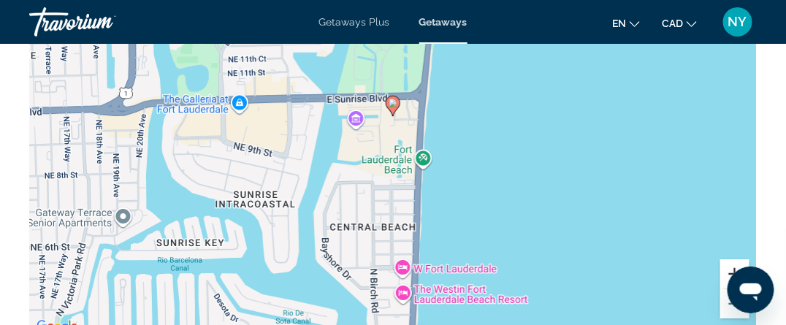
click at [730, 269] on button "Zoom in" at bounding box center [734, 273] width 29 height 29
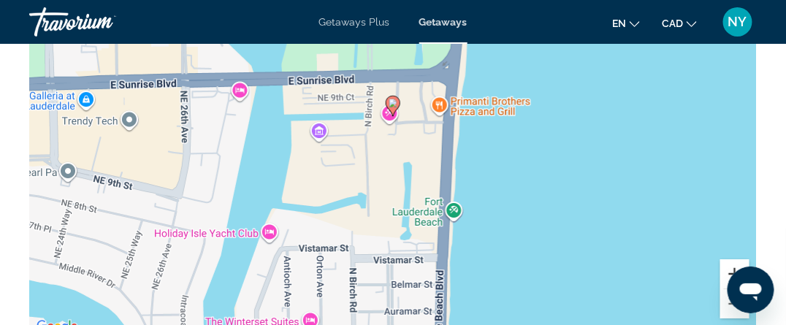
click at [730, 269] on button "Zoom in" at bounding box center [734, 273] width 29 height 29
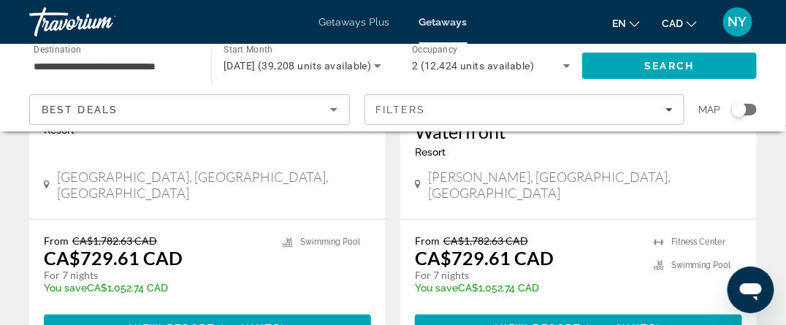
scroll to position [3067, 0]
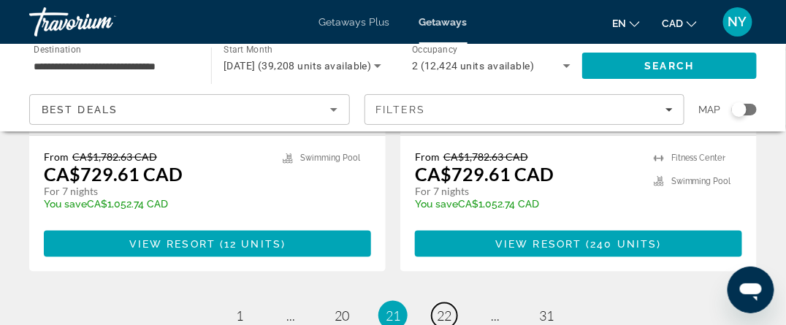
click at [437, 307] on span "22" at bounding box center [444, 315] width 15 height 16
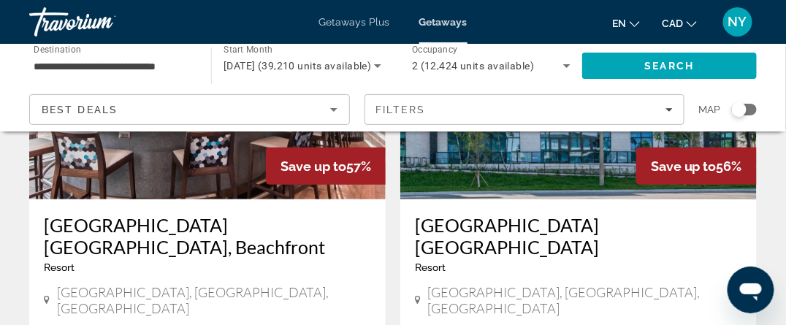
scroll to position [2921, 0]
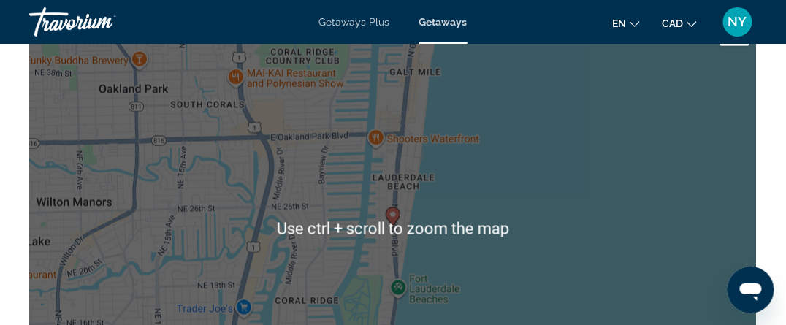
scroll to position [1972, 0]
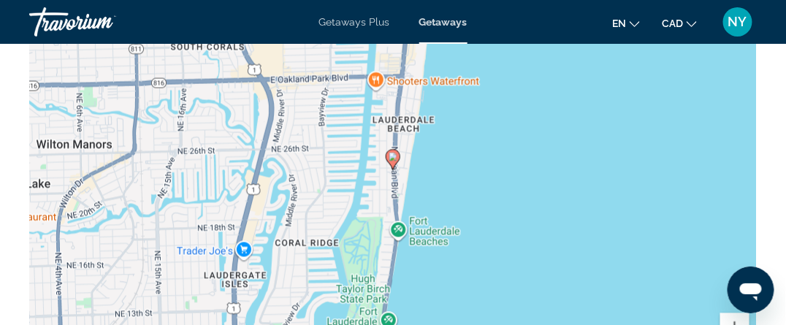
click at [393, 161] on icon "Main content" at bounding box center [392, 159] width 13 height 19
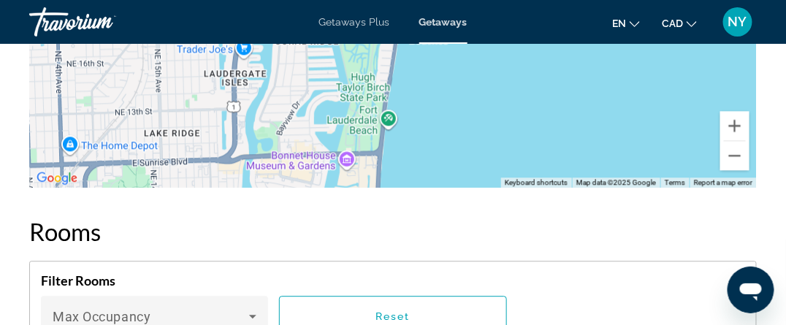
scroll to position [2045, 0]
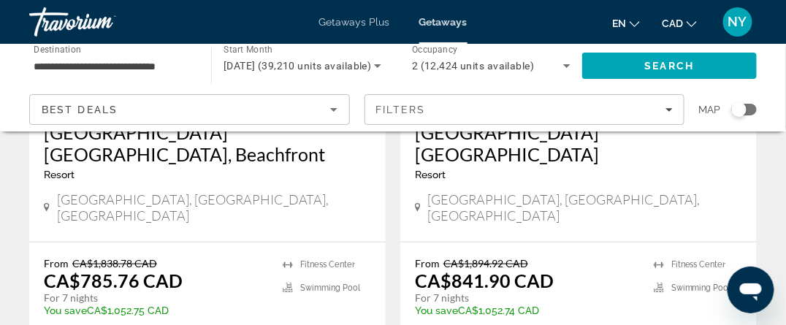
scroll to position [3067, 0]
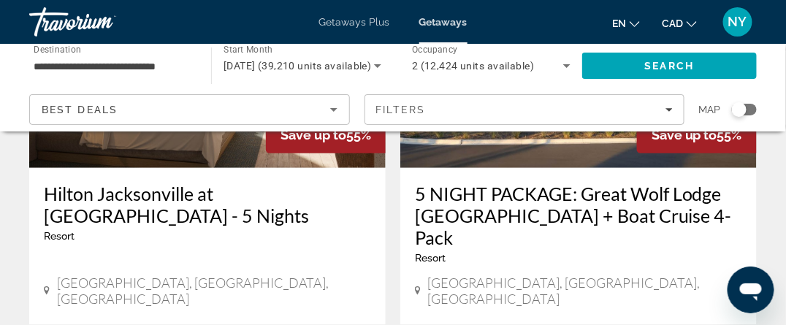
scroll to position [2994, 0]
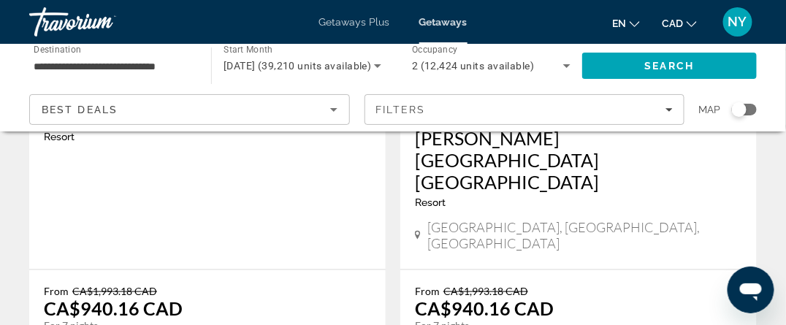
scroll to position [3067, 0]
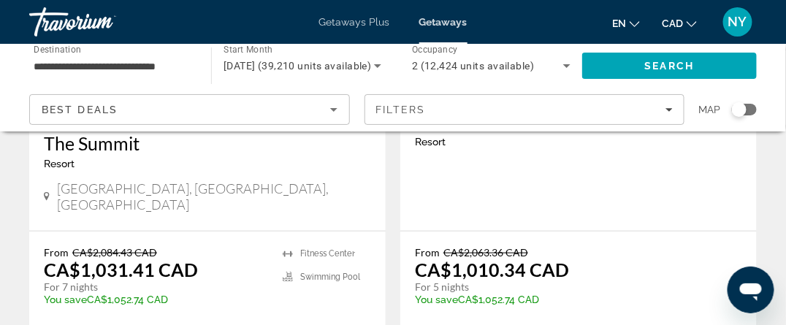
scroll to position [3067, 0]
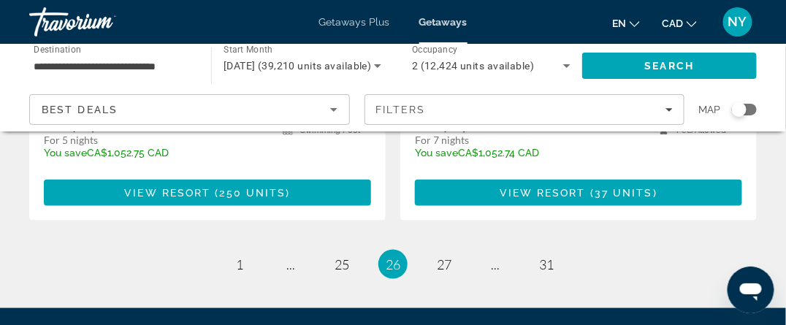
scroll to position [2921, 0]
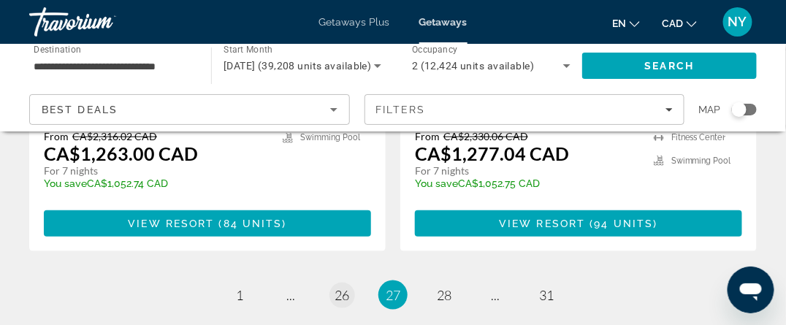
scroll to position [3042, 0]
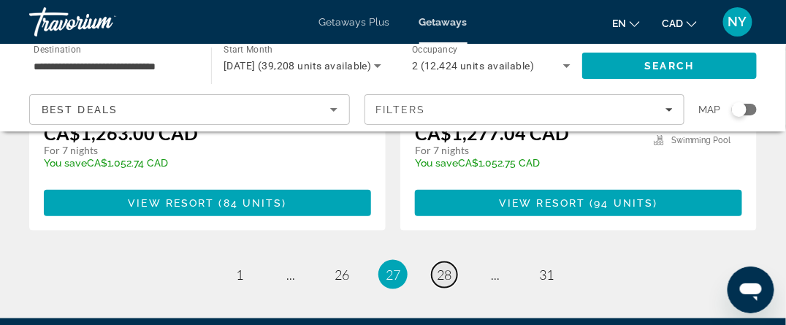
click at [448, 267] on span "28" at bounding box center [444, 275] width 15 height 16
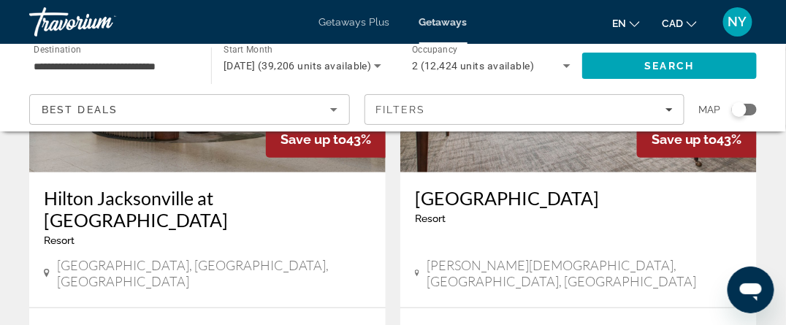
scroll to position [2921, 0]
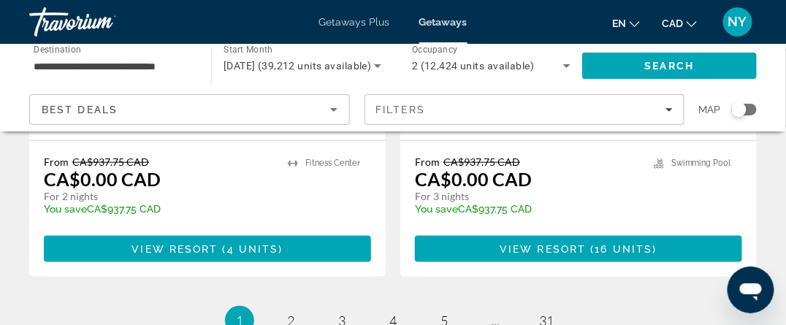
scroll to position [3067, 0]
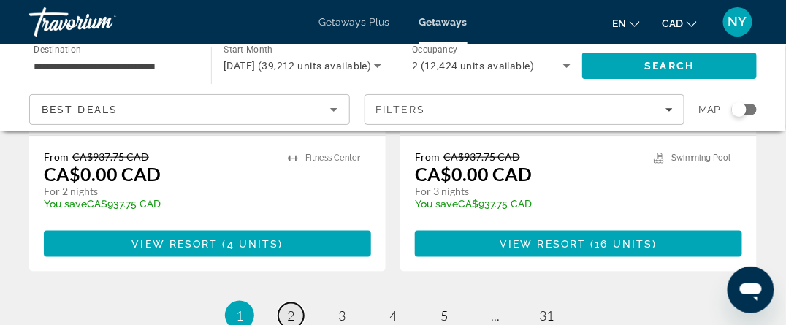
click at [293, 307] on span "2" at bounding box center [290, 315] width 7 height 16
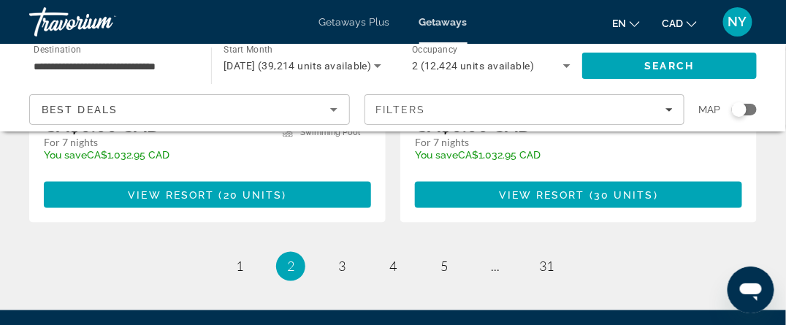
scroll to position [3036, 0]
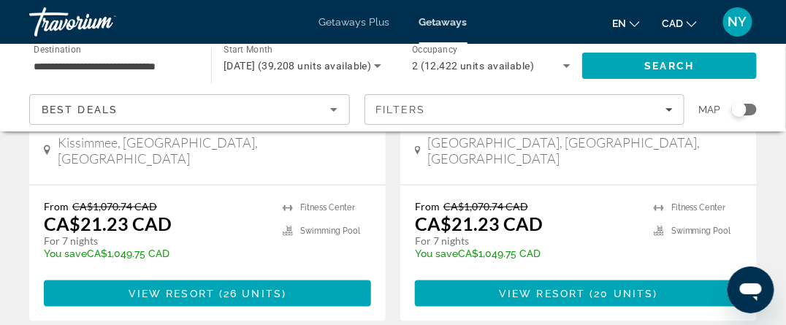
scroll to position [2992, 0]
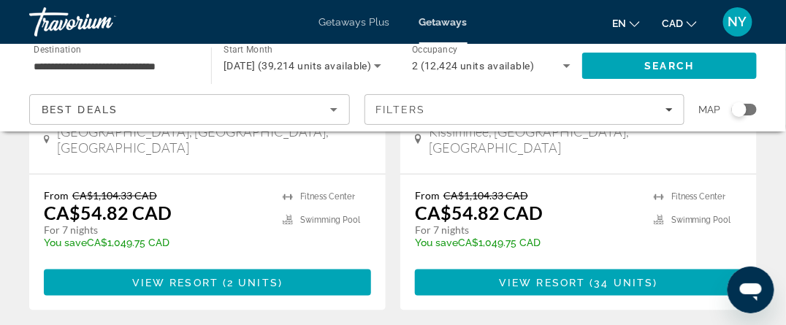
scroll to position [3067, 0]
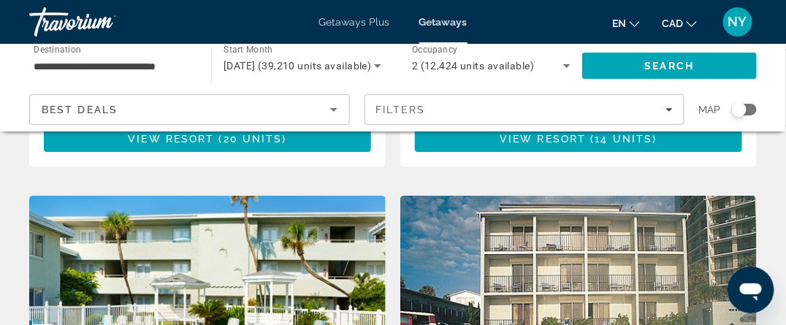
scroll to position [2629, 0]
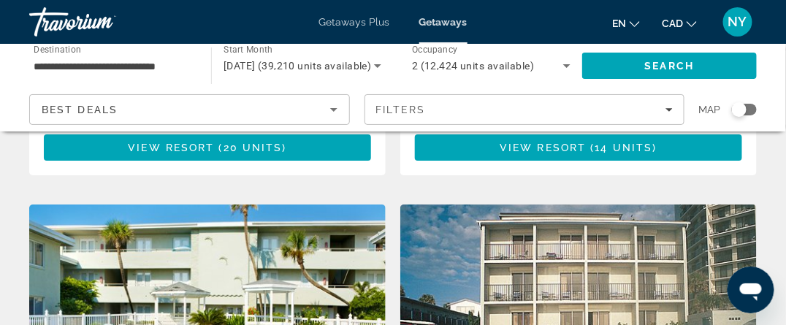
click at [220, 254] on img "Main content" at bounding box center [207, 321] width 356 height 234
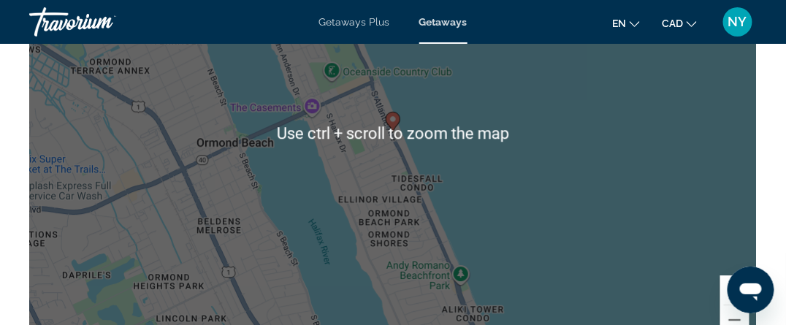
scroll to position [2410, 0]
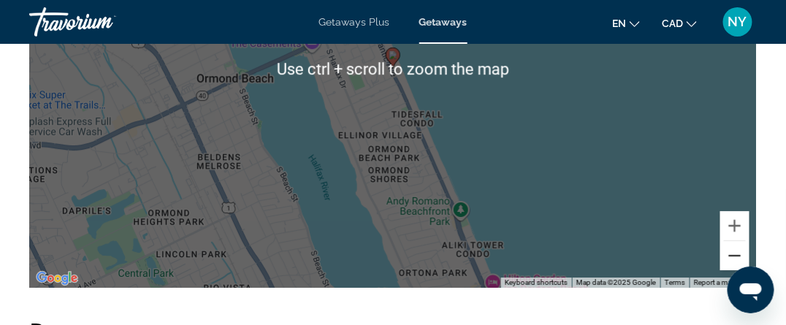
click at [732, 256] on button "Zoom out" at bounding box center [734, 255] width 29 height 29
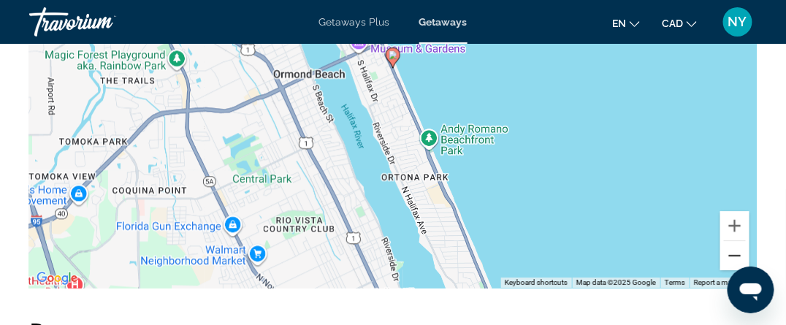
click at [732, 256] on button "Zoom out" at bounding box center [734, 255] width 29 height 29
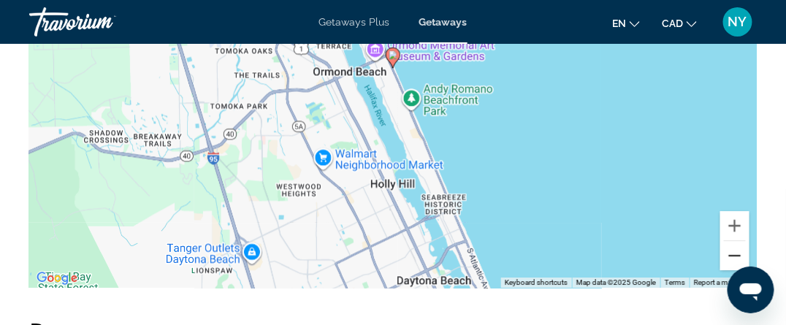
click at [732, 256] on button "Zoom out" at bounding box center [734, 255] width 29 height 29
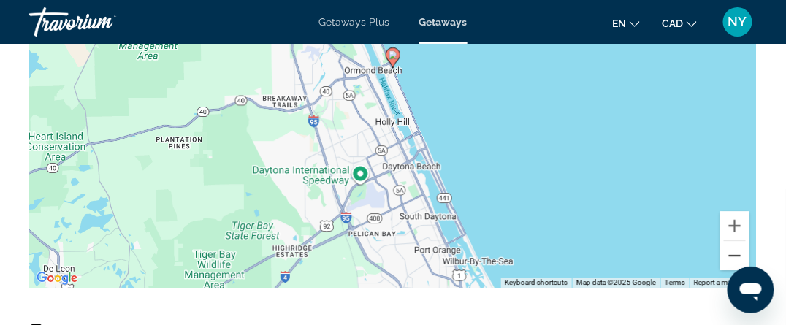
click at [732, 256] on button "Zoom out" at bounding box center [734, 255] width 29 height 29
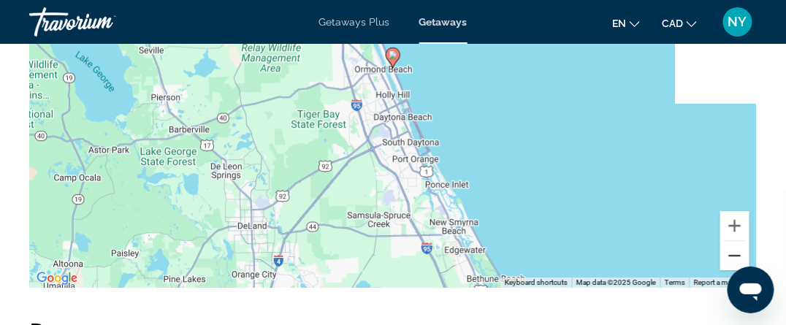
click at [732, 256] on button "Zoom out" at bounding box center [734, 255] width 29 height 29
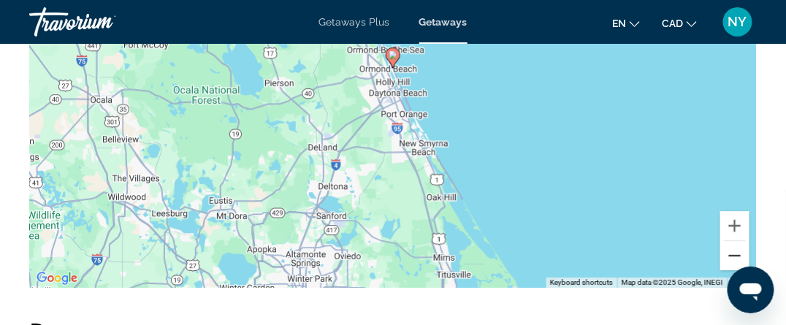
click at [738, 261] on button "Zoom out" at bounding box center [734, 255] width 29 height 29
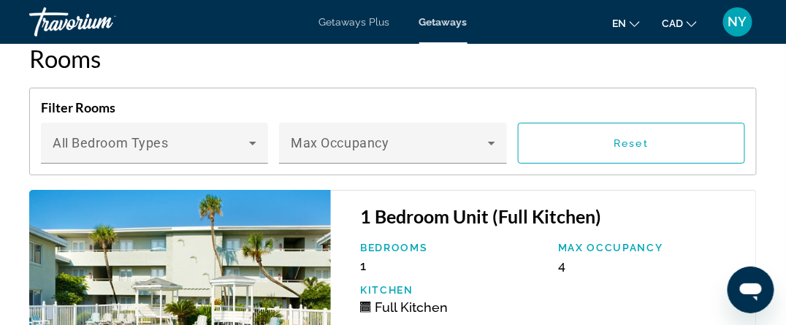
scroll to position [2382, 0]
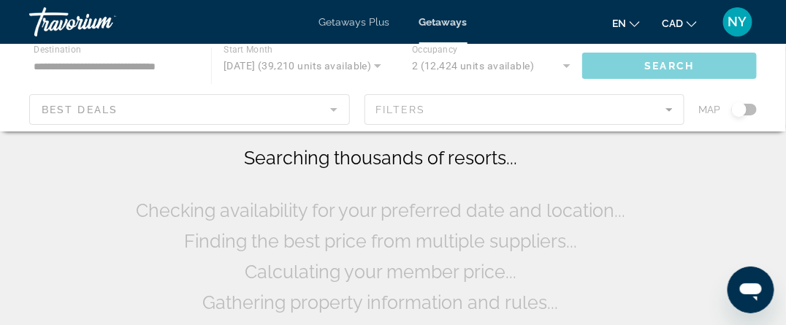
scroll to position [146, 0]
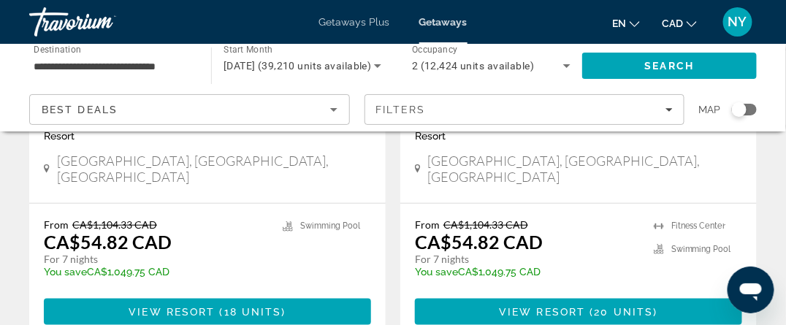
scroll to position [2969, 0]
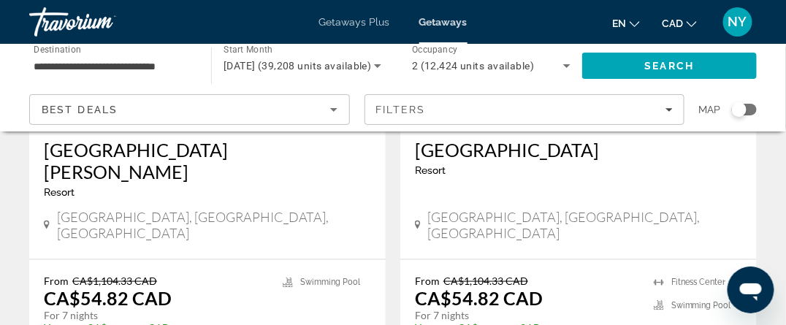
scroll to position [219, 0]
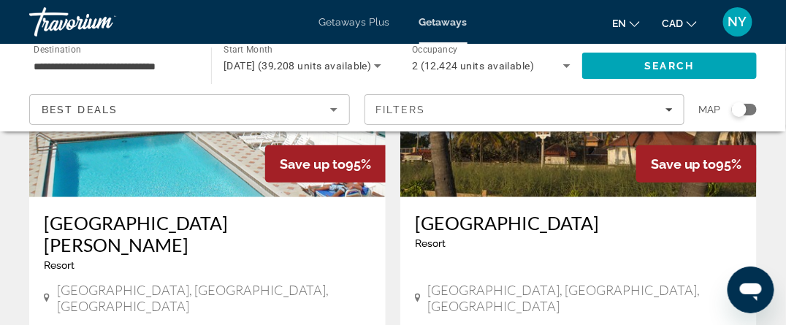
click at [575, 149] on img "Main content" at bounding box center [578, 80] width 356 height 234
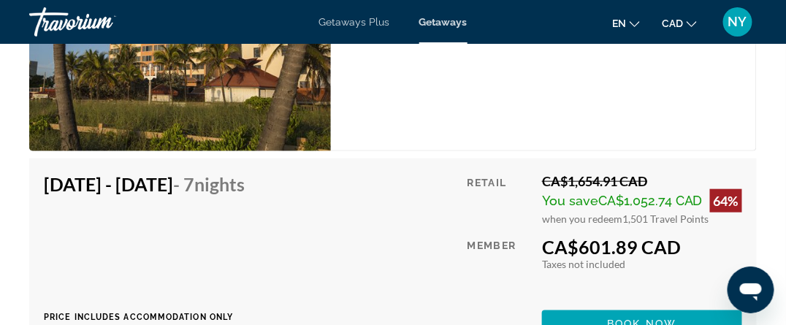
scroll to position [3067, 0]
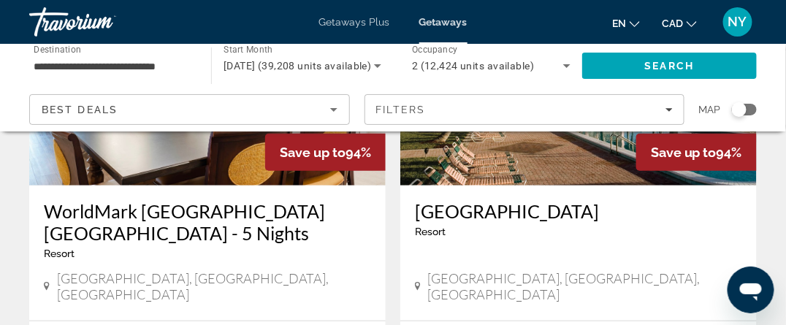
scroll to position [2878, 0]
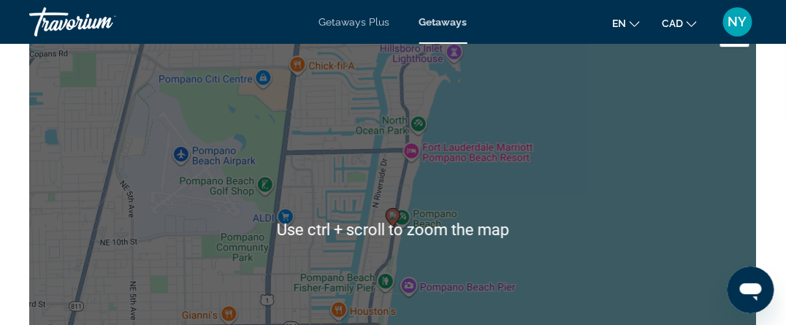
scroll to position [2556, 0]
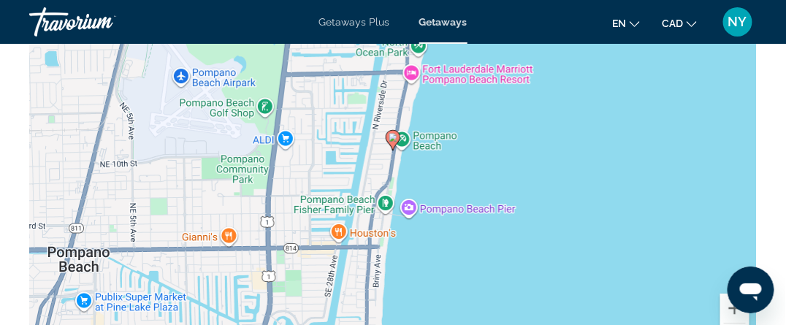
click at [450, 17] on span "Getaways" at bounding box center [443, 22] width 48 height 12
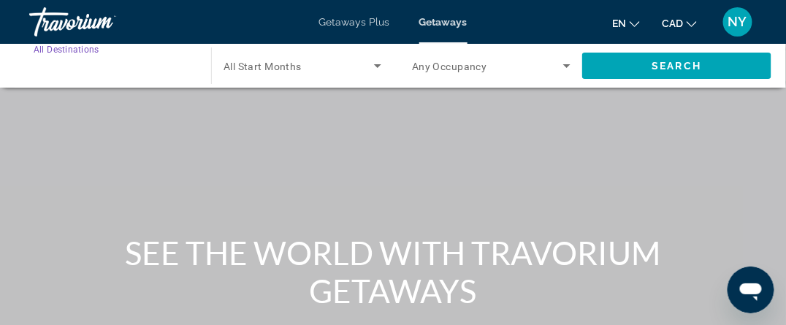
click at [112, 69] on input "Destination All Destinations" at bounding box center [113, 67] width 158 height 18
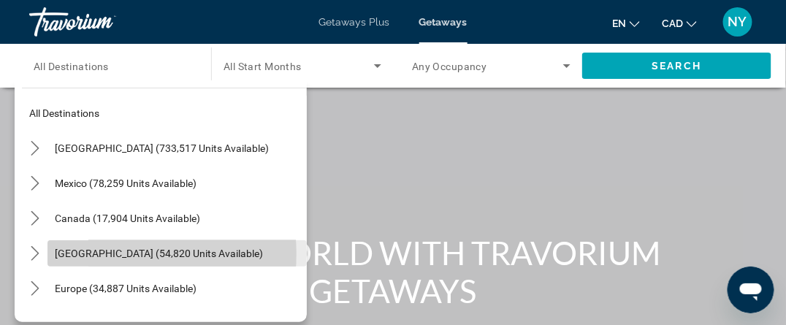
click at [99, 254] on span "Caribbean & Atlantic Islands (54,820 units available)" at bounding box center [159, 254] width 208 height 12
type input "**********"
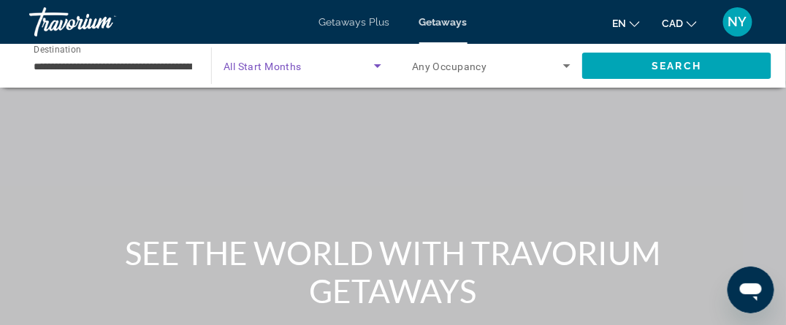
click at [306, 66] on span "Search widget" at bounding box center [298, 66] width 150 height 18
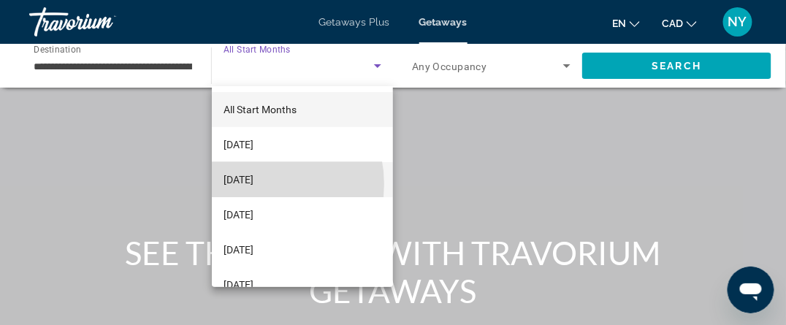
click at [253, 184] on span "[DATE]" at bounding box center [238, 180] width 30 height 18
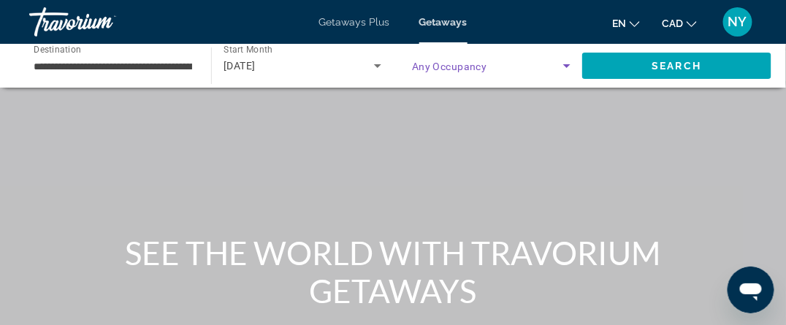
click at [565, 63] on icon "Search widget" at bounding box center [567, 66] width 18 height 18
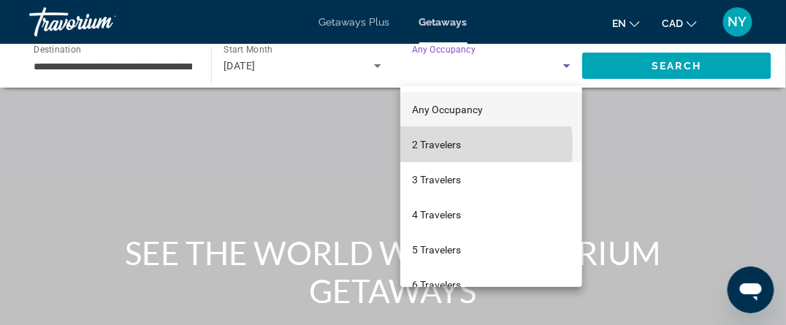
click at [435, 145] on span "2 Travelers" at bounding box center [436, 145] width 49 height 18
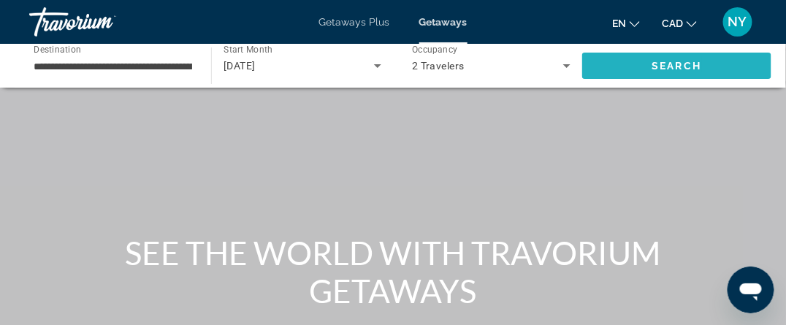
click at [646, 67] on span "Search" at bounding box center [676, 65] width 189 height 35
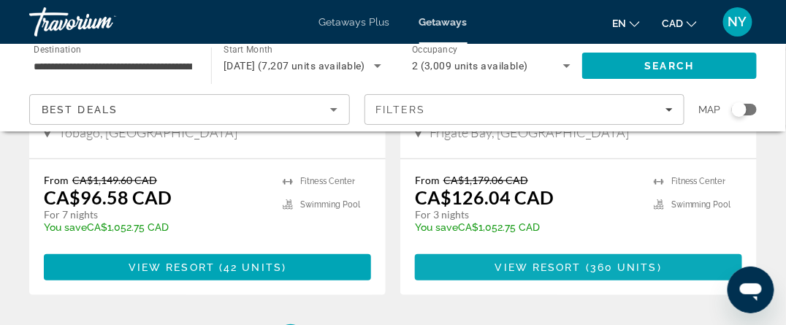
scroll to position [2994, 0]
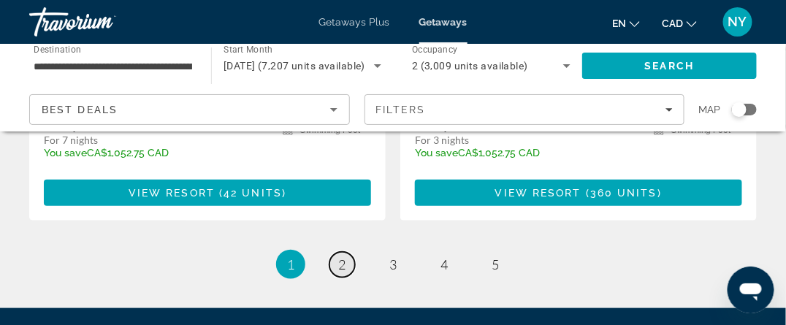
click at [343, 256] on span "2" at bounding box center [341, 264] width 7 height 16
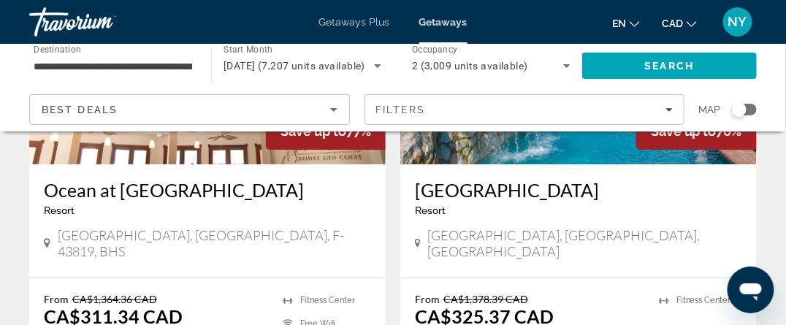
scroll to position [1388, 0]
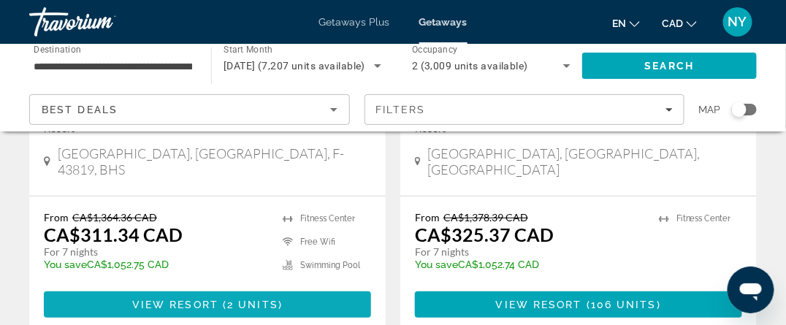
click at [191, 299] on span "View Resort" at bounding box center [175, 305] width 86 height 12
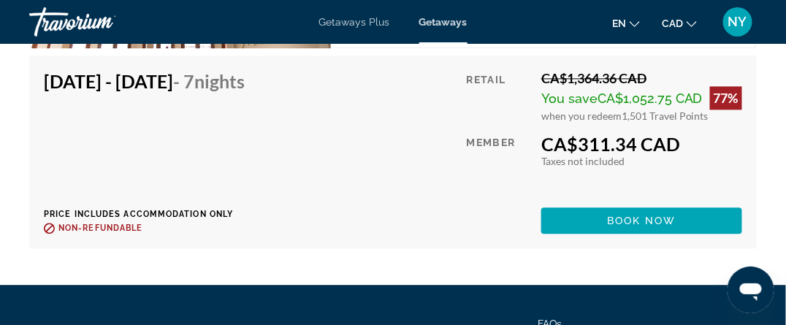
scroll to position [3633, 0]
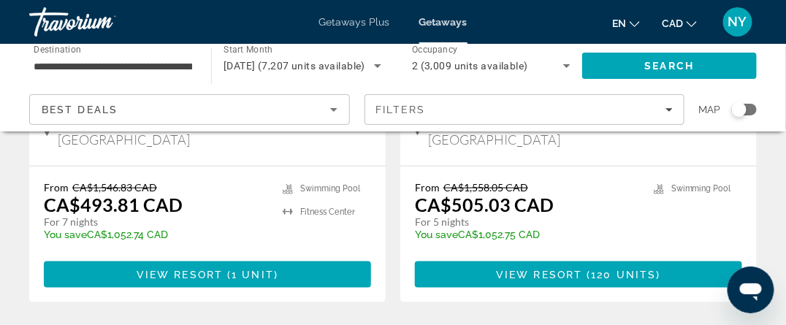
scroll to position [3067, 0]
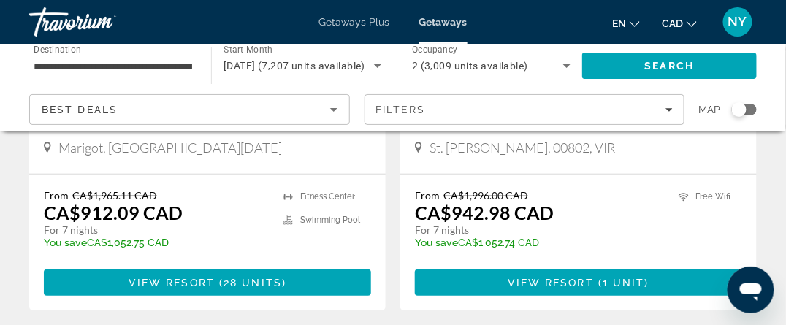
scroll to position [2921, 0]
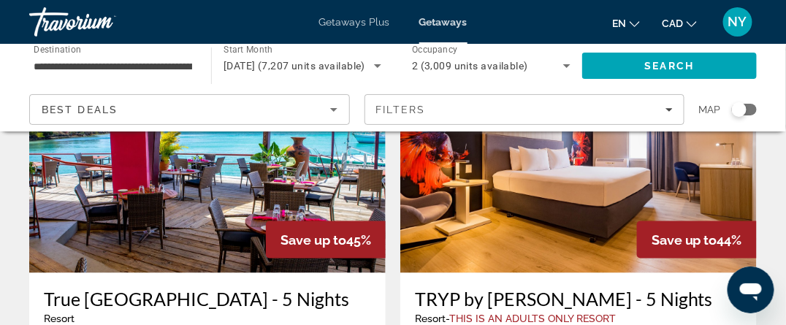
scroll to position [1680, 0]
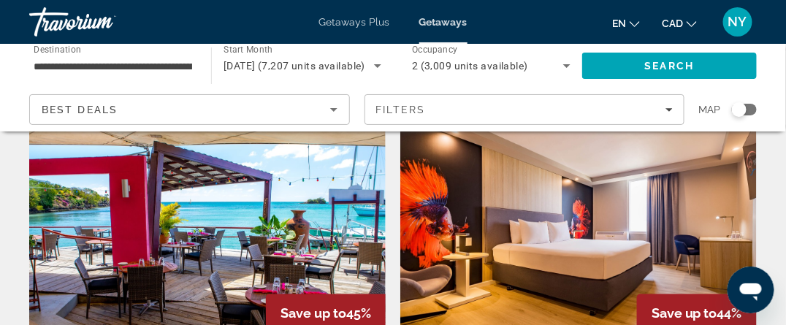
click at [563, 204] on img "Main content" at bounding box center [578, 229] width 356 height 234
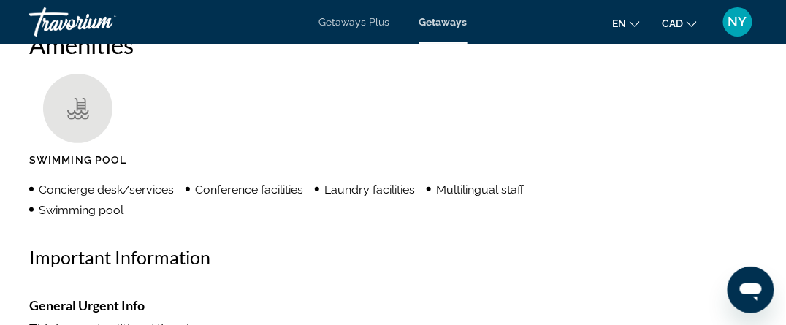
scroll to position [1534, 0]
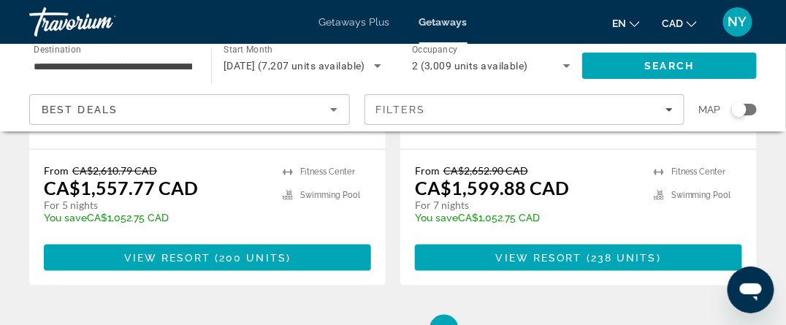
scroll to position [3067, 0]
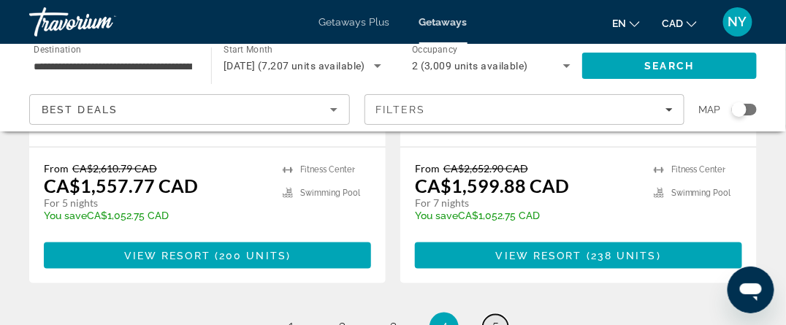
click at [497, 319] on span "5" at bounding box center [494, 327] width 7 height 16
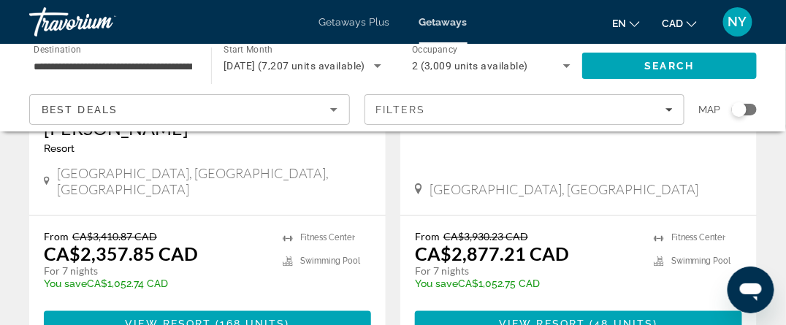
scroll to position [1680, 0]
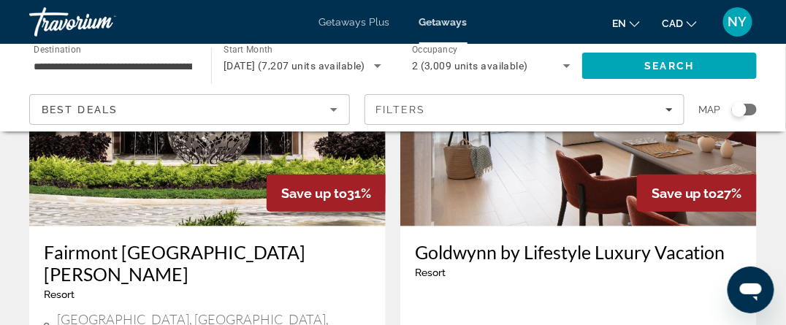
click at [576, 185] on img "Main content" at bounding box center [578, 110] width 356 height 234
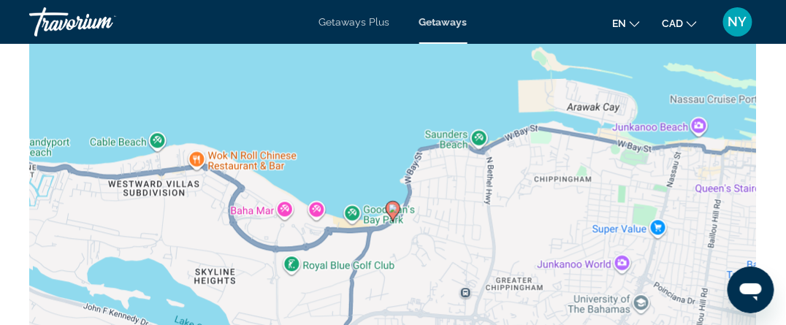
scroll to position [1753, 0]
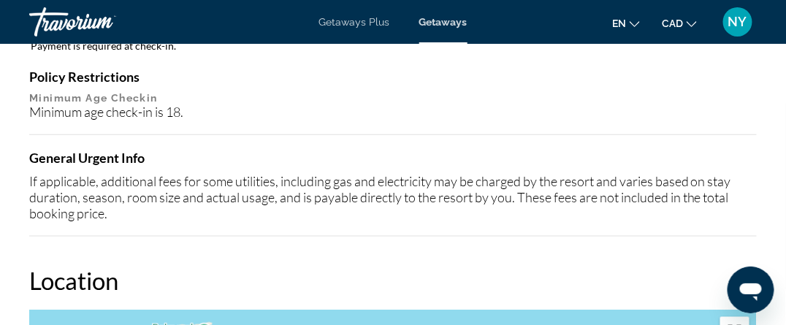
click at [451, 23] on span "Getaways" at bounding box center [443, 22] width 48 height 12
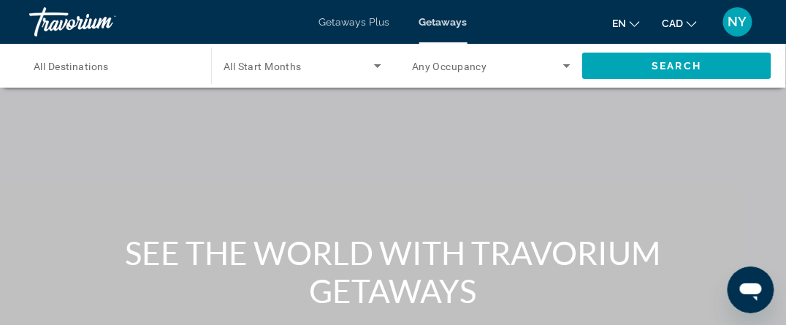
click at [64, 65] on span "All Destinations" at bounding box center [71, 67] width 75 height 12
click at [64, 65] on input "Destination All Destinations" at bounding box center [113, 67] width 158 height 18
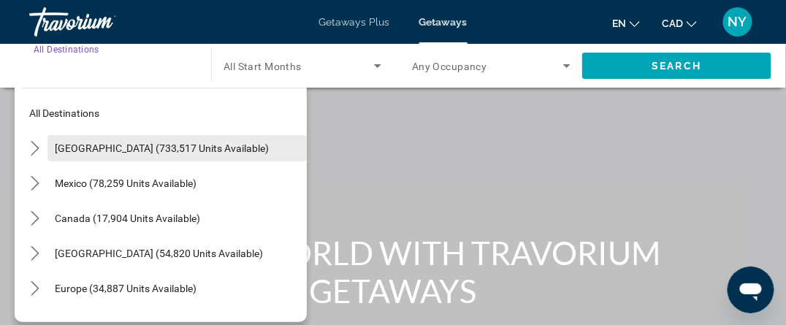
click at [118, 151] on span "United States (733,517 units available)" at bounding box center [162, 148] width 214 height 12
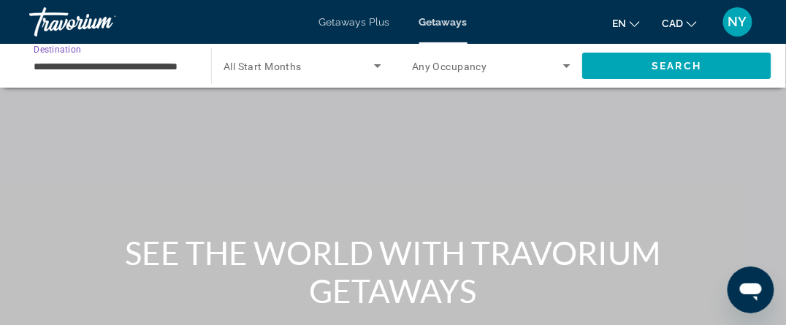
click at [66, 64] on input "**********" at bounding box center [113, 67] width 158 height 18
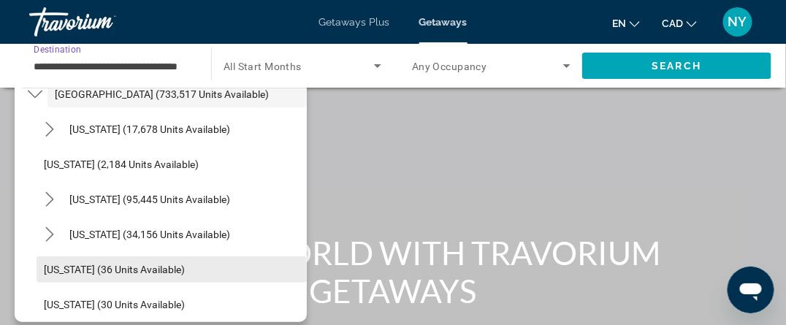
scroll to position [73, 0]
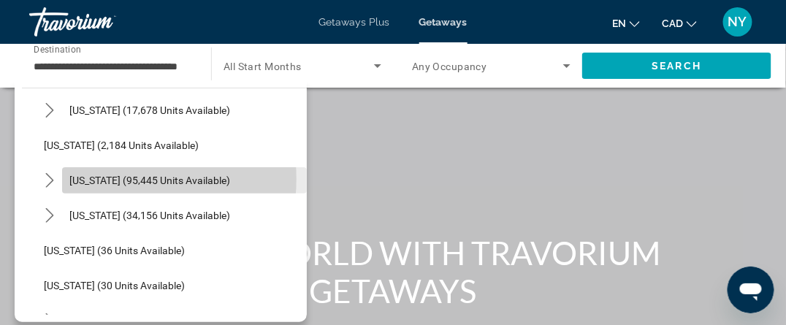
click at [124, 179] on span "California (95,445 units available)" at bounding box center [149, 181] width 161 height 12
type input "**********"
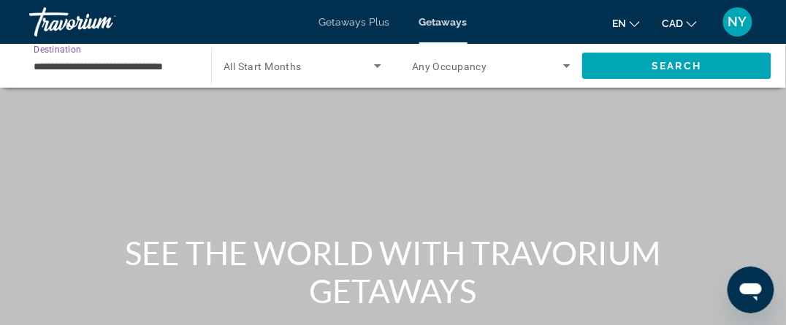
click at [313, 64] on span "Search widget" at bounding box center [298, 66] width 150 height 18
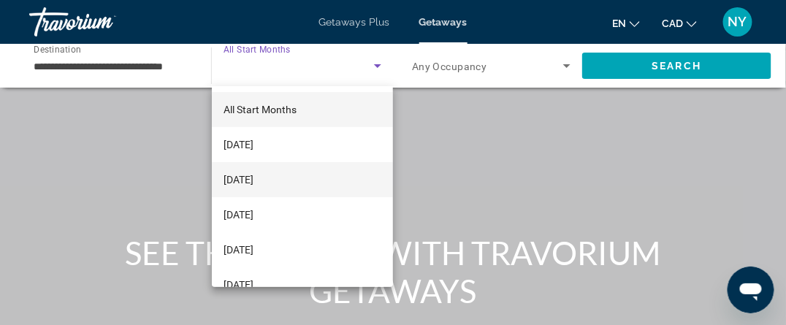
click at [253, 176] on span "[DATE]" at bounding box center [238, 180] width 30 height 18
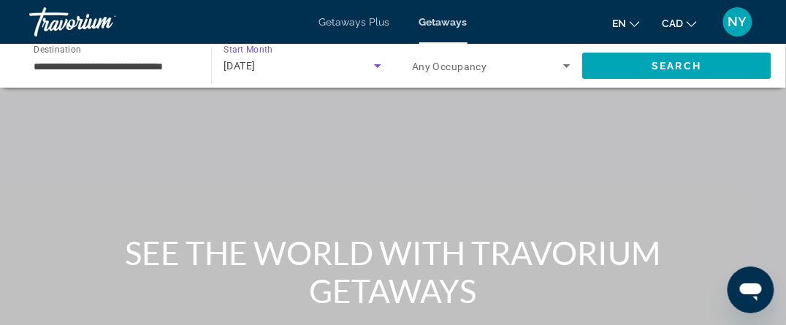
click at [570, 66] on icon "Search widget" at bounding box center [567, 66] width 18 height 18
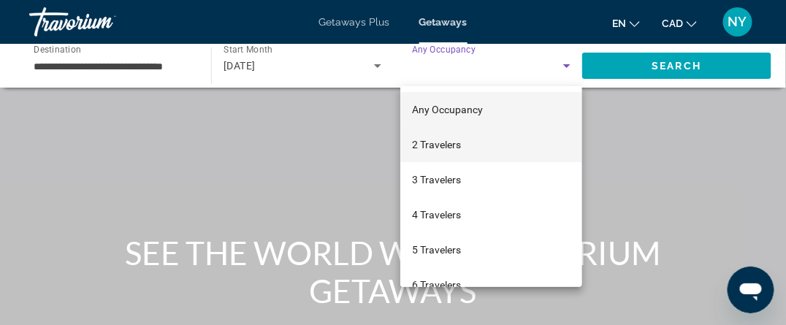
click at [420, 148] on span "2 Travelers" at bounding box center [436, 145] width 49 height 18
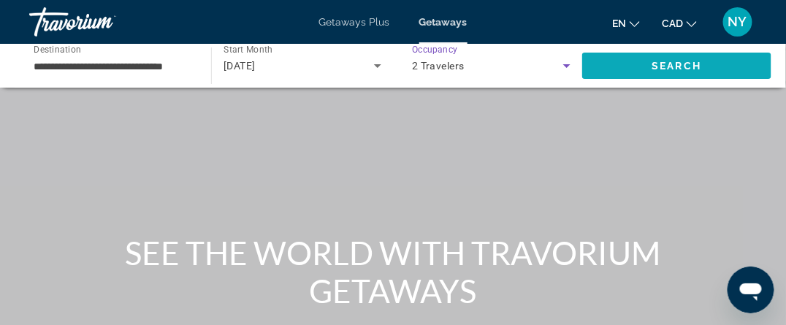
click at [647, 67] on span "Search" at bounding box center [676, 65] width 189 height 35
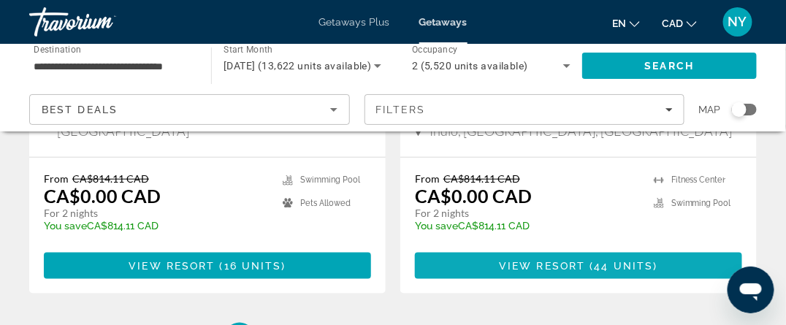
scroll to position [3066, 0]
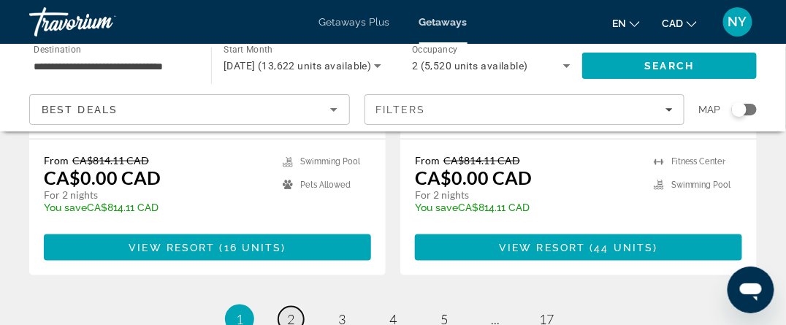
click at [298, 307] on link "page 2" at bounding box center [291, 320] width 26 height 26
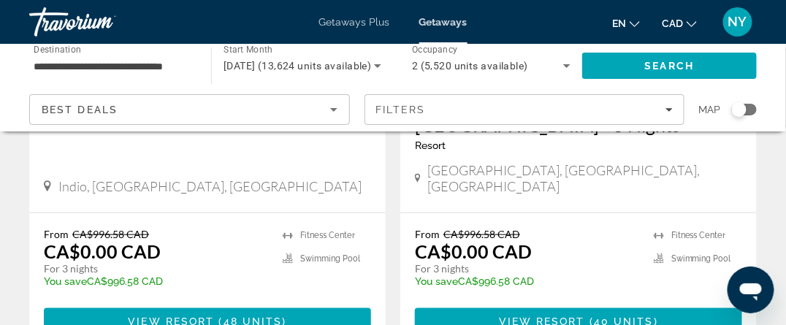
scroll to position [3067, 0]
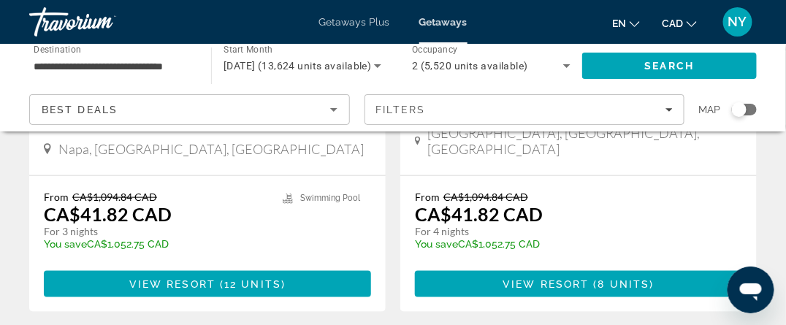
scroll to position [3067, 0]
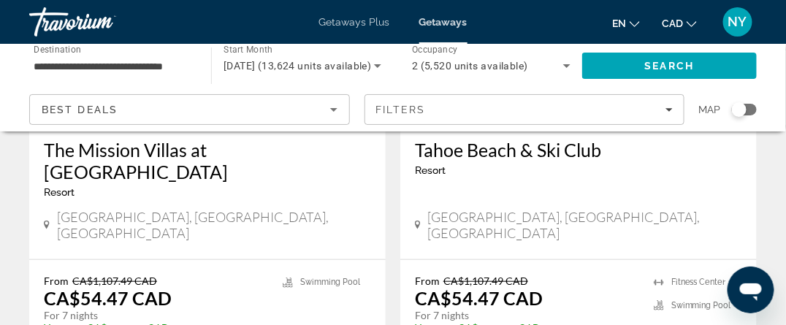
scroll to position [2994, 0]
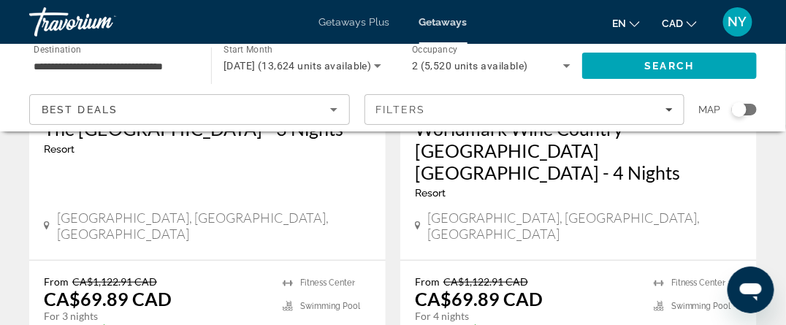
scroll to position [2919, 0]
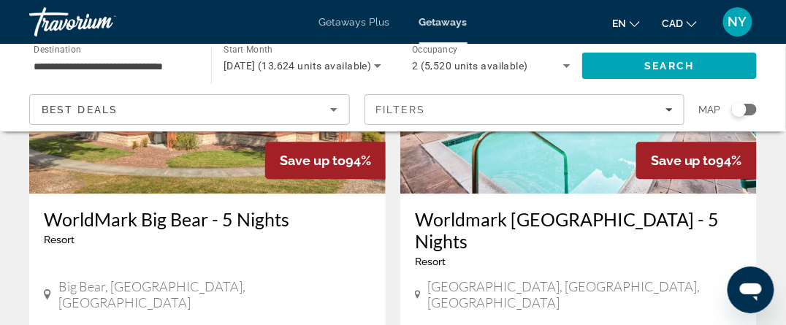
scroll to position [657, 0]
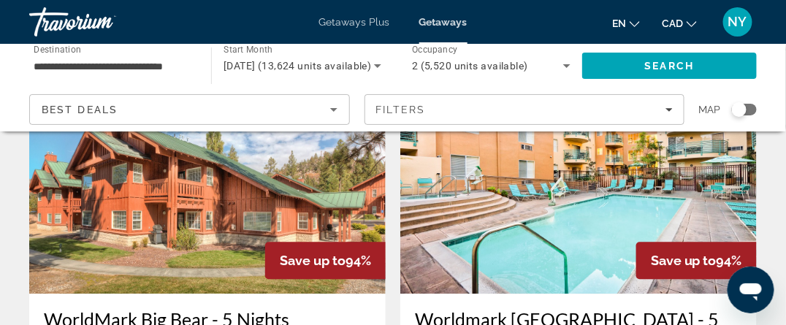
click at [587, 231] on img "Main content" at bounding box center [578, 178] width 356 height 234
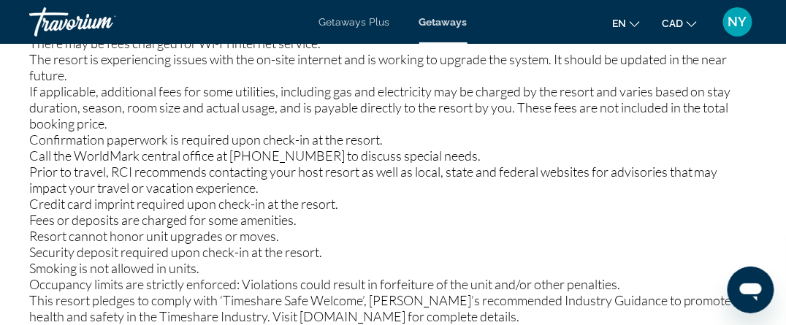
scroll to position [2337, 0]
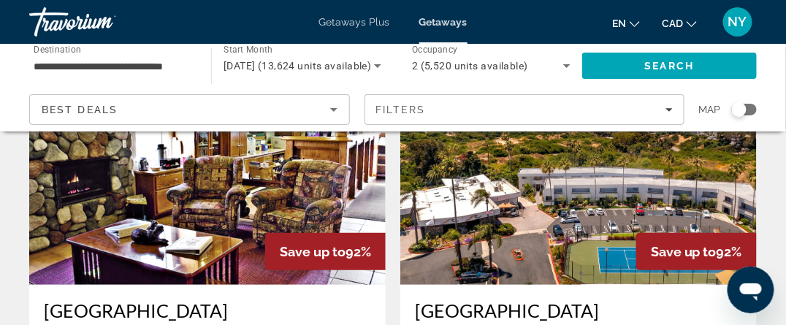
scroll to position [2732, 0]
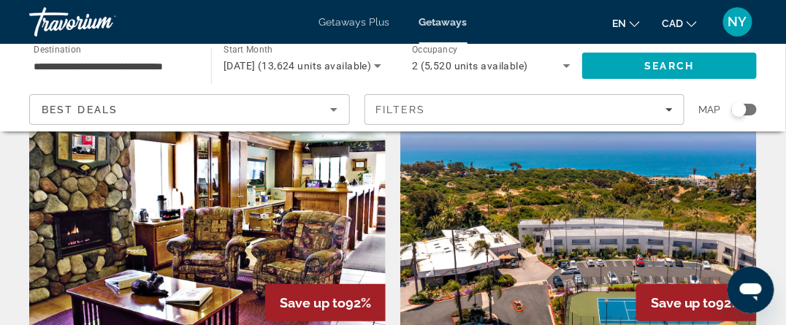
click at [565, 209] on img "Main content" at bounding box center [578, 219] width 356 height 234
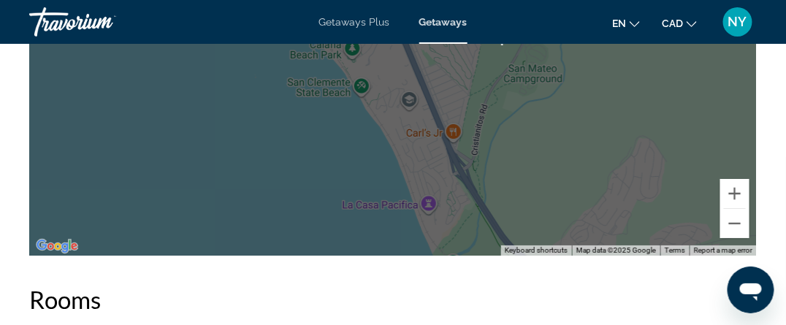
scroll to position [2629, 0]
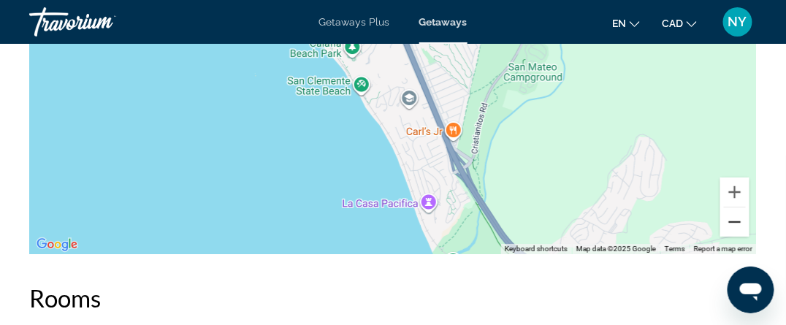
click at [738, 214] on button "Zoom out" at bounding box center [734, 221] width 29 height 29
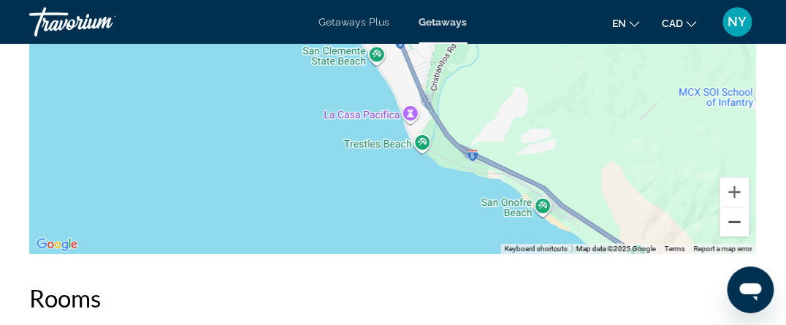
click at [737, 214] on button "Zoom out" at bounding box center [734, 221] width 29 height 29
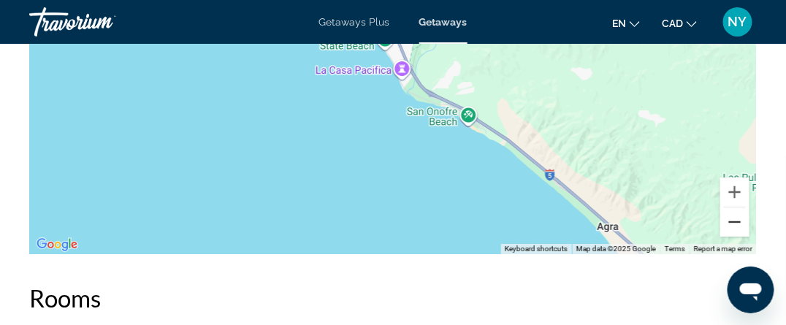
click at [737, 214] on button "Zoom out" at bounding box center [734, 221] width 29 height 29
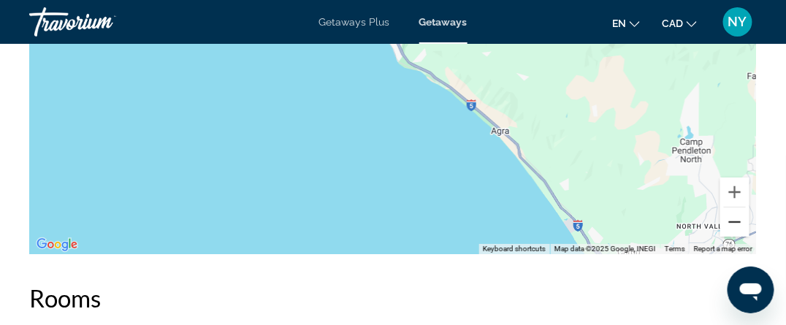
click at [737, 214] on button "Zoom out" at bounding box center [734, 221] width 29 height 29
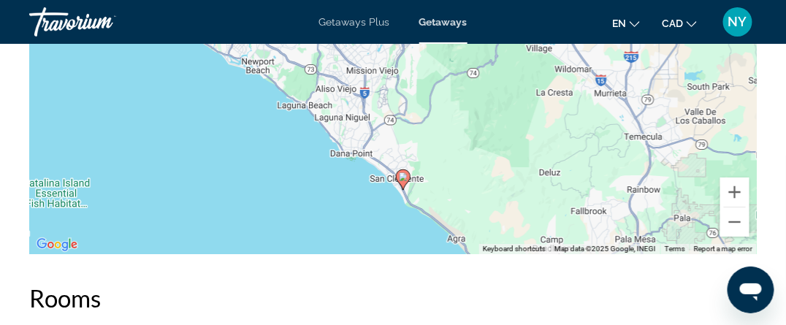
drag, startPoint x: 590, startPoint y: 83, endPoint x: 600, endPoint y: 242, distance: 159.5
click at [600, 242] on div "Overview Type Resort All-Inclusive No All-Inclusive Address 2600 Avenida del Pr…" at bounding box center [393, 305] width 742 height 4247
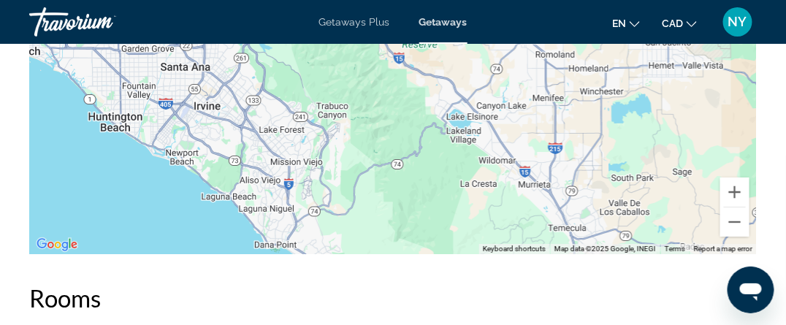
drag, startPoint x: 543, startPoint y: 102, endPoint x: 467, endPoint y: 192, distance: 118.2
click at [467, 192] on div "To activate drag with keyboard, press Alt + Enter. Once in keyboard drag state,…" at bounding box center [392, 35] width 727 height 438
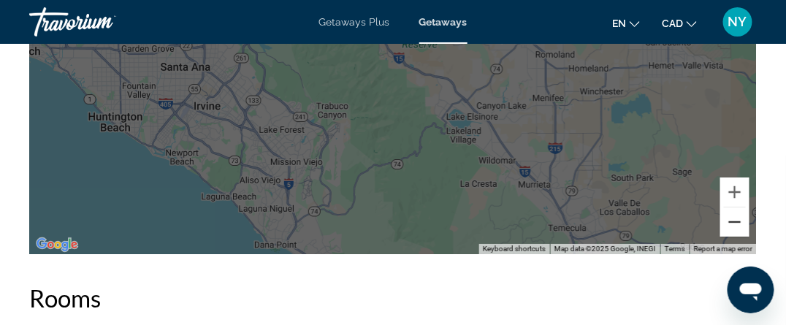
click at [738, 210] on button "Zoom out" at bounding box center [734, 221] width 29 height 29
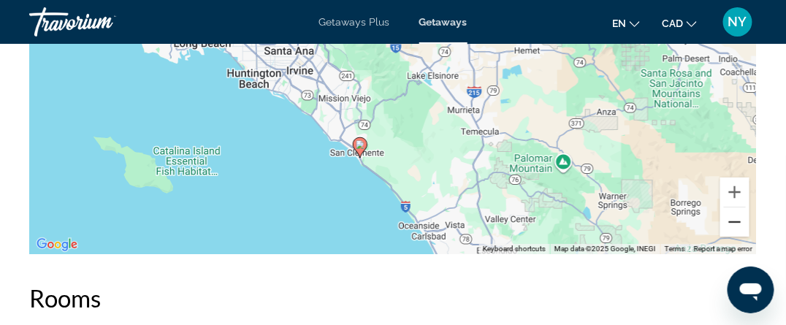
click at [738, 209] on button "Zoom out" at bounding box center [734, 221] width 29 height 29
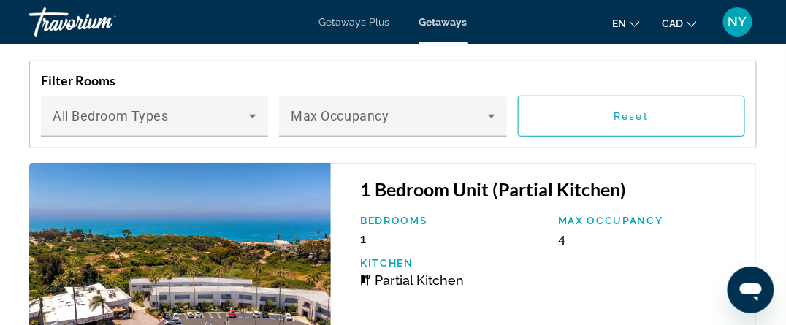
scroll to position [2994, 0]
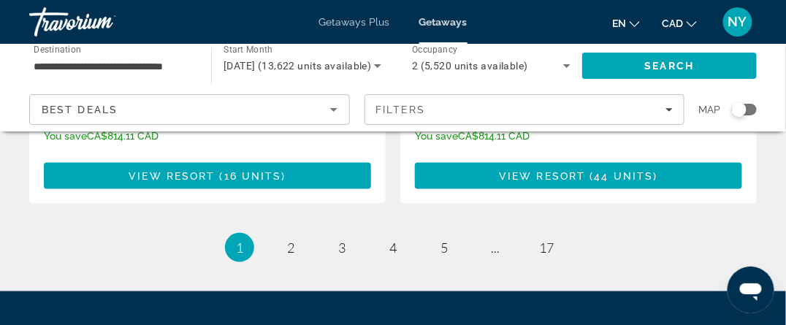
scroll to position [3140, 0]
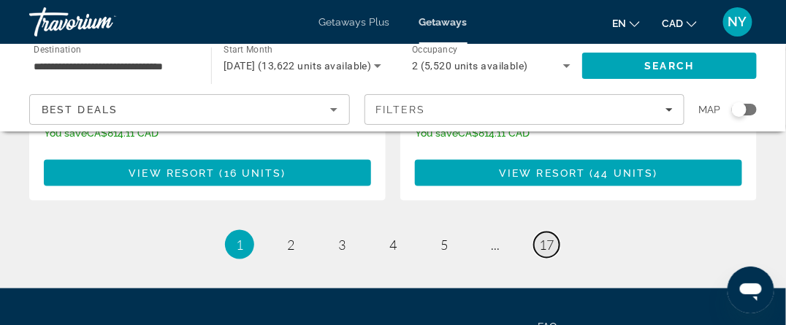
click at [551, 237] on span "17" at bounding box center [546, 245] width 15 height 16
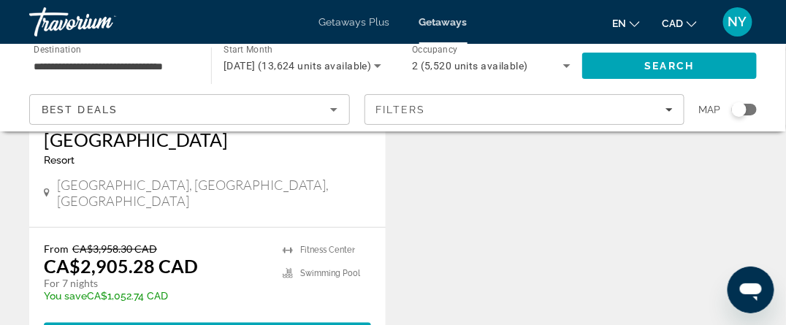
scroll to position [2994, 0]
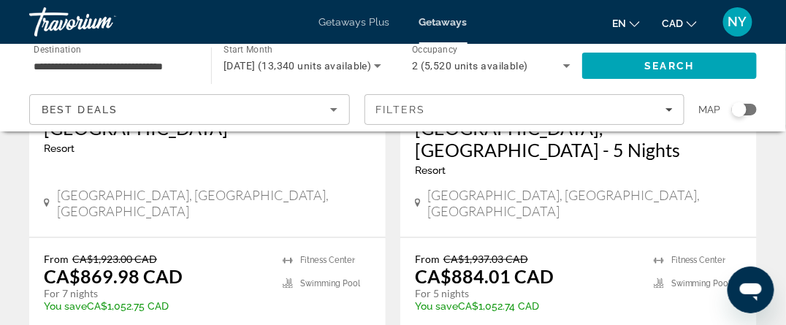
scroll to position [3067, 0]
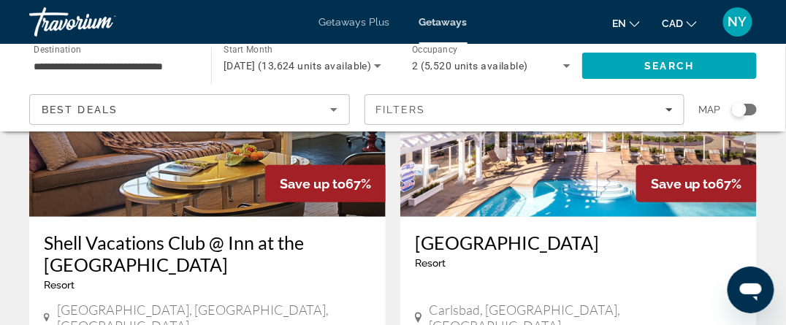
scroll to position [219, 0]
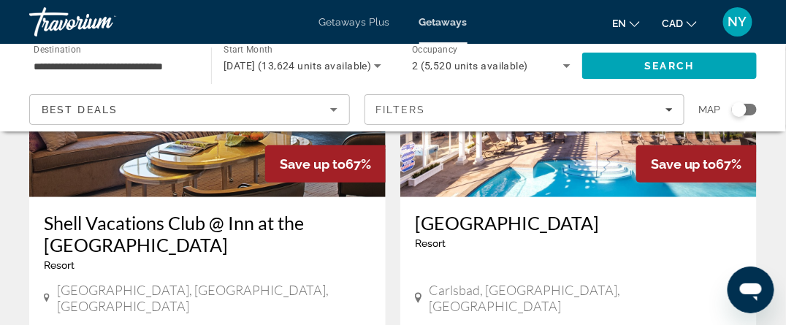
click at [570, 177] on img "Main content" at bounding box center [578, 80] width 356 height 234
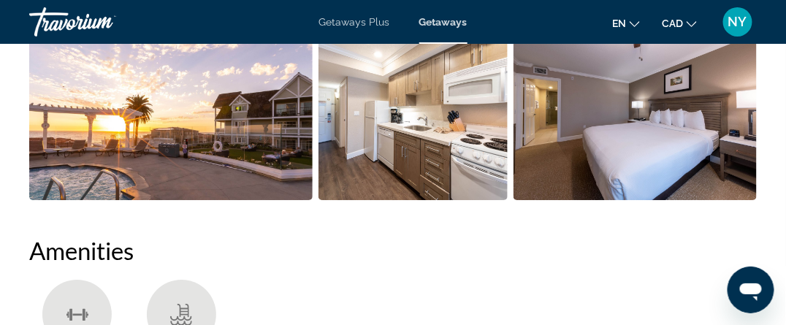
scroll to position [1171, 0]
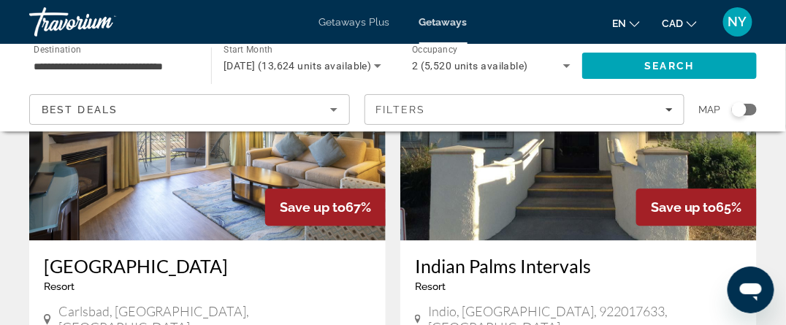
scroll to position [730, 0]
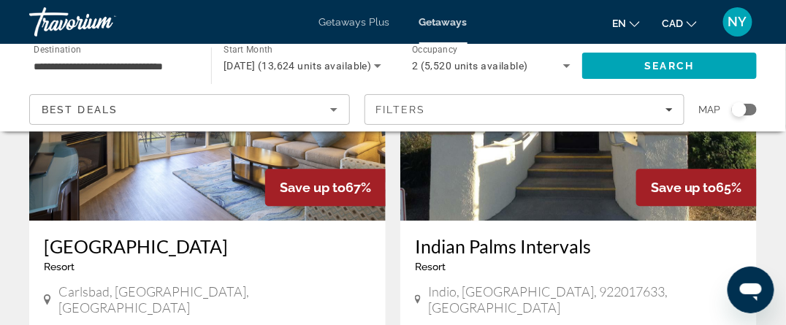
click at [216, 160] on img "Main content" at bounding box center [207, 104] width 356 height 234
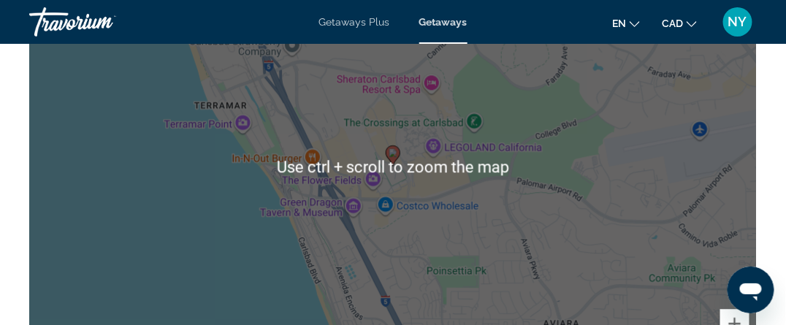
scroll to position [2191, 0]
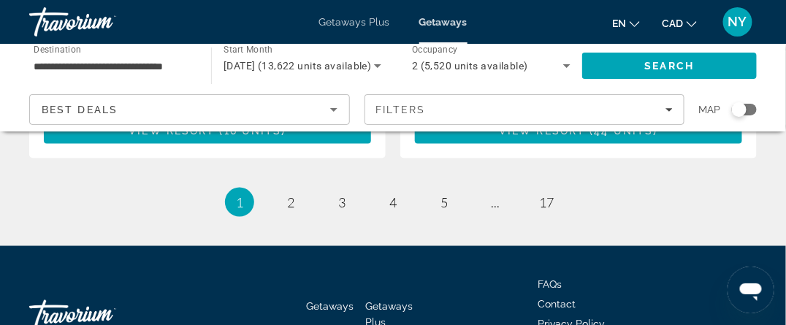
scroll to position [3037, 0]
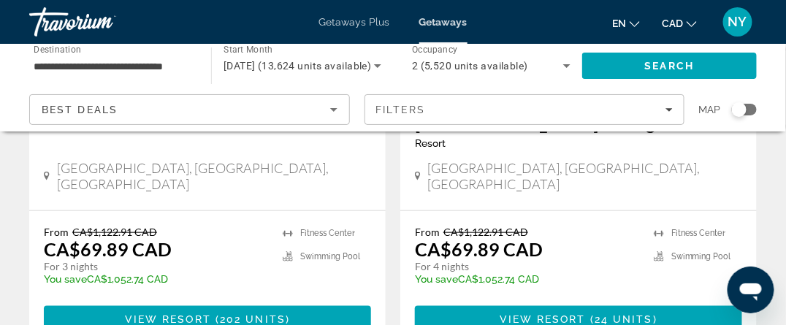
scroll to position [2992, 0]
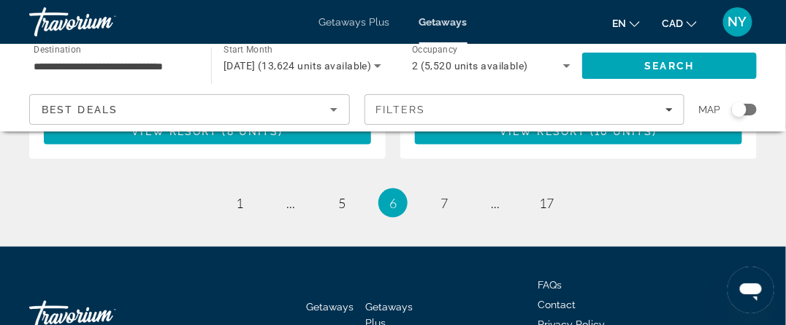
scroll to position [3014, 0]
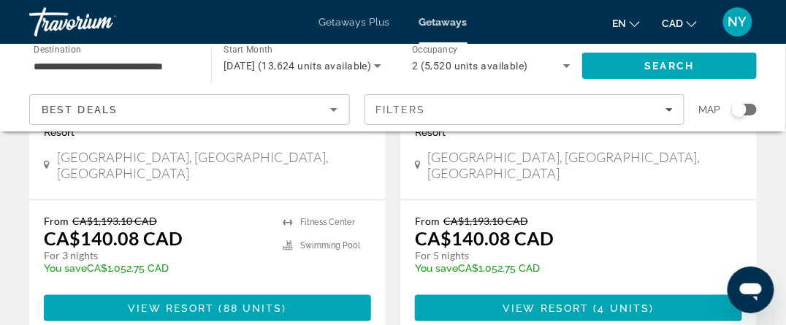
scroll to position [3067, 0]
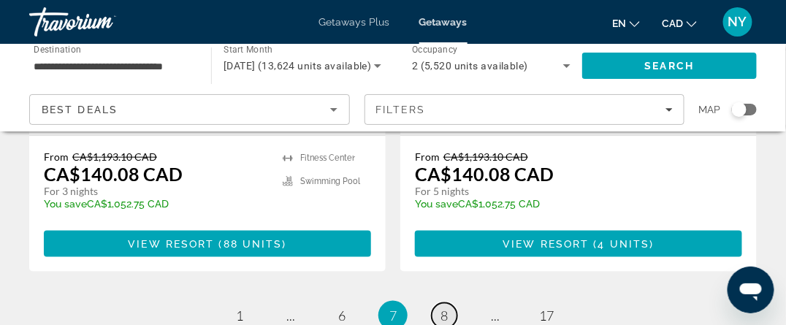
click at [441, 307] on span "8" at bounding box center [443, 315] width 7 height 16
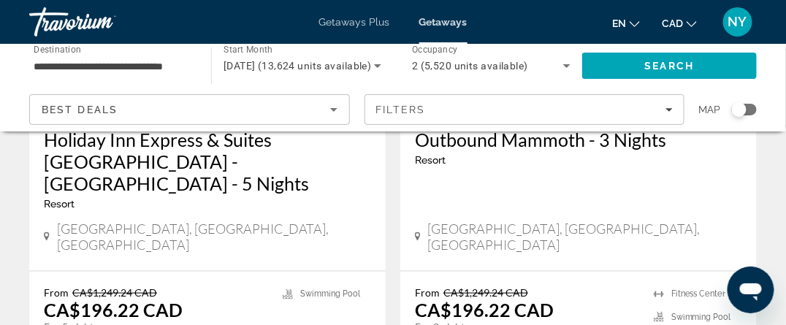
scroll to position [3067, 0]
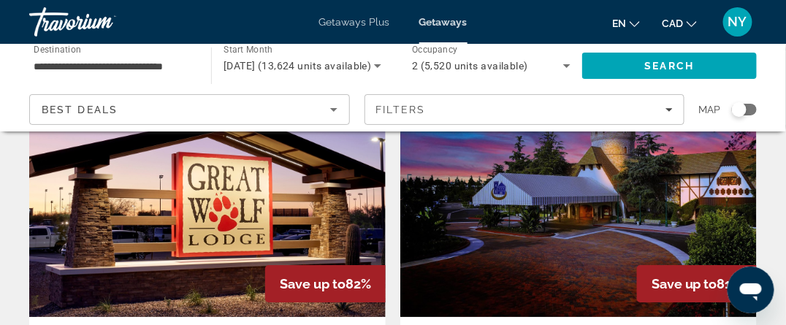
scroll to position [1168, 0]
click at [76, 18] on div "Travorium" at bounding box center [102, 22] width 146 height 38
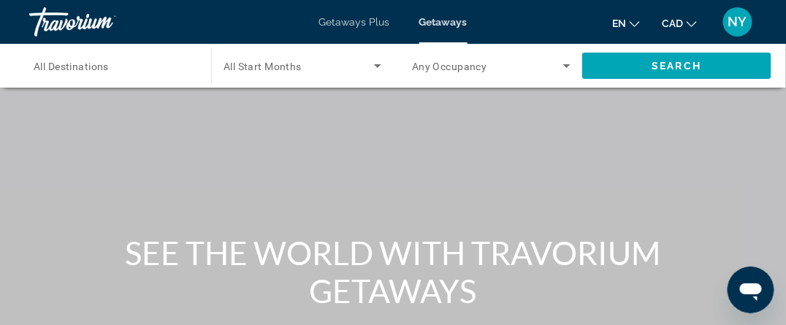
click at [72, 69] on span "All Destinations" at bounding box center [71, 67] width 75 height 12
click at [72, 69] on input "Destination All Destinations" at bounding box center [113, 67] width 158 height 18
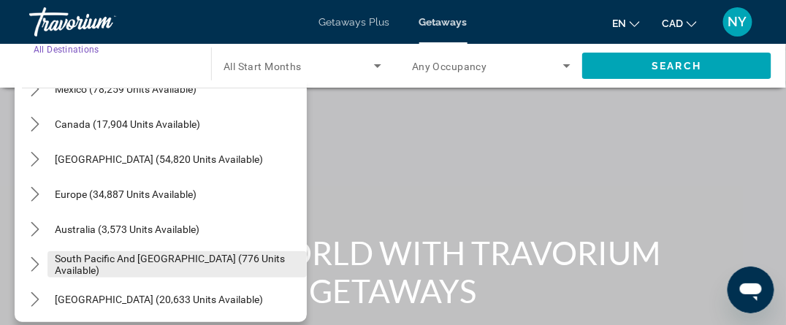
scroll to position [146, 0]
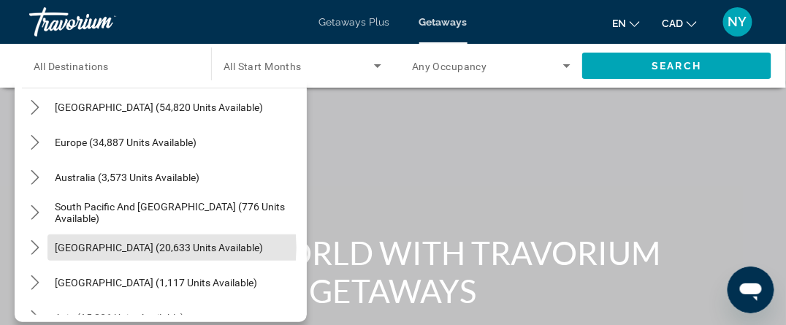
click at [161, 248] on span "South America (20,633 units available)" at bounding box center [159, 248] width 208 height 12
type input "**********"
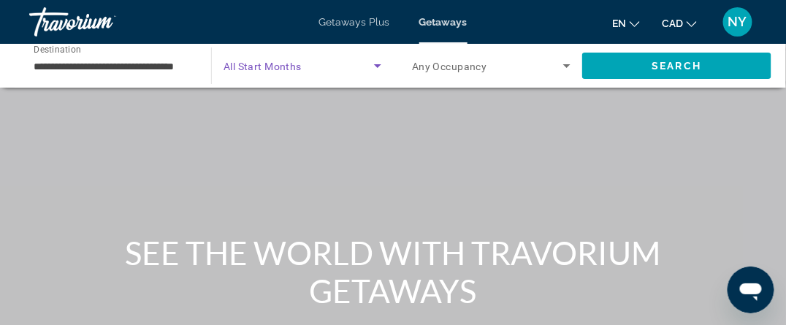
click at [302, 62] on span "Search widget" at bounding box center [298, 66] width 150 height 18
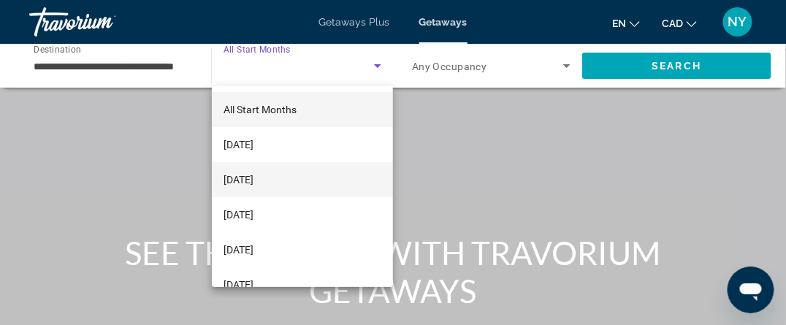
click at [253, 181] on span "[DATE]" at bounding box center [238, 180] width 30 height 18
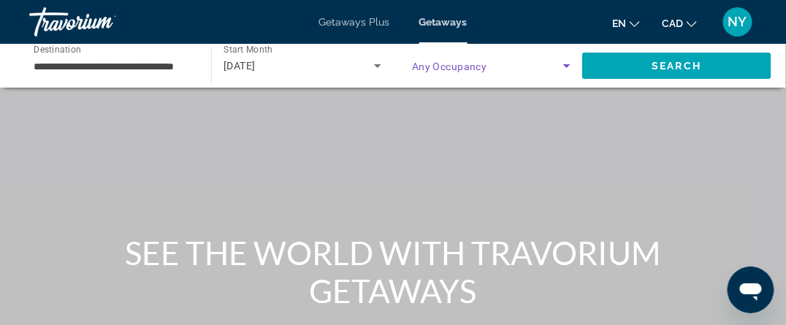
click at [569, 66] on icon "Search widget" at bounding box center [567, 66] width 18 height 18
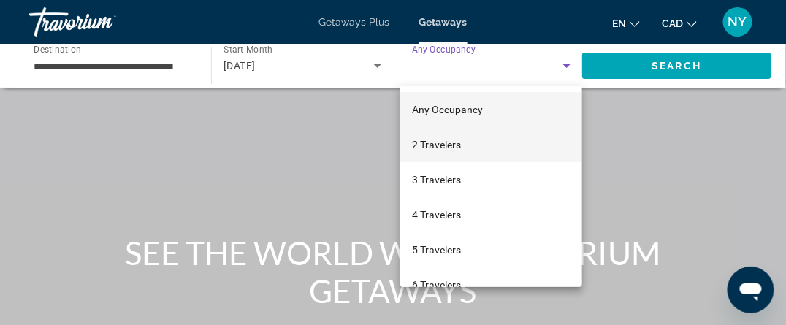
click at [458, 145] on span "2 Travelers" at bounding box center [436, 145] width 49 height 18
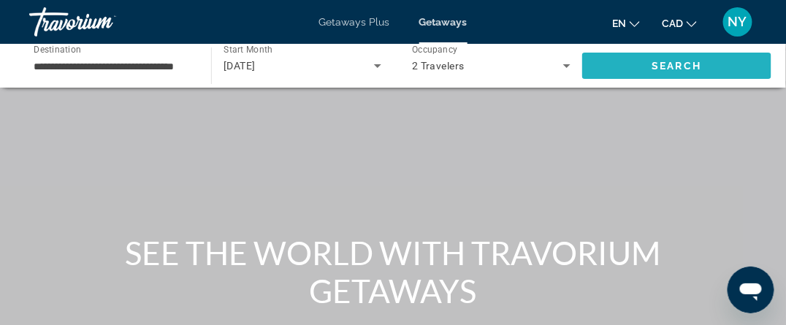
click at [676, 69] on span "Search" at bounding box center [677, 66] width 50 height 12
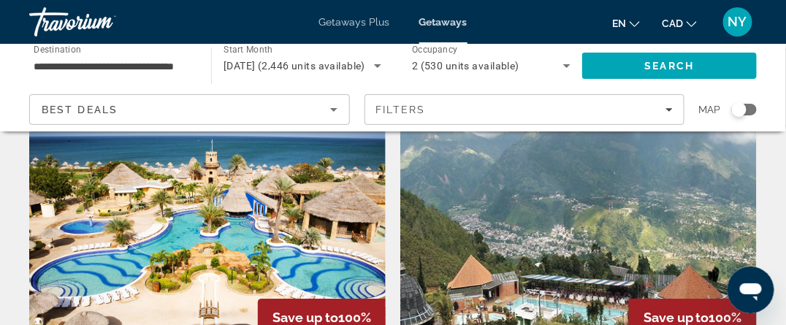
scroll to position [2629, 0]
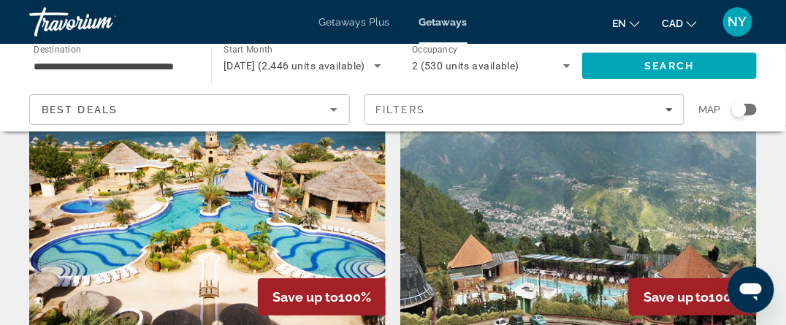
click at [248, 191] on img "Main content" at bounding box center [207, 213] width 356 height 234
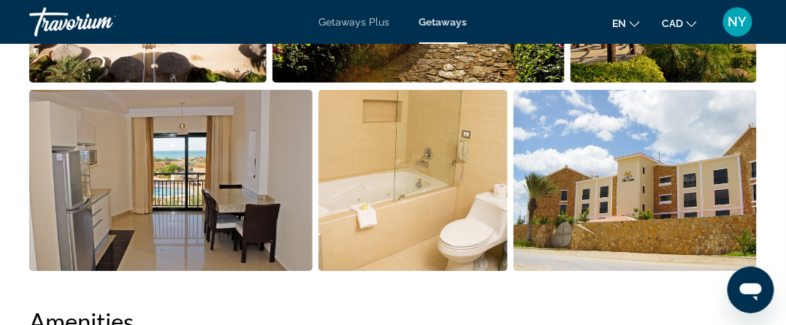
scroll to position [1168, 0]
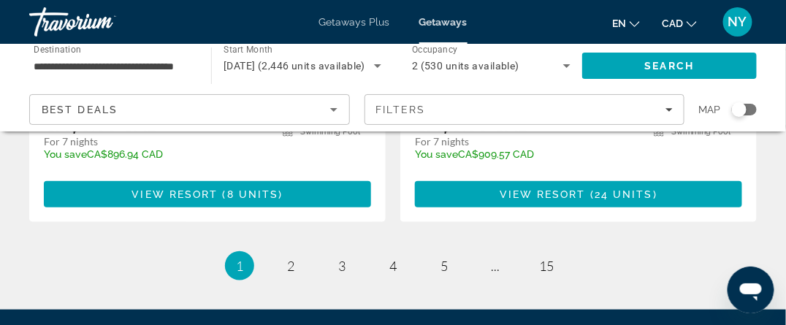
scroll to position [2994, 0]
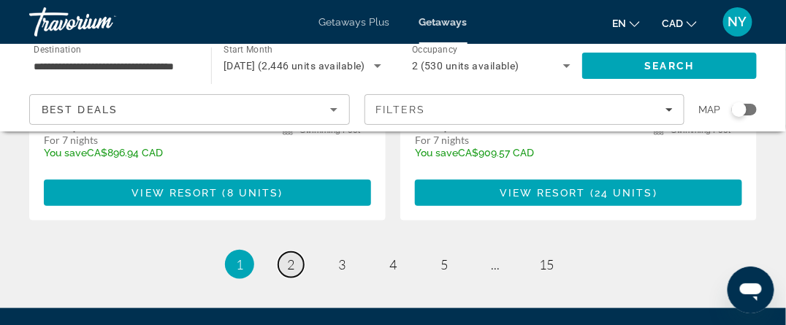
click at [292, 256] on span "2" at bounding box center [290, 264] width 7 height 16
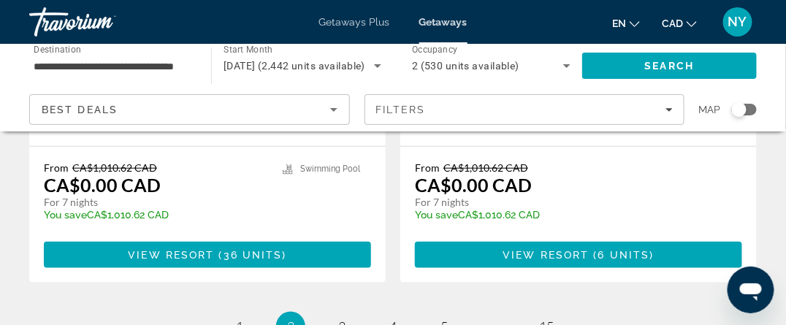
scroll to position [2994, 0]
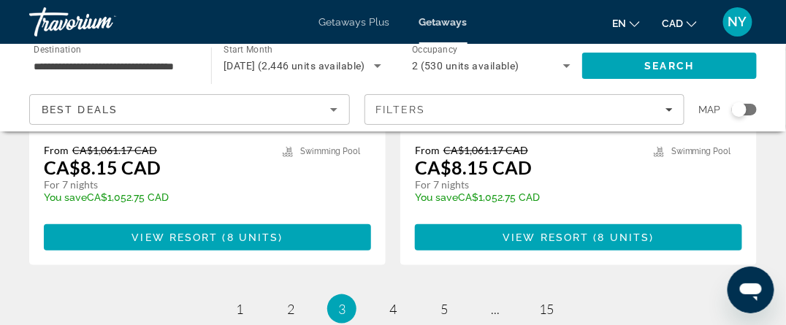
scroll to position [2994, 0]
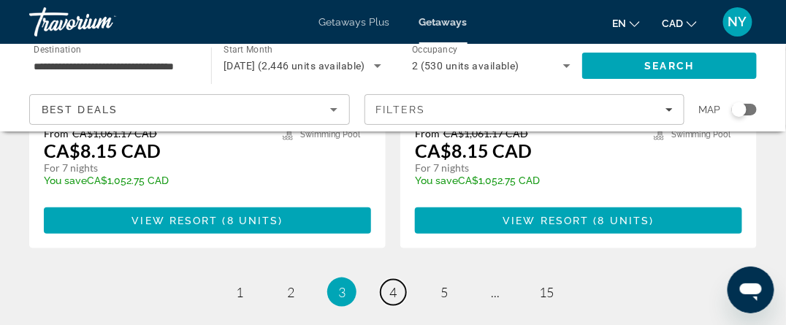
click at [386, 280] on link "page 4" at bounding box center [393, 293] width 26 height 26
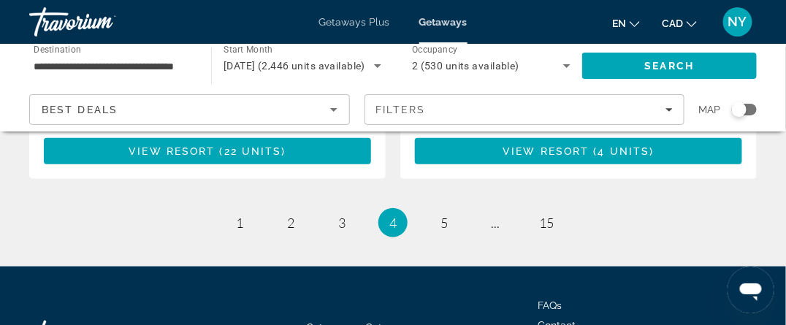
scroll to position [2999, 0]
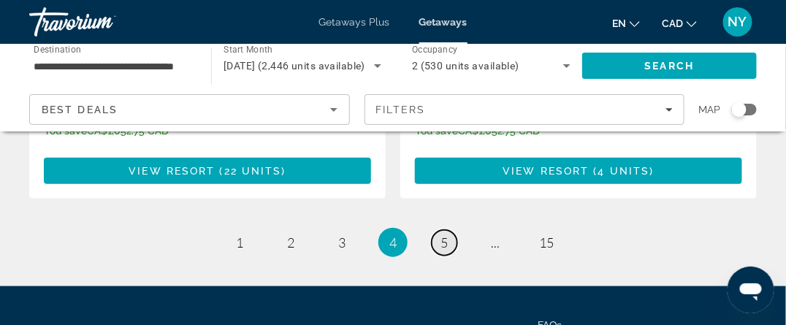
click at [451, 230] on link "page 5" at bounding box center [445, 243] width 26 height 26
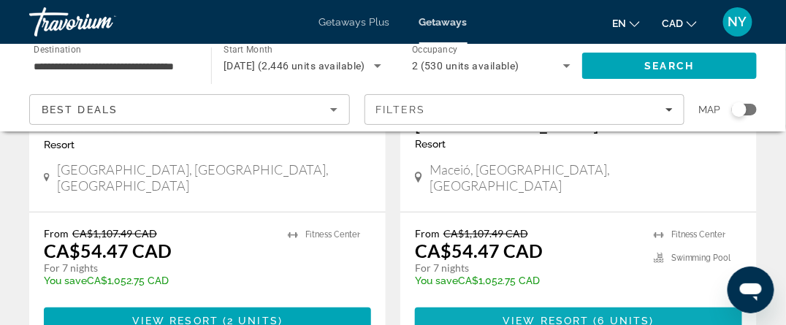
scroll to position [2921, 0]
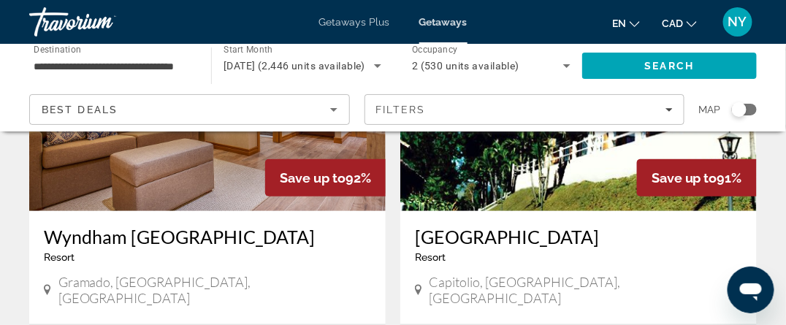
scroll to position [2994, 0]
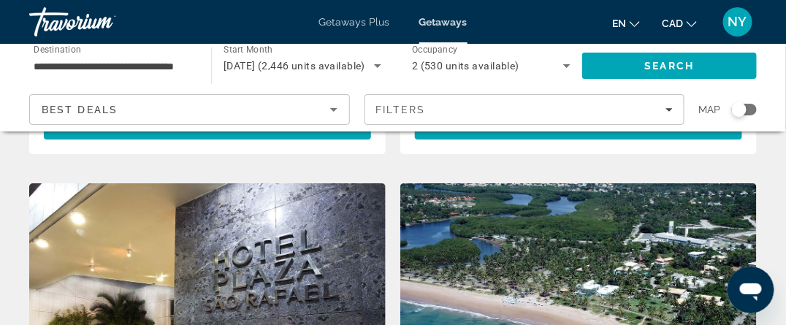
scroll to position [2629, 0]
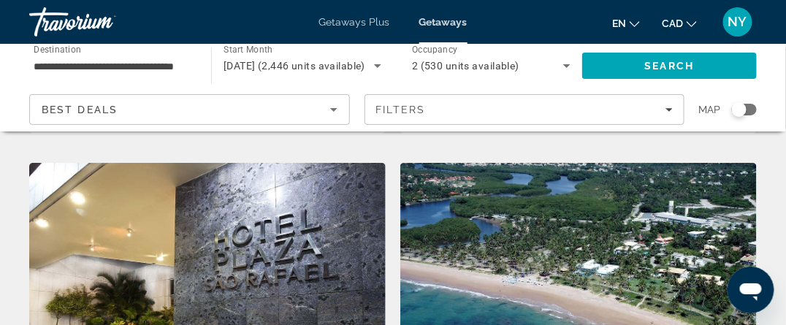
click at [551, 211] on img "Main content" at bounding box center [578, 280] width 356 height 234
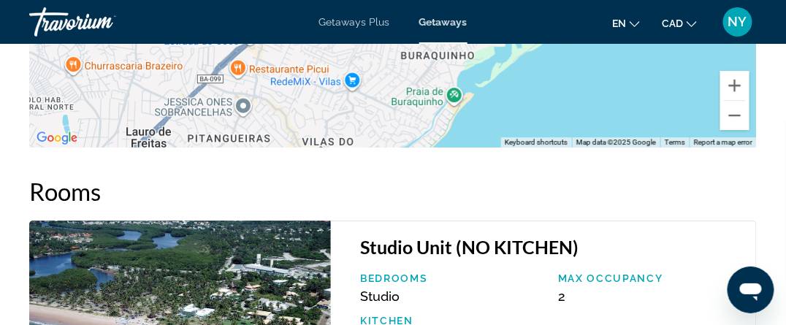
scroll to position [2624, 0]
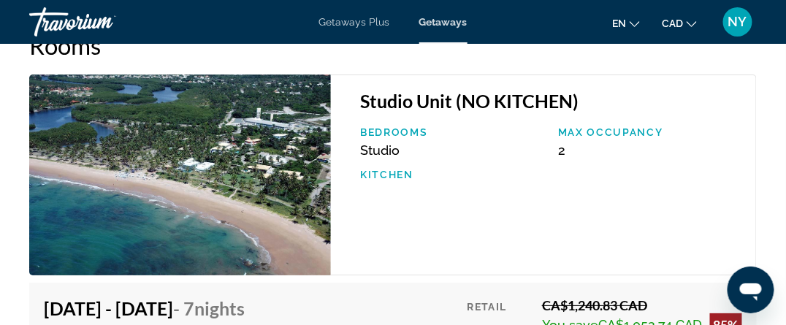
click at [215, 230] on img "Main content" at bounding box center [180, 174] width 302 height 201
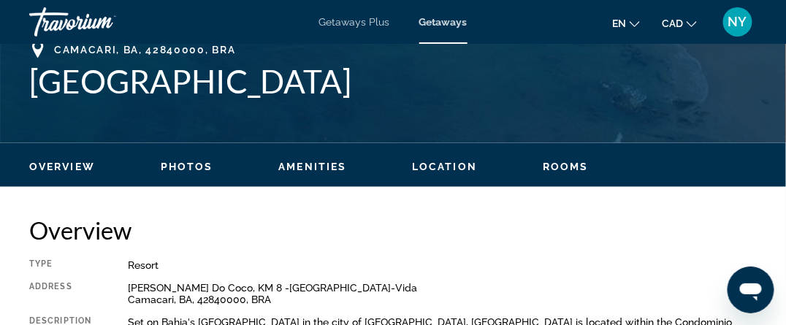
scroll to position [725, 0]
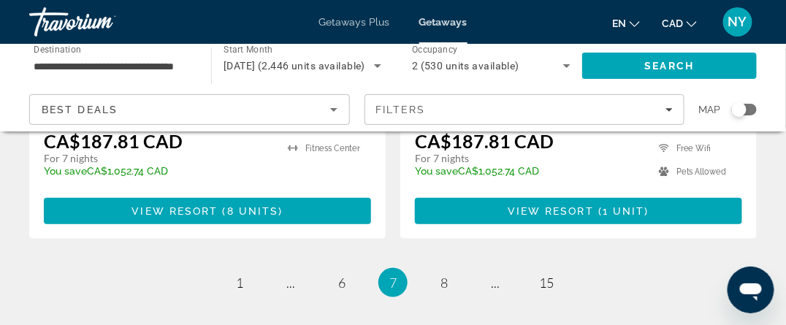
scroll to position [2960, 0]
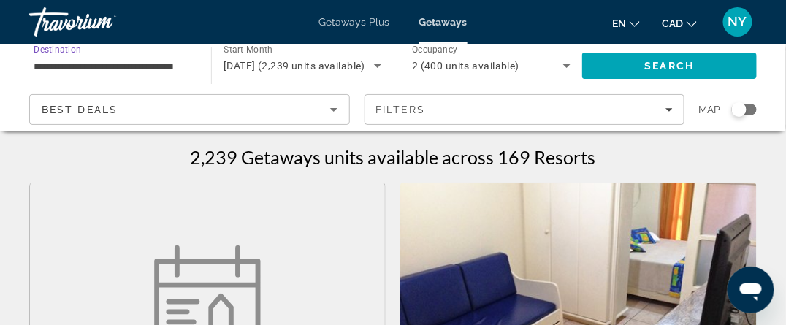
click at [124, 66] on input "**********" at bounding box center [113, 67] width 158 height 18
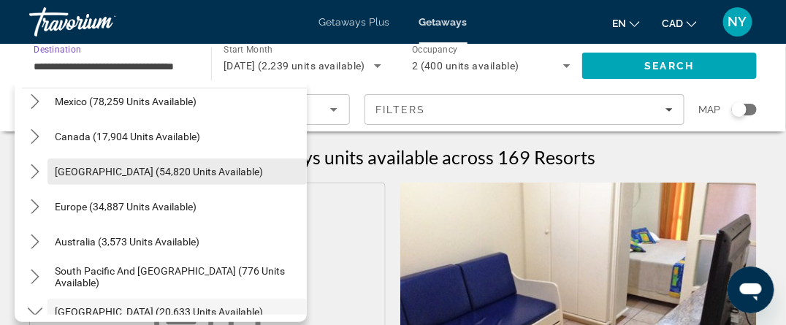
scroll to position [146, 0]
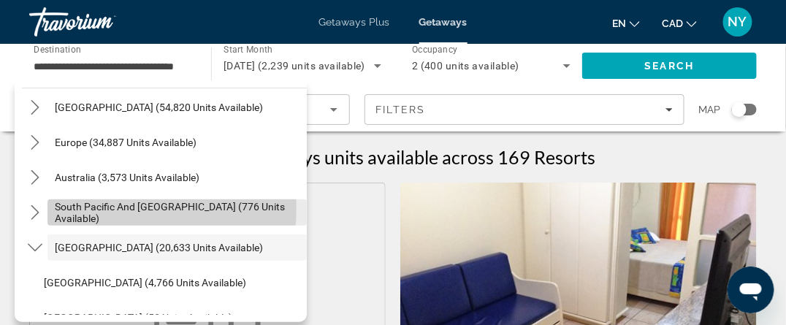
click at [121, 209] on span "South Pacific and Oceania (776 units available)" at bounding box center [177, 212] width 245 height 23
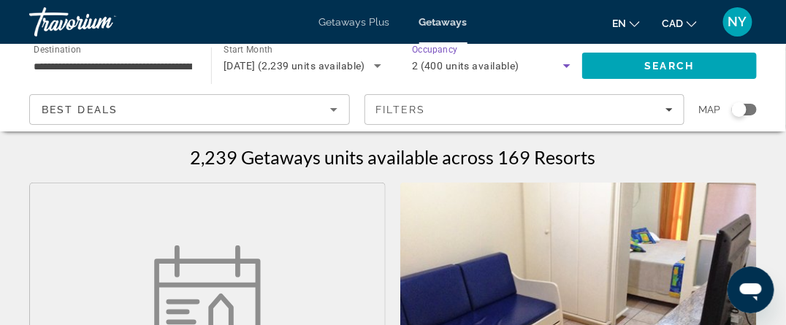
click at [567, 64] on icon "Search widget" at bounding box center [567, 66] width 18 height 18
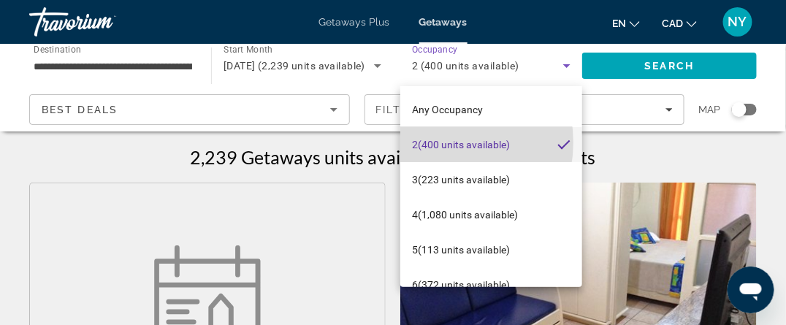
click at [439, 142] on span "2 (400 units available)" at bounding box center [461, 145] width 98 height 18
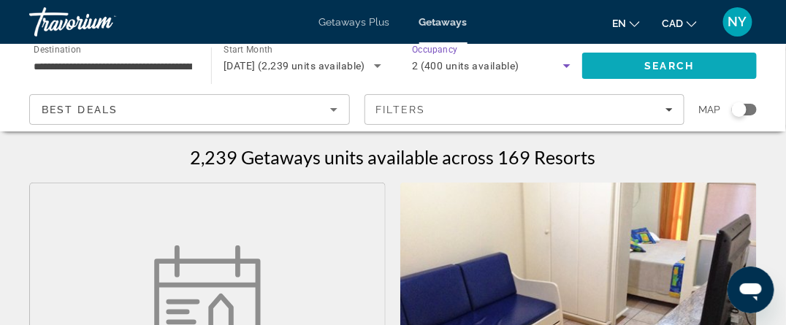
click at [688, 67] on span "Search" at bounding box center [670, 66] width 50 height 12
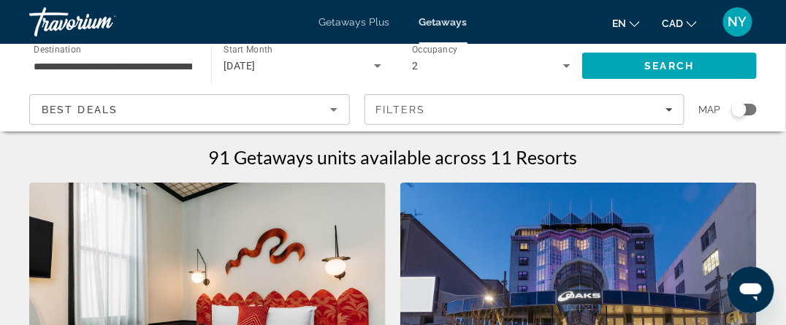
click at [48, 66] on input "**********" at bounding box center [113, 67] width 158 height 18
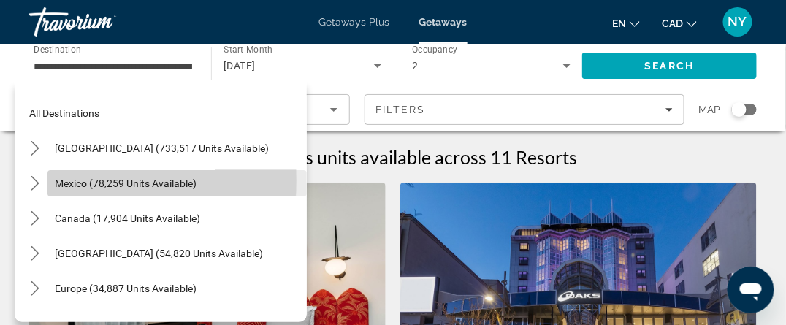
click at [70, 180] on span "Mexico (78,259 units available)" at bounding box center [126, 183] width 142 height 12
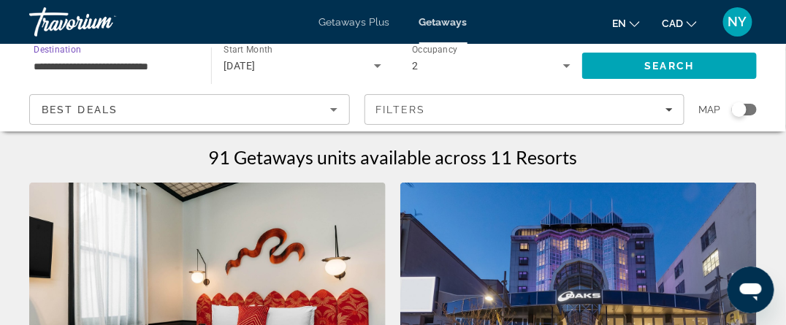
click at [59, 65] on input "**********" at bounding box center [113, 67] width 158 height 18
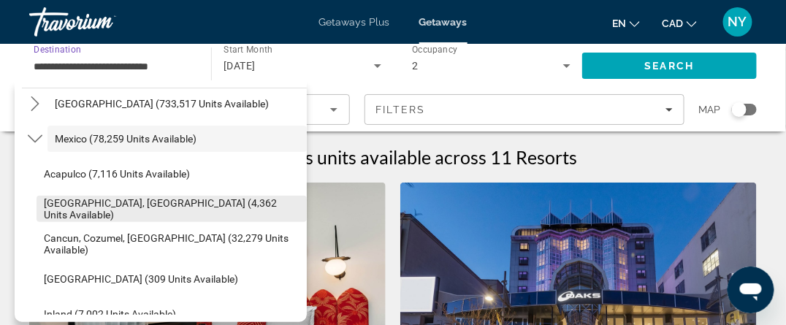
scroll to position [73, 0]
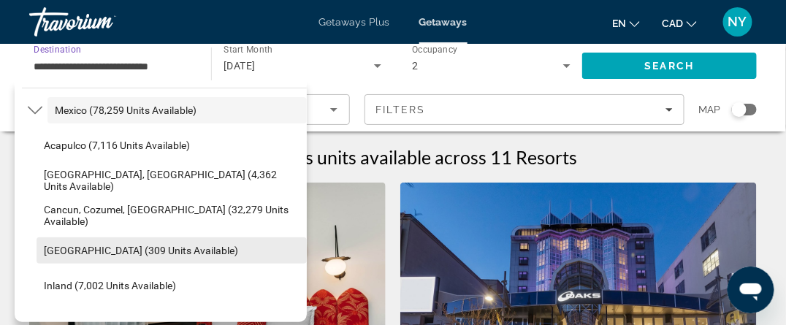
click at [92, 250] on span "Gulf of Mexico (309 units available)" at bounding box center [141, 251] width 194 height 12
type input "**********"
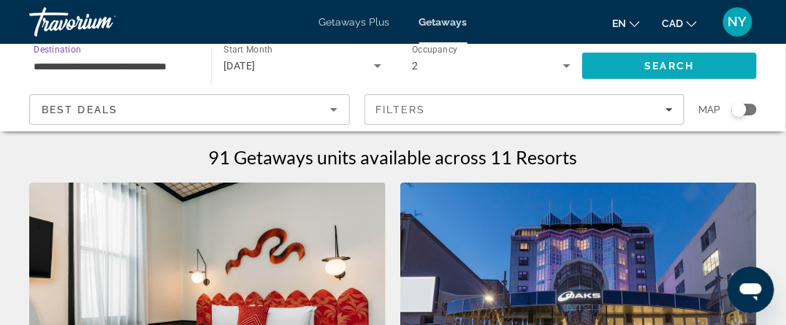
click at [701, 63] on span "Search" at bounding box center [669, 65] width 175 height 35
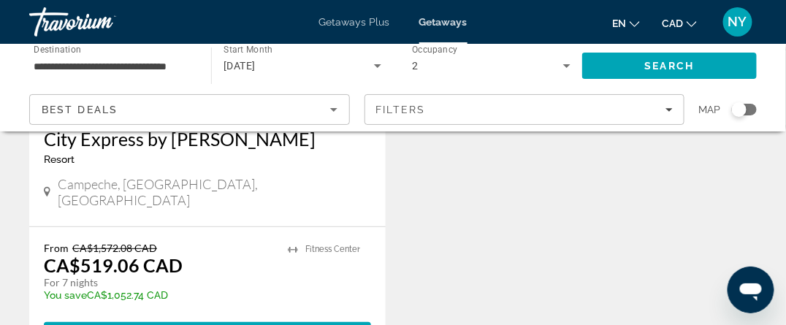
scroll to position [1388, 0]
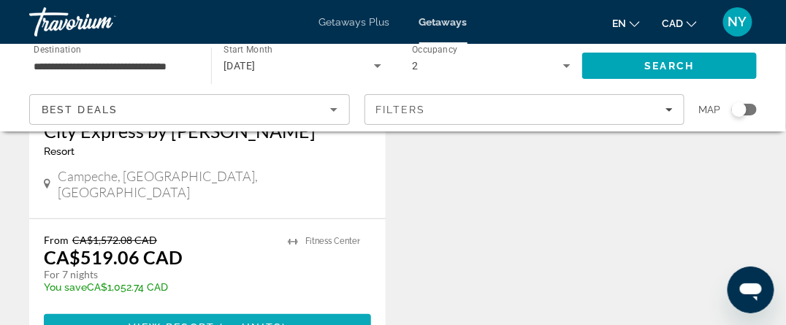
click at [194, 321] on span "View Resort" at bounding box center [172, 327] width 86 height 12
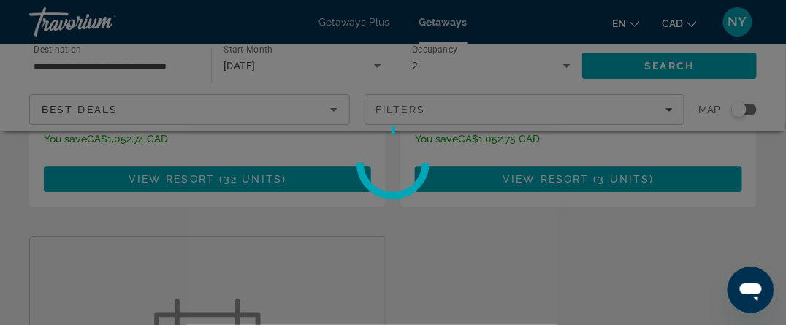
scroll to position [949, 0]
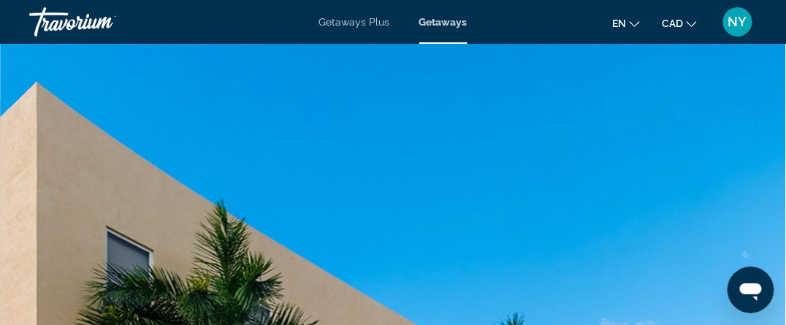
click at [56, 22] on div "Travorium" at bounding box center [102, 22] width 146 height 38
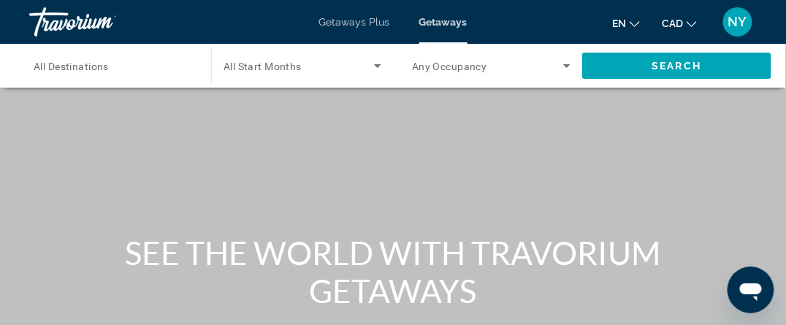
click at [63, 64] on span "All Destinations" at bounding box center [71, 67] width 75 height 12
click at [63, 64] on input "Destination All Destinations" at bounding box center [113, 67] width 158 height 18
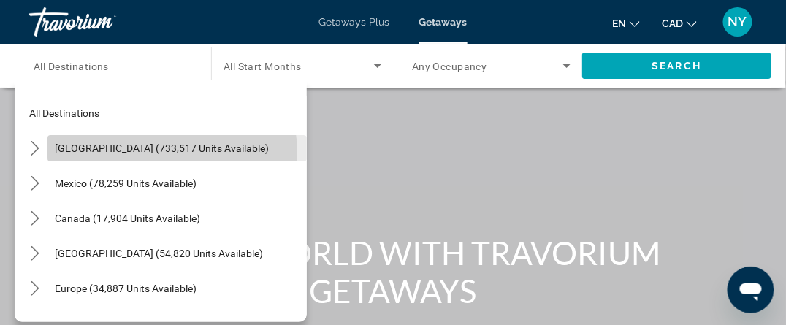
click at [150, 153] on span "United States (733,517 units available)" at bounding box center [162, 148] width 214 height 12
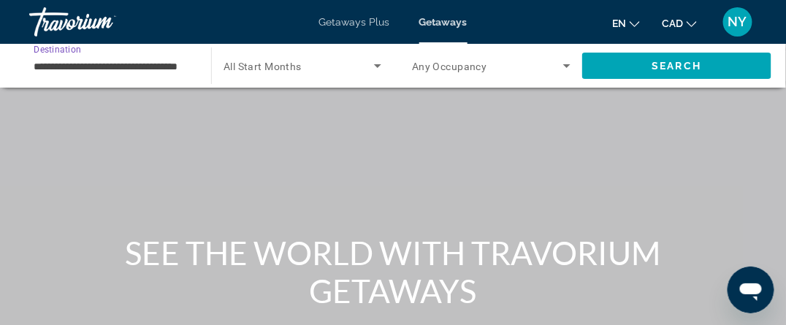
click at [64, 66] on input "**********" at bounding box center [113, 67] width 158 height 18
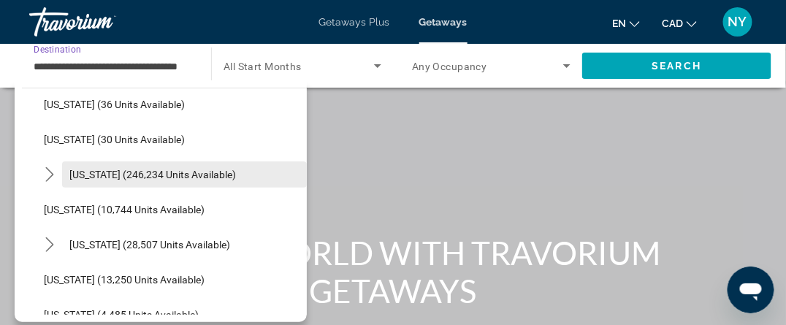
scroll to position [292, 0]
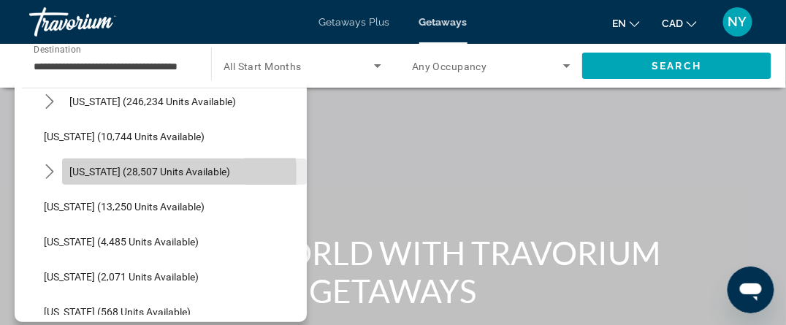
click at [85, 174] on span "Hawaii (28,507 units available)" at bounding box center [149, 172] width 161 height 12
type input "**********"
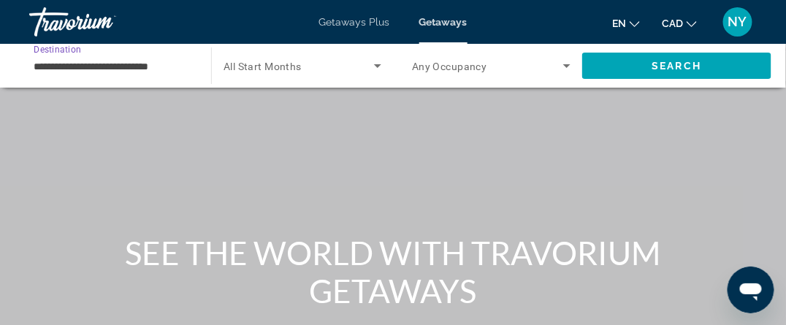
click at [376, 65] on icon "Search widget" at bounding box center [377, 66] width 7 height 4
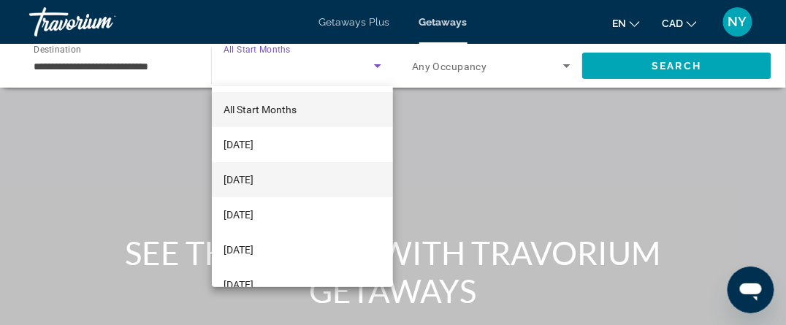
click at [253, 181] on span "[DATE]" at bounding box center [238, 180] width 30 height 18
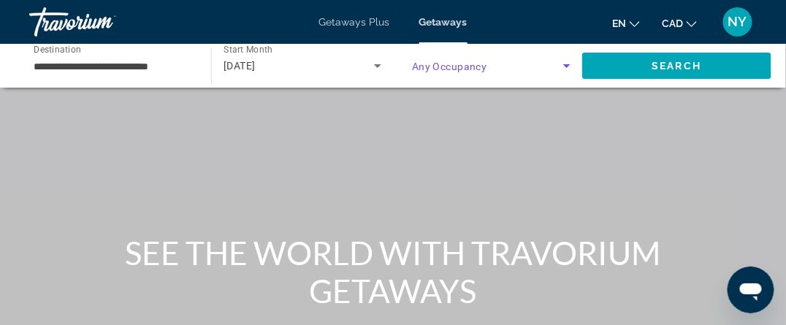
click at [567, 66] on icon "Search widget" at bounding box center [566, 66] width 7 height 4
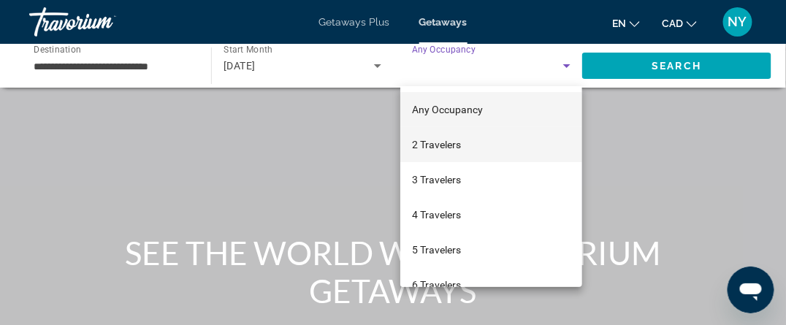
click at [444, 145] on span "2 Travelers" at bounding box center [436, 145] width 49 height 18
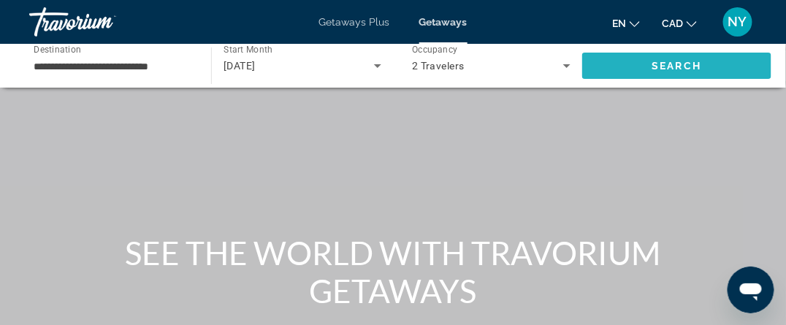
click at [702, 70] on span "Search" at bounding box center [676, 65] width 189 height 35
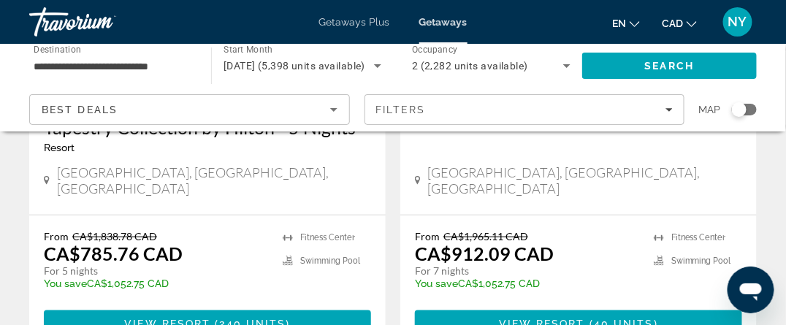
scroll to position [2992, 0]
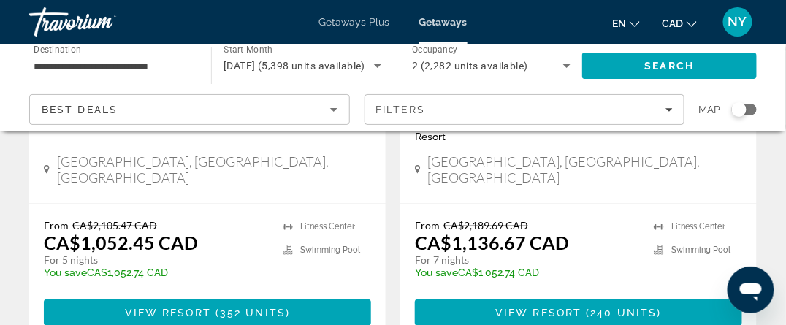
scroll to position [2921, 0]
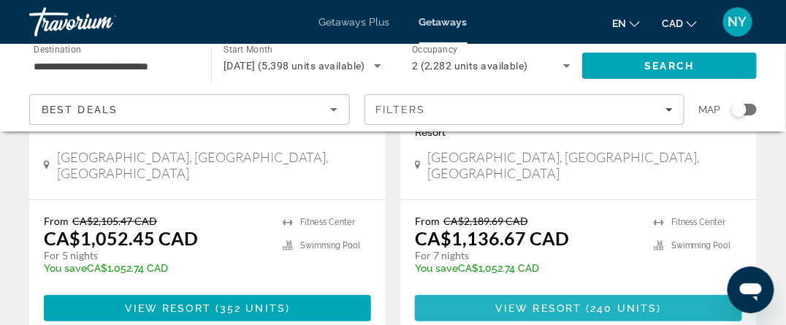
click at [535, 302] on span "View Resort" at bounding box center [538, 308] width 86 height 12
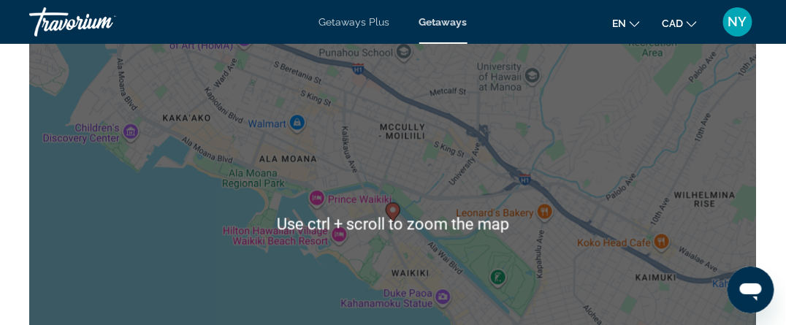
scroll to position [2045, 0]
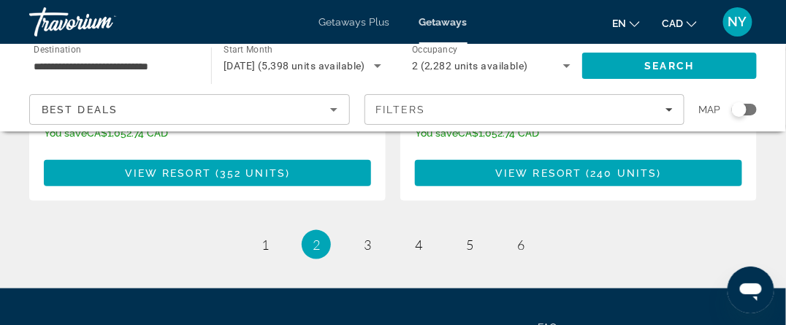
scroll to position [3067, 0]
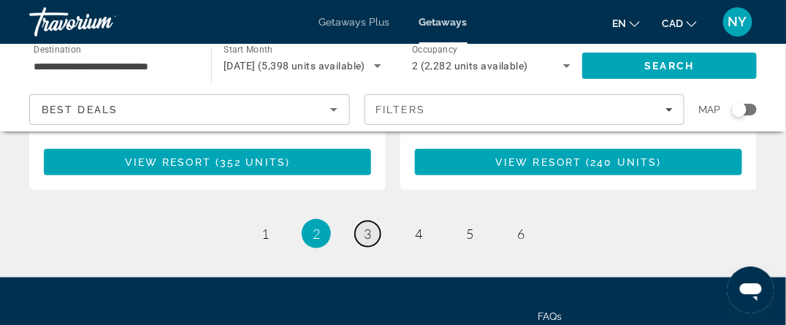
click at [372, 221] on link "page 3" at bounding box center [368, 234] width 26 height 26
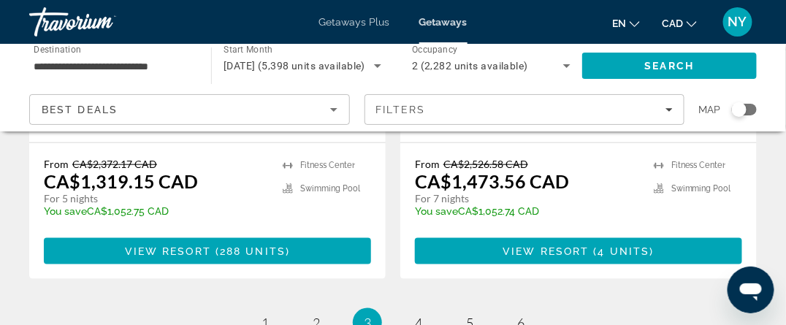
scroll to position [3043, 0]
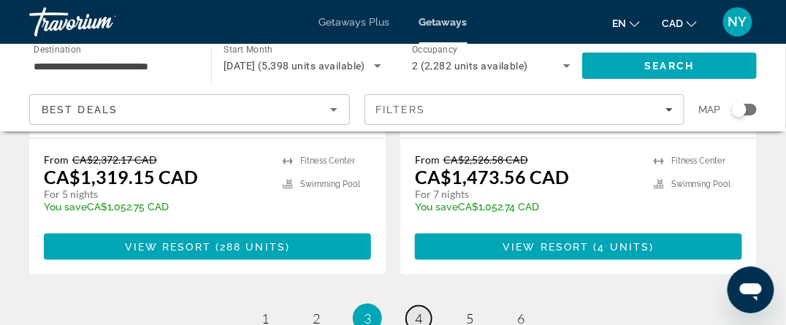
click at [421, 310] on span "4" at bounding box center [418, 318] width 7 height 16
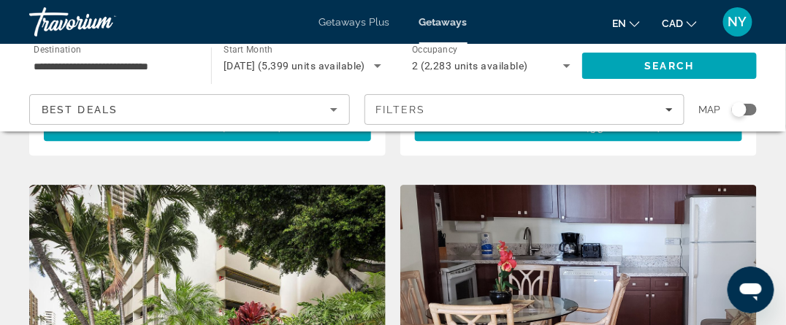
scroll to position [1022, 0]
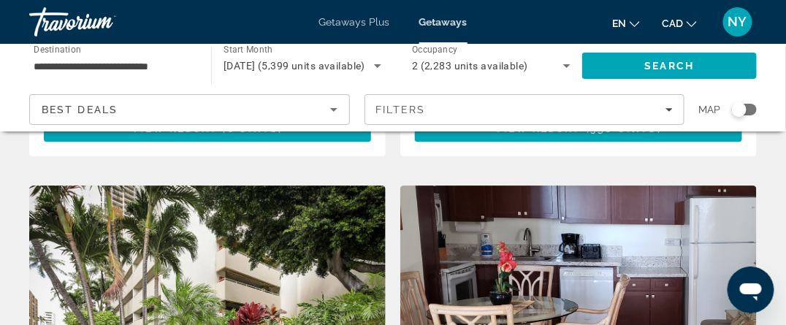
click at [211, 249] on img "Main content" at bounding box center [207, 302] width 356 height 234
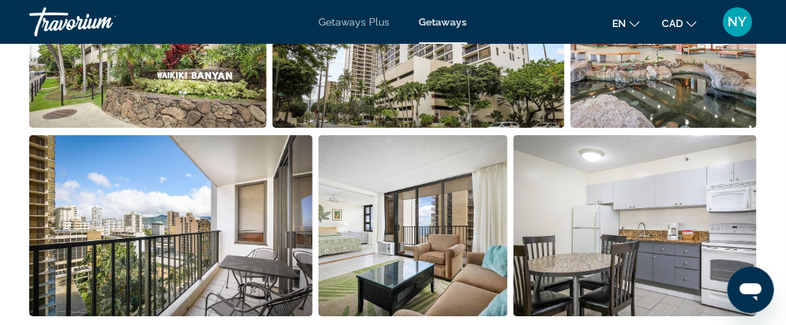
scroll to position [1095, 0]
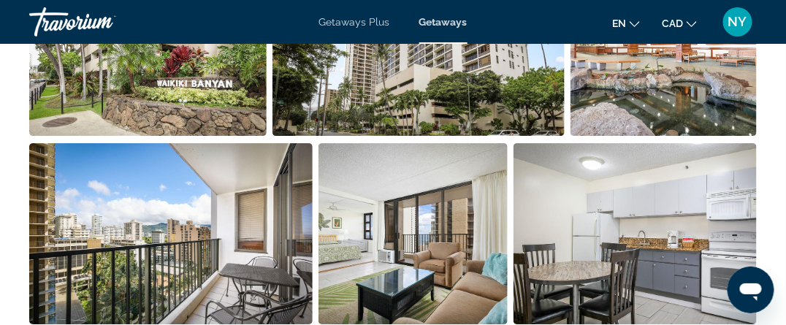
click at [173, 84] on img "Open full-screen image slider" at bounding box center [147, 45] width 237 height 181
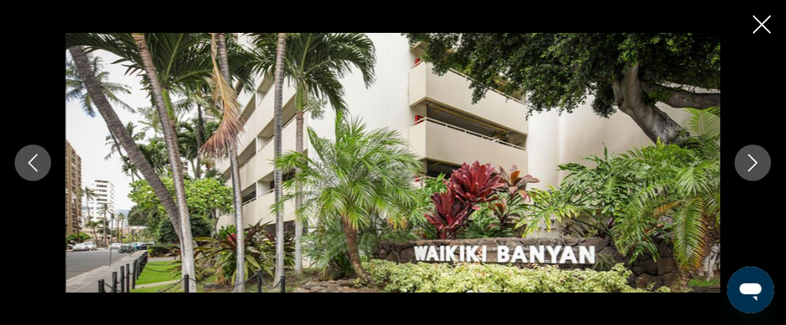
click at [749, 161] on icon "Next image" at bounding box center [753, 163] width 18 height 18
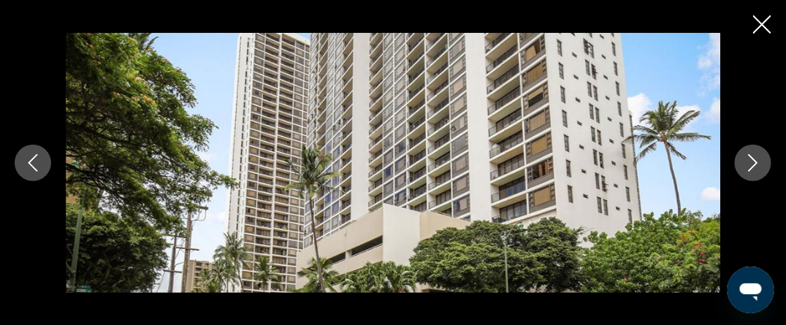
click at [749, 161] on icon "Next image" at bounding box center [753, 163] width 18 height 18
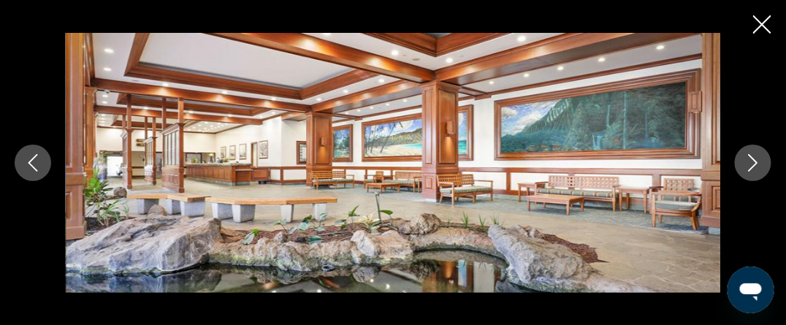
click at [749, 161] on icon "Next image" at bounding box center [753, 163] width 18 height 18
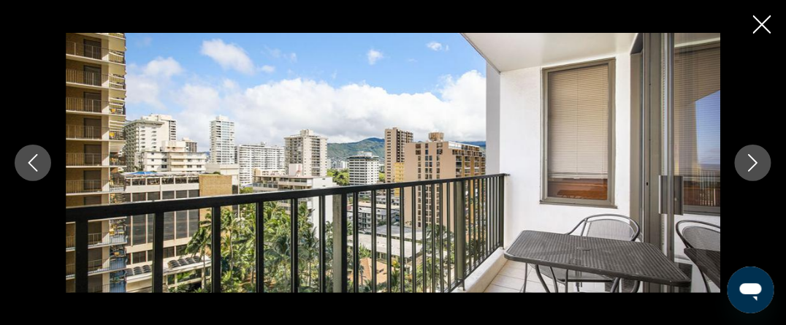
click at [749, 161] on icon "Next image" at bounding box center [753, 163] width 18 height 18
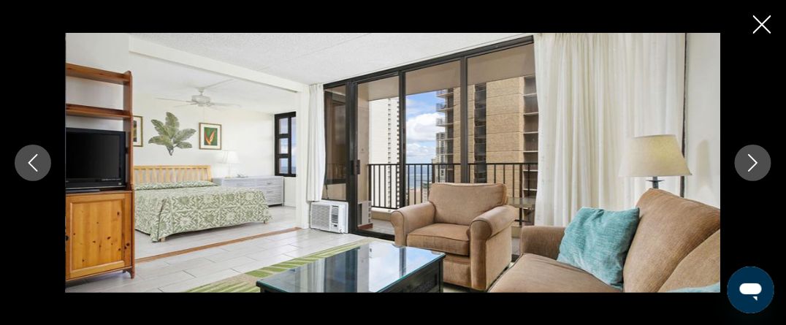
click at [749, 161] on icon "Next image" at bounding box center [753, 163] width 18 height 18
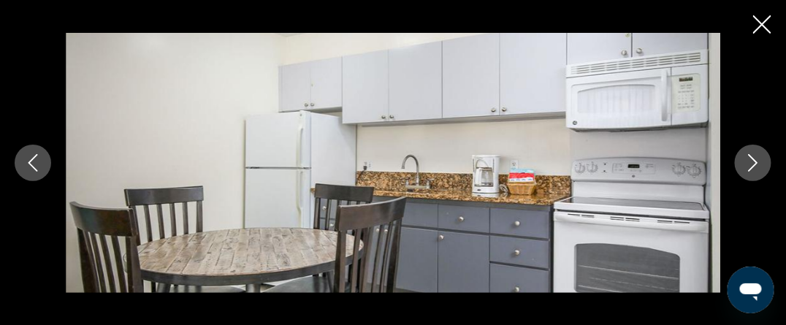
click at [749, 161] on icon "Next image" at bounding box center [753, 163] width 18 height 18
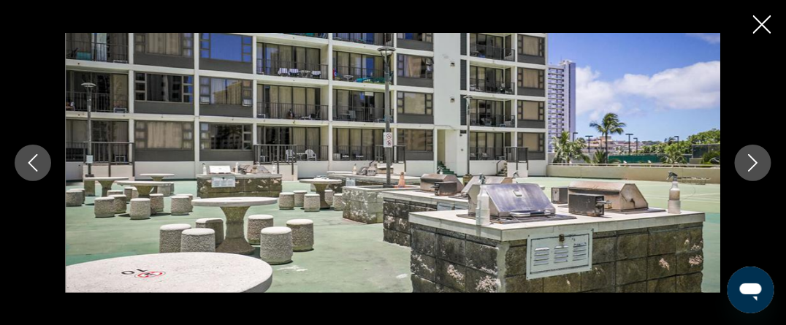
click at [749, 161] on icon "Next image" at bounding box center [753, 163] width 18 height 18
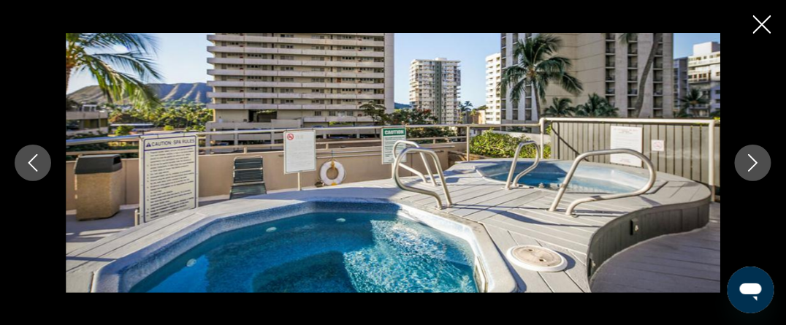
click at [749, 161] on icon "Next image" at bounding box center [753, 163] width 18 height 18
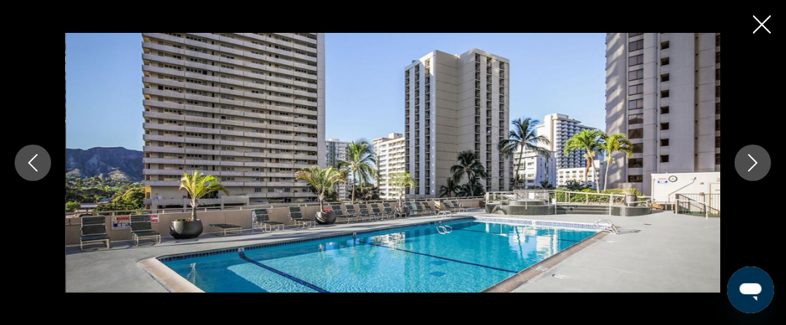
click at [749, 161] on icon "Next image" at bounding box center [753, 163] width 18 height 18
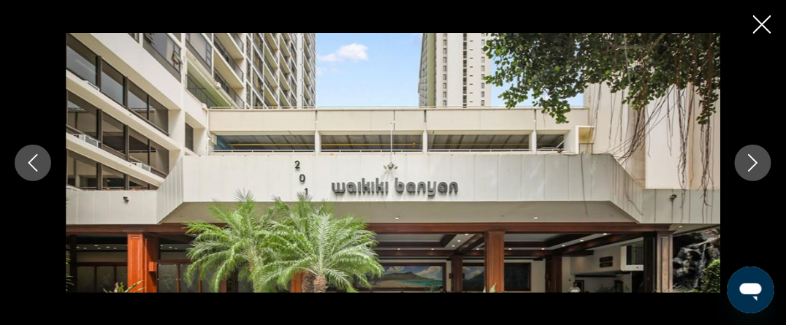
click at [749, 161] on icon "Next image" at bounding box center [753, 163] width 18 height 18
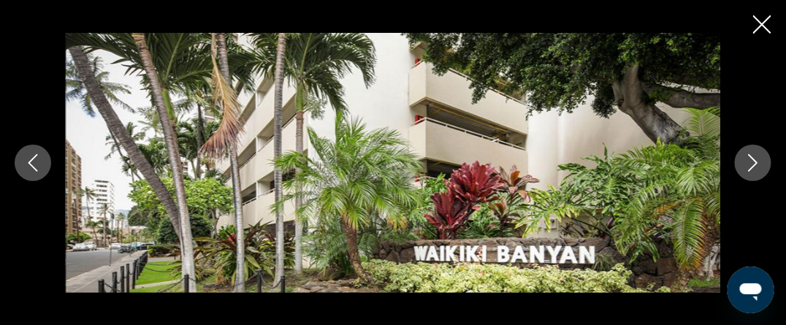
click at [749, 161] on icon "Next image" at bounding box center [753, 163] width 18 height 18
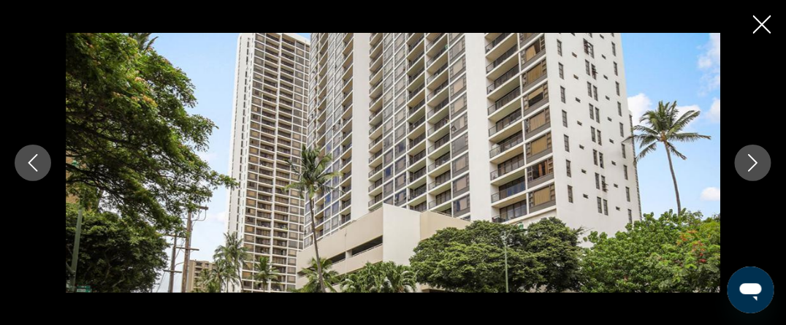
click at [749, 161] on icon "Next image" at bounding box center [753, 163] width 18 height 18
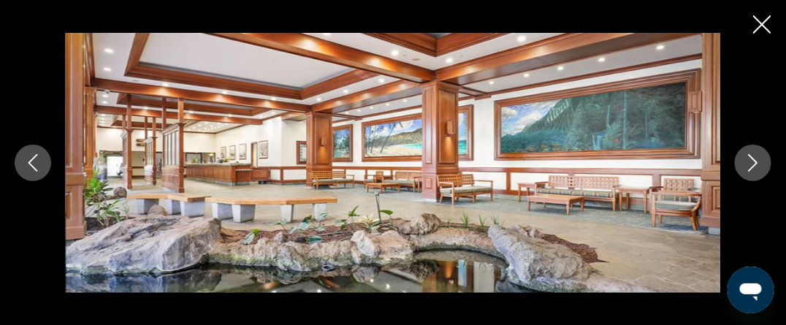
click at [749, 161] on icon "Next image" at bounding box center [753, 163] width 18 height 18
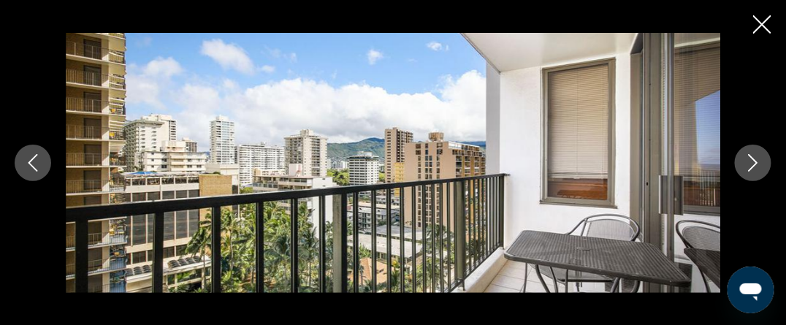
click at [749, 158] on icon "Next image" at bounding box center [753, 163] width 18 height 18
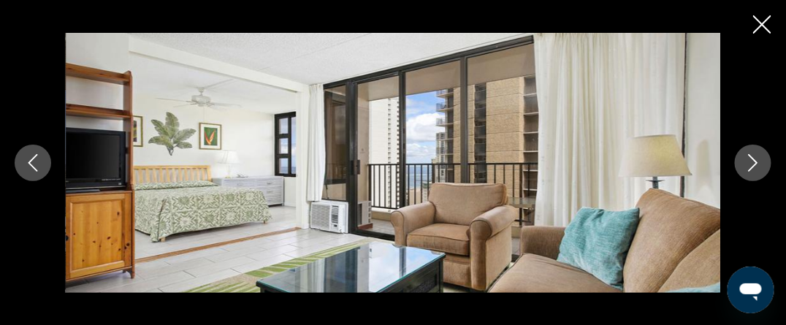
click at [749, 158] on icon "Next image" at bounding box center [753, 163] width 18 height 18
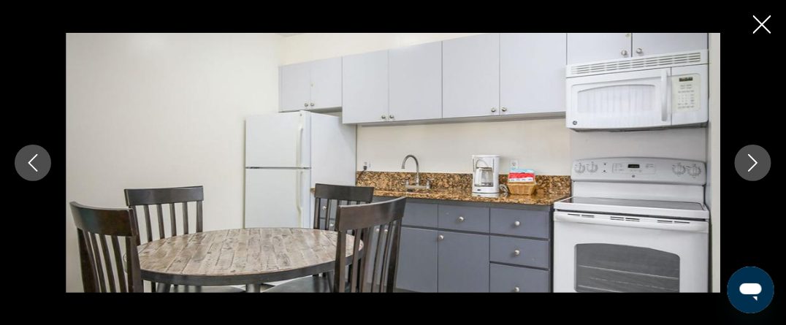
click at [760, 162] on icon "Next image" at bounding box center [753, 163] width 18 height 18
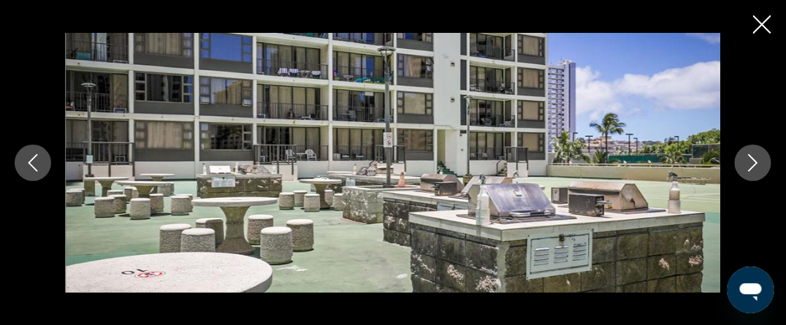
click at [754, 156] on icon "Next image" at bounding box center [753, 163] width 18 height 18
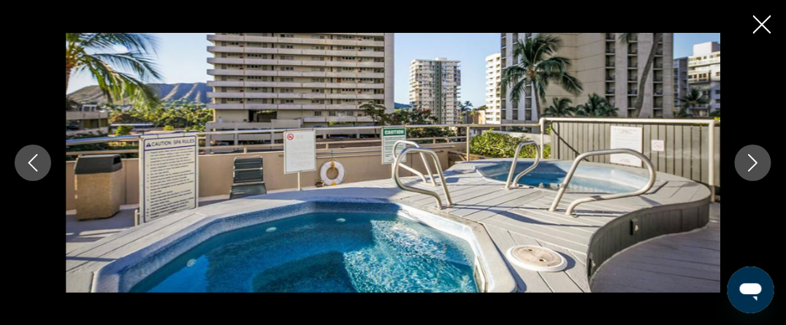
click at [749, 150] on button "Next image" at bounding box center [753, 163] width 37 height 37
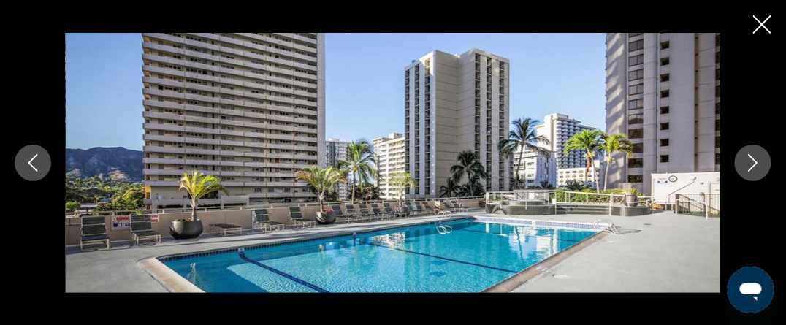
click at [755, 27] on icon "Close slideshow" at bounding box center [762, 24] width 18 height 18
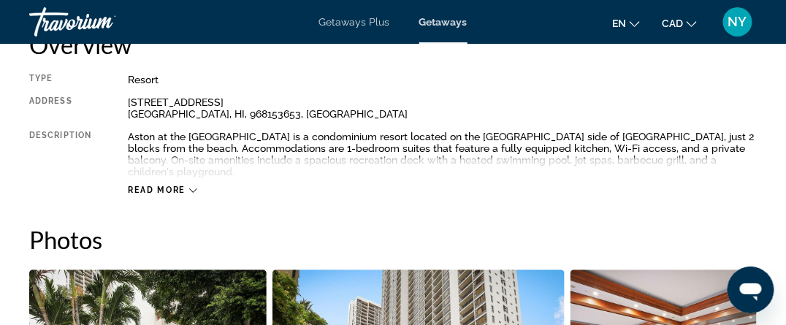
scroll to position [535, 0]
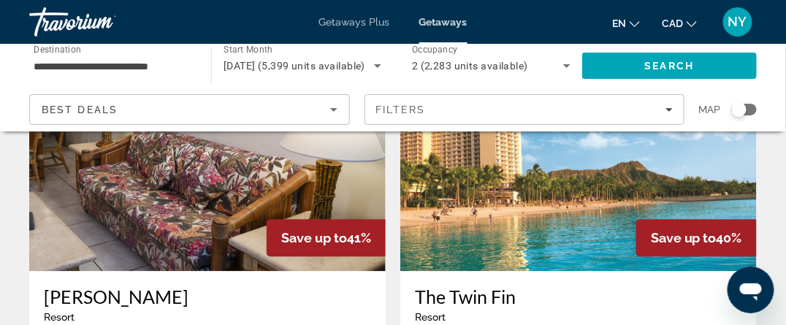
scroll to position [730, 0]
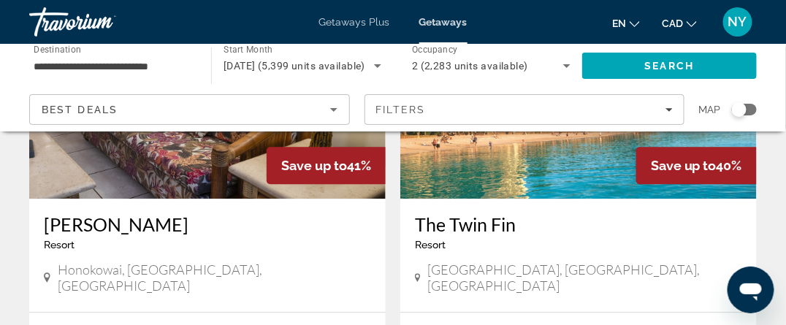
click at [532, 167] on img "Main content" at bounding box center [578, 82] width 356 height 234
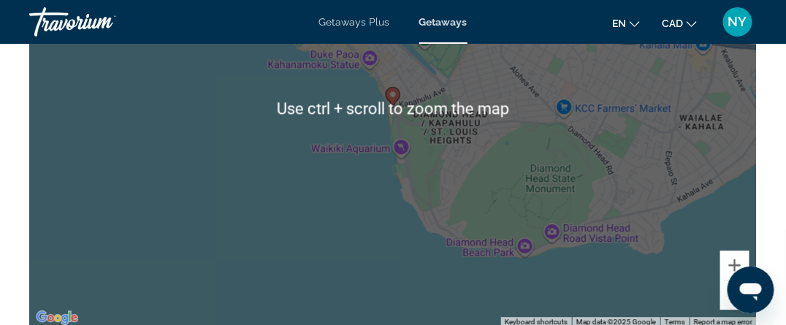
scroll to position [2191, 0]
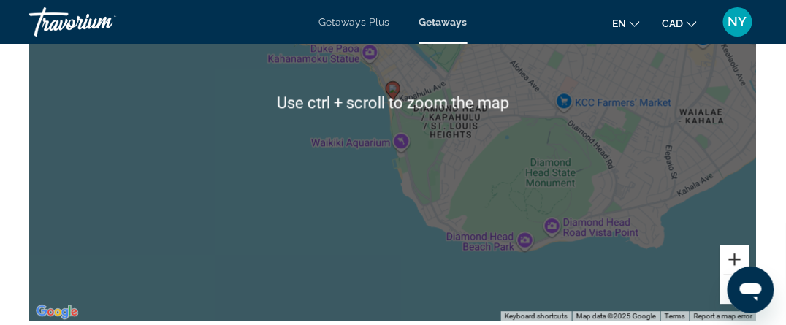
click at [735, 259] on button "Zoom in" at bounding box center [734, 259] width 29 height 29
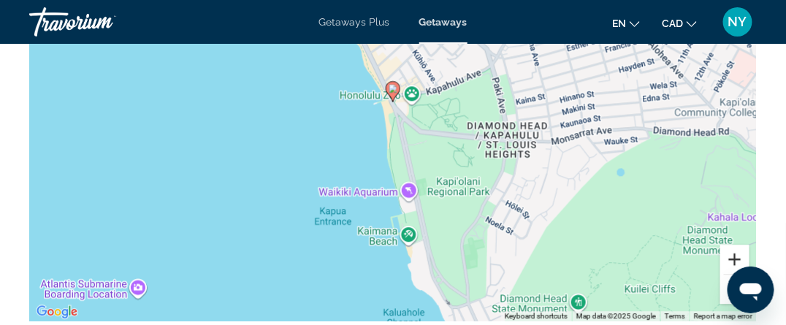
click at [734, 258] on button "Zoom in" at bounding box center [734, 259] width 29 height 29
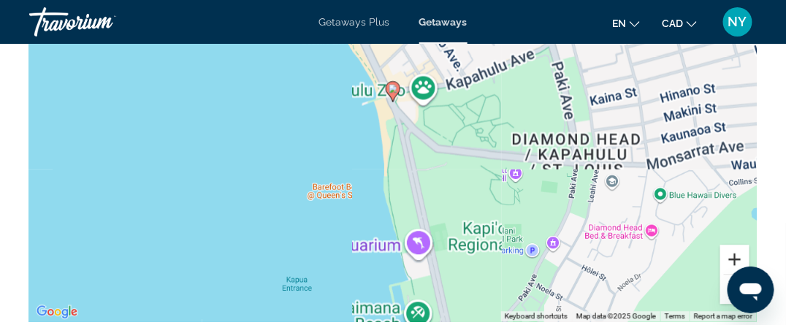
click at [734, 258] on button "Zoom in" at bounding box center [734, 259] width 29 height 29
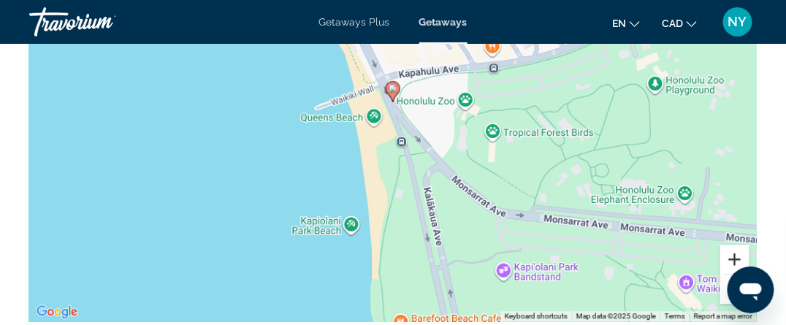
click at [734, 258] on button "Zoom in" at bounding box center [734, 259] width 29 height 29
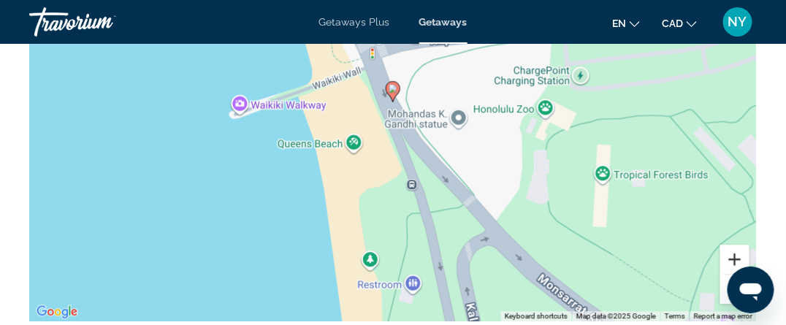
click at [734, 258] on button "Zoom in" at bounding box center [734, 259] width 29 height 29
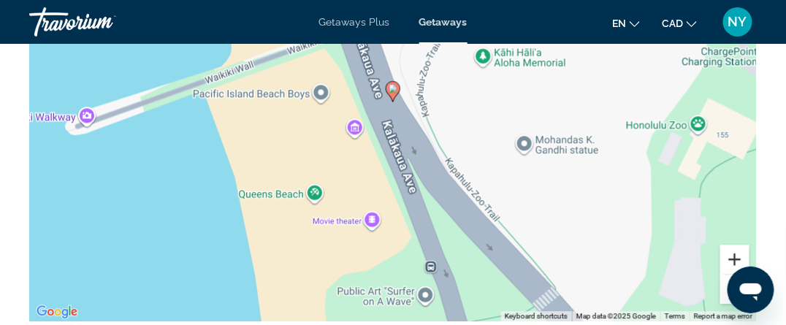
click at [734, 258] on button "Zoom in" at bounding box center [734, 259] width 29 height 29
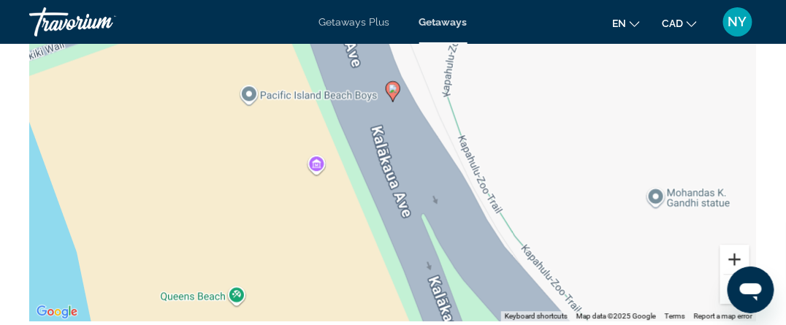
click at [734, 258] on button "Zoom in" at bounding box center [734, 259] width 29 height 29
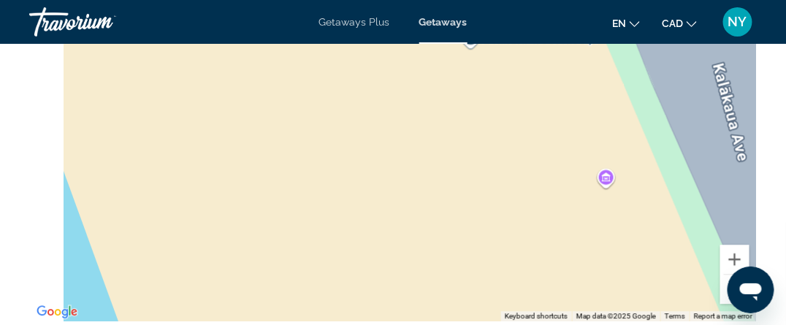
drag, startPoint x: 164, startPoint y: 194, endPoint x: 533, endPoint y: 137, distance: 373.8
click at [533, 137] on div "To activate drag with keyboard, press Alt + Enter. Once in keyboard drag state,…" at bounding box center [392, 102] width 727 height 438
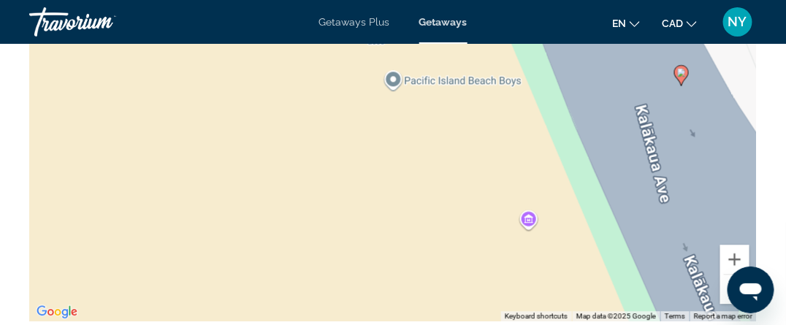
drag, startPoint x: 71, startPoint y: 197, endPoint x: -5, endPoint y: 239, distance: 86.6
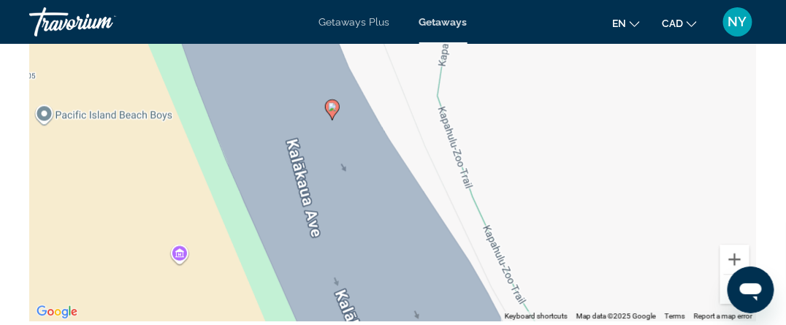
drag, startPoint x: 450, startPoint y: 160, endPoint x: 215, endPoint y: 190, distance: 237.1
click at [215, 190] on div "To activate drag with keyboard, press Alt + Enter. Once in keyboard drag state,…" at bounding box center [392, 102] width 727 height 438
